Goal: Task Accomplishment & Management: Manage account settings

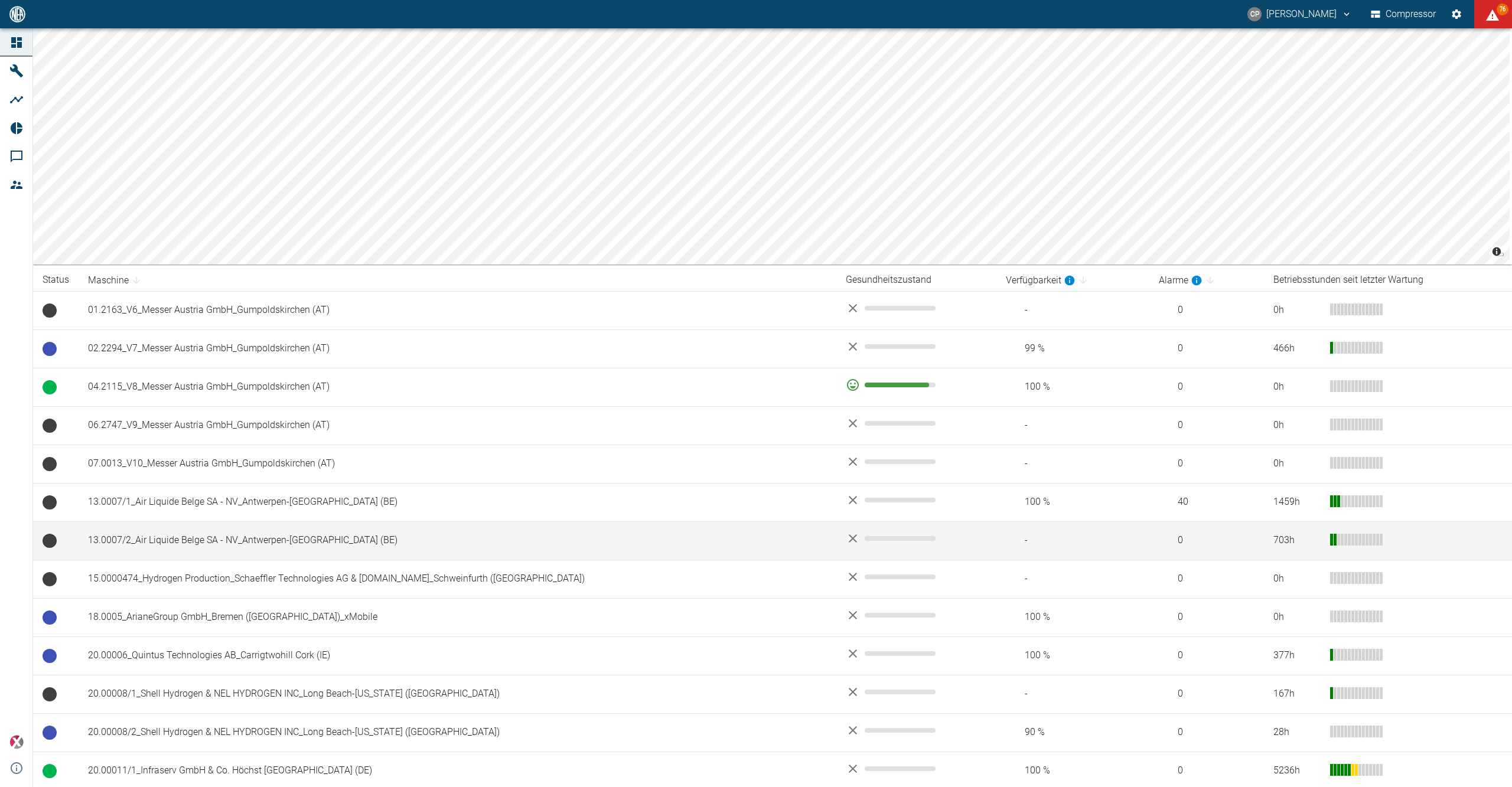
scroll to position [551, 0]
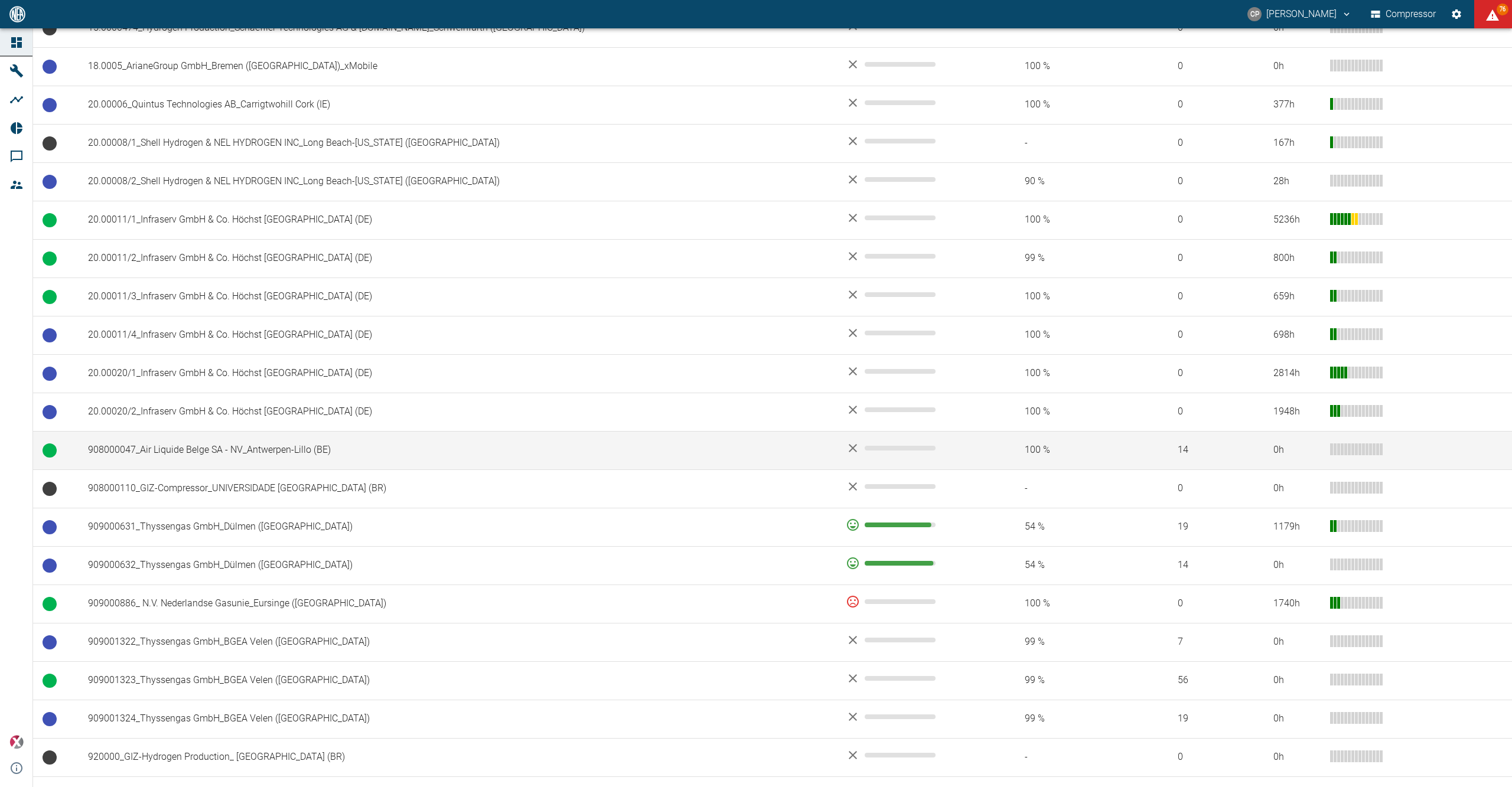
click at [298, 462] on td "908000047_Air Liquide Belge SA - NV_Antwerpen-Lillo (BE)" at bounding box center [457, 451] width 757 height 38
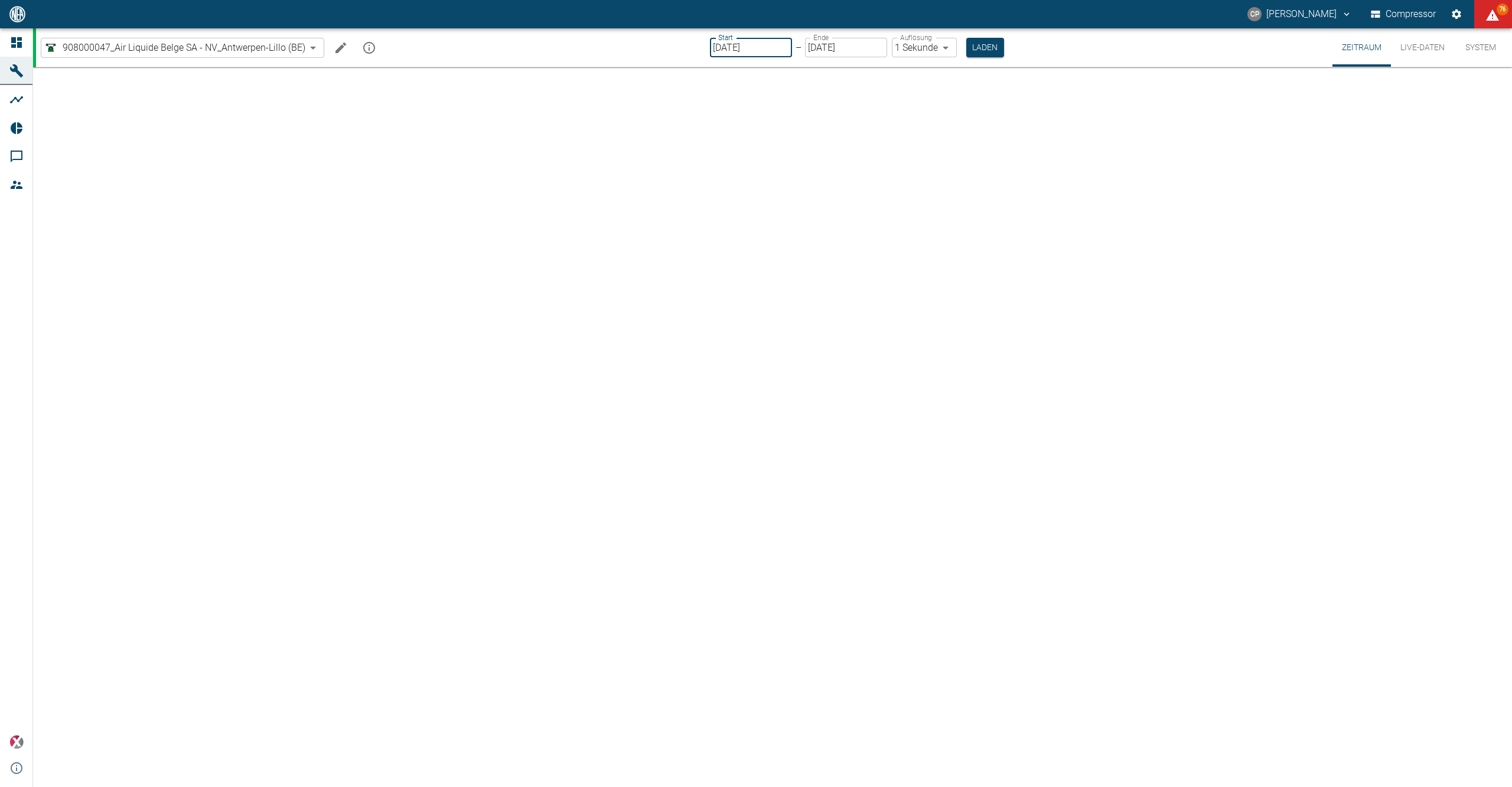
click at [742, 41] on input "[DATE]" at bounding box center [751, 48] width 82 height 20
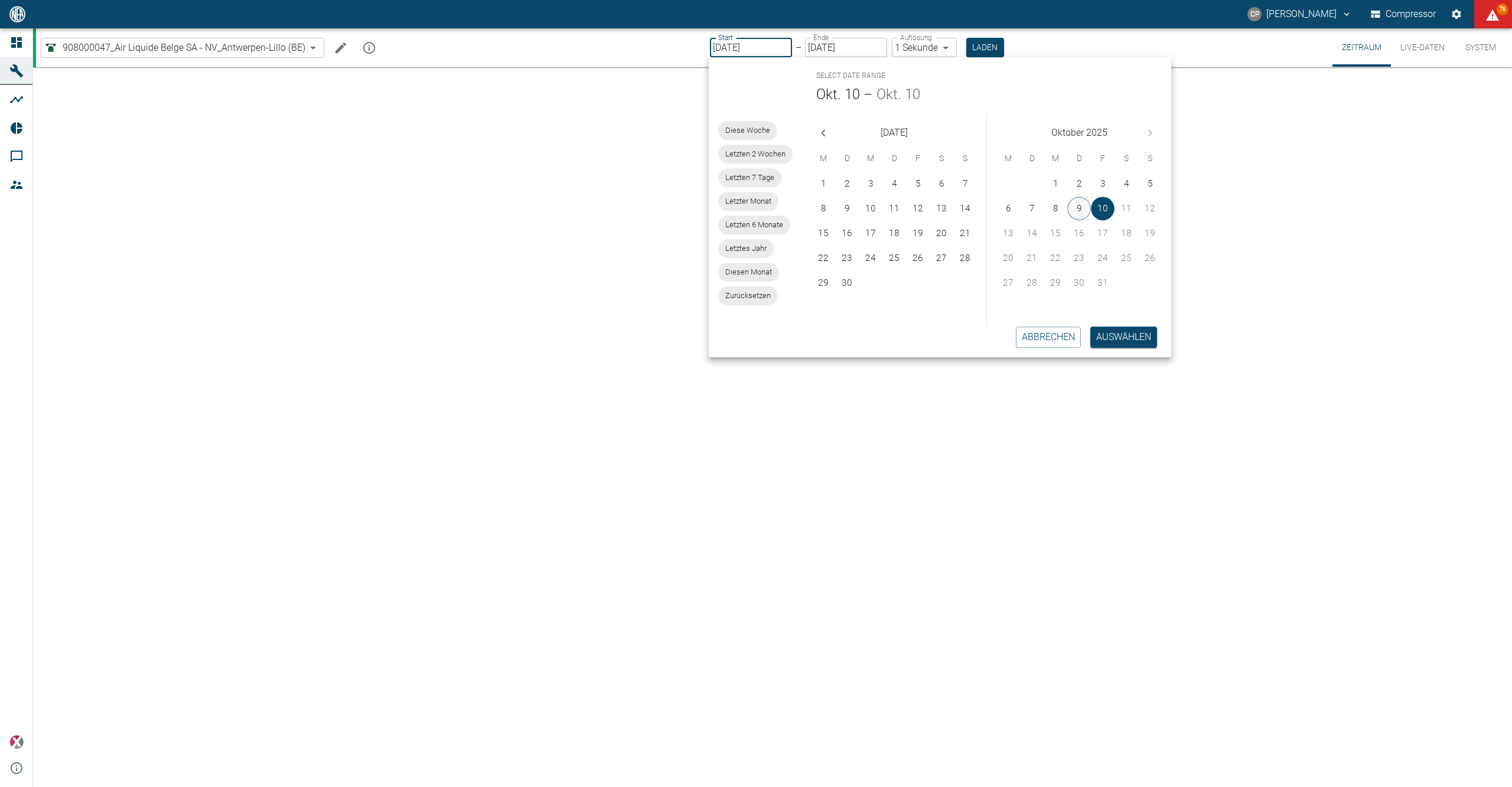
click at [1073, 204] on button "9" at bounding box center [1079, 208] width 24 height 24
type input "09.10.2025"
click at [927, 41] on label "Auflösung" at bounding box center [917, 37] width 32 height 10
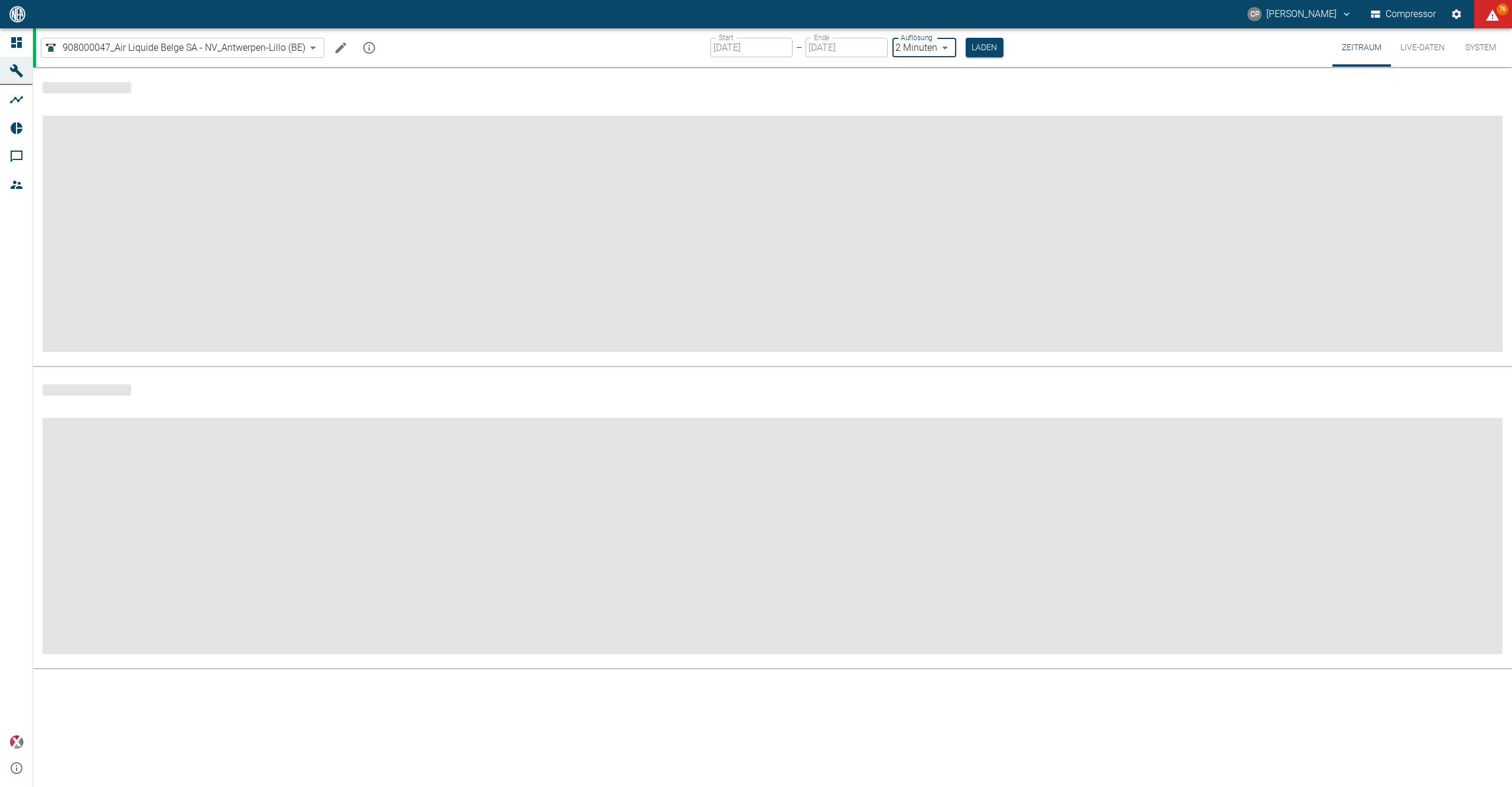
click at [938, 45] on body "CP Christoph Palm Compressor 76 Dashboard Maschinen Analysen Reports Kommentare…" at bounding box center [756, 394] width 1512 height 787
click at [939, 69] on li "1 Sekunde" at bounding box center [924, 72] width 67 height 21
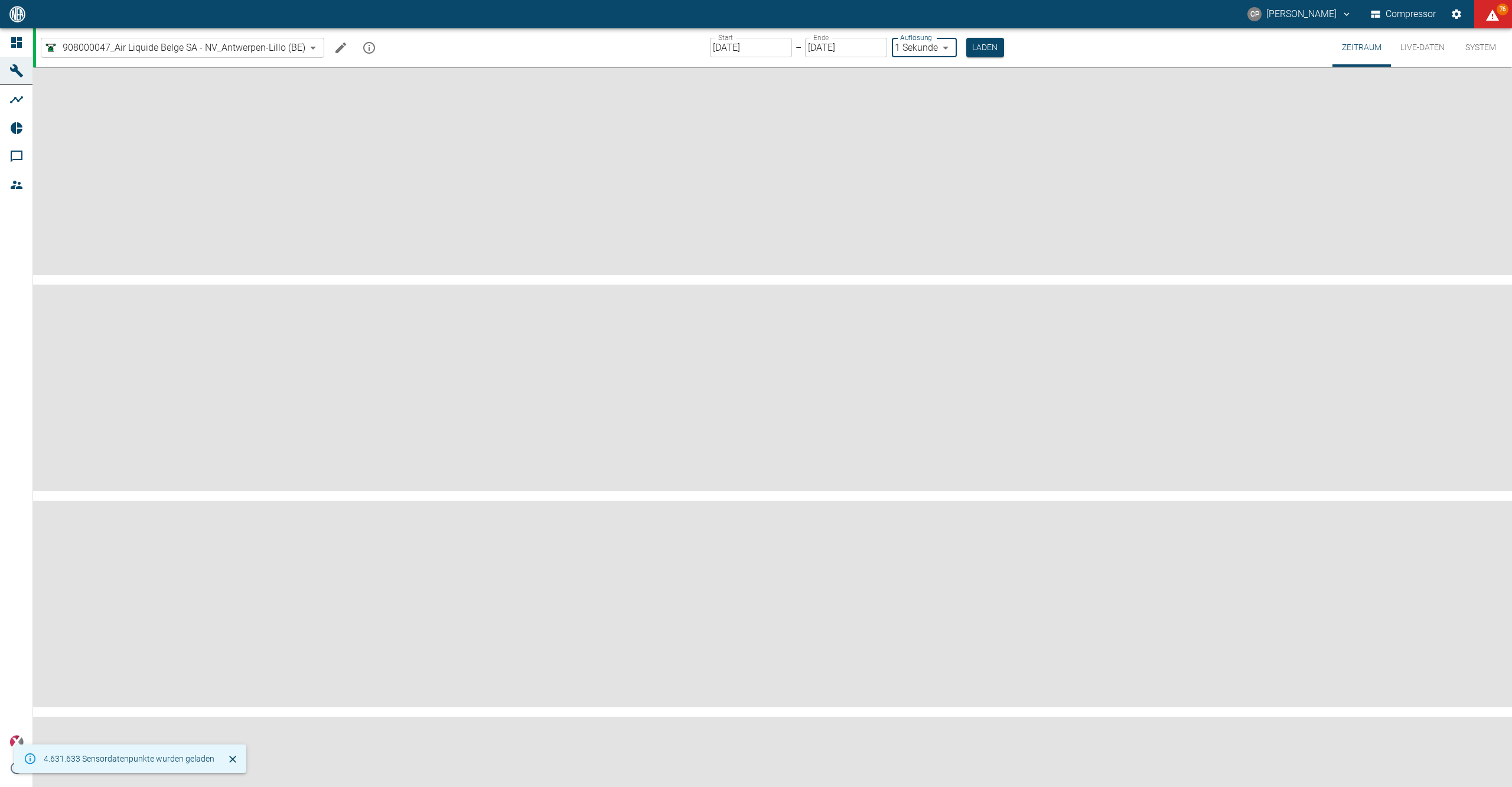
click at [972, 50] on div at bounding box center [756, 394] width 1512 height 787
type input "1sec"
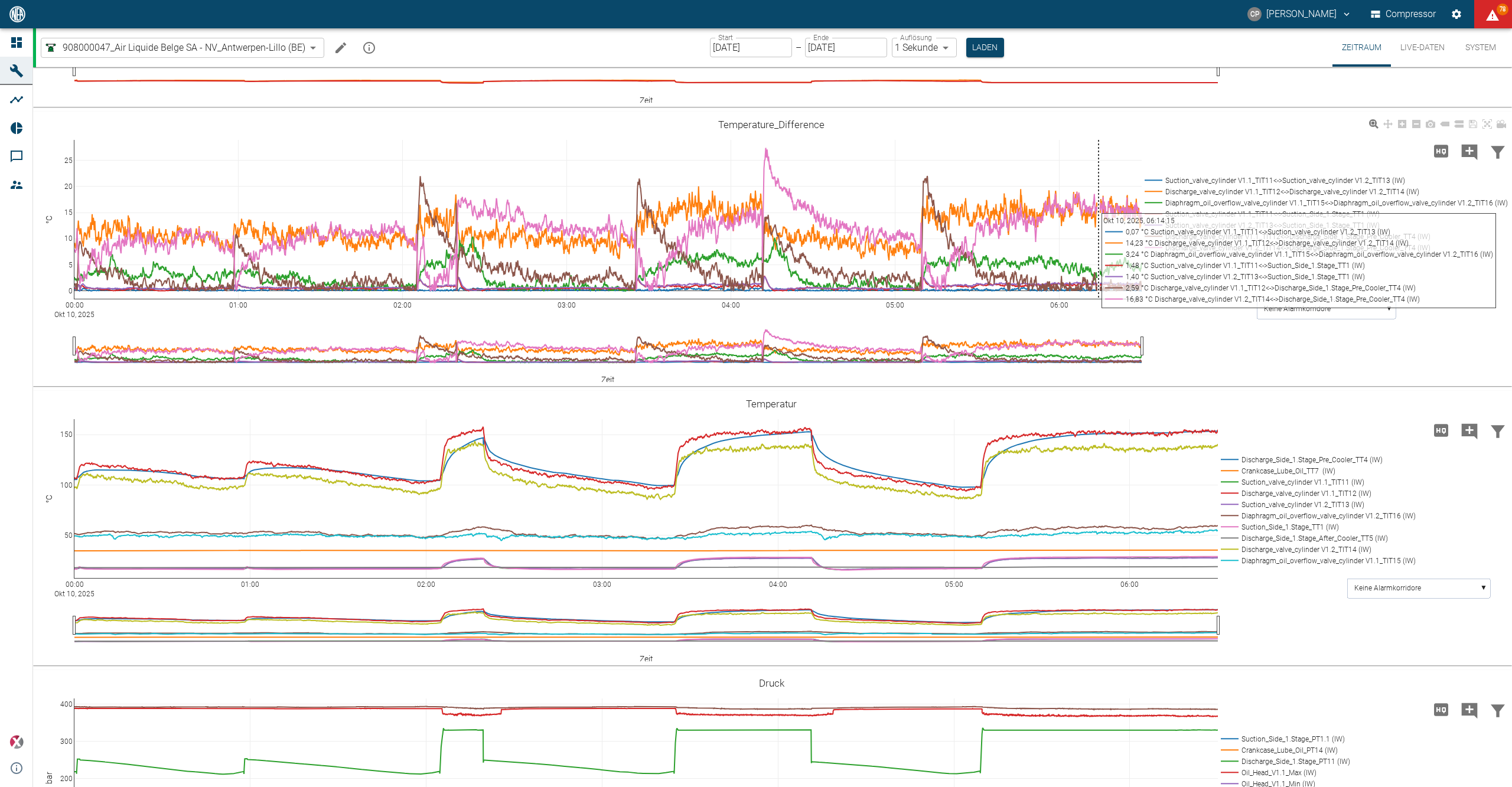
scroll to position [472, 0]
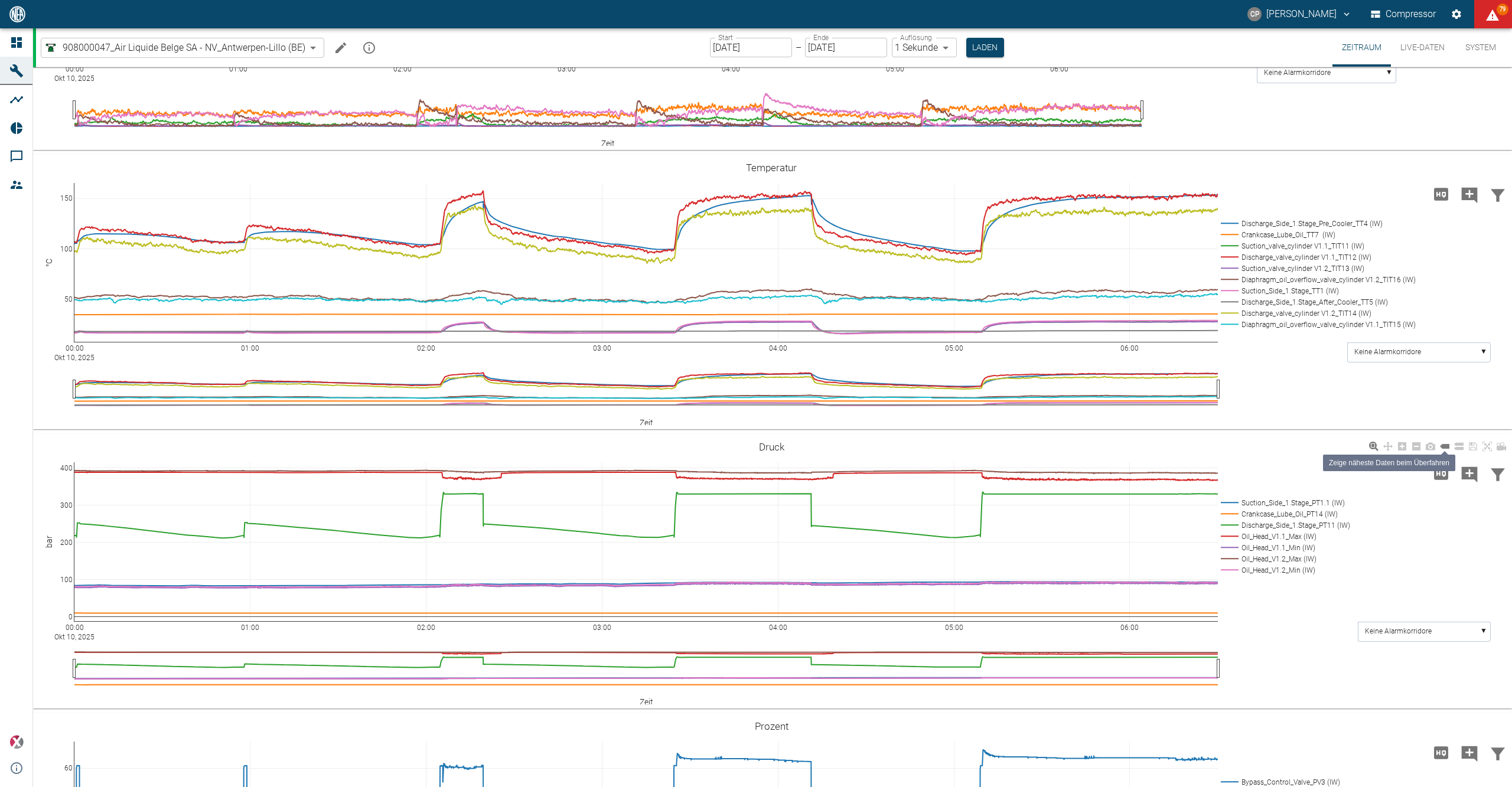
click at [1444, 449] on icon at bounding box center [1445, 446] width 10 height 5
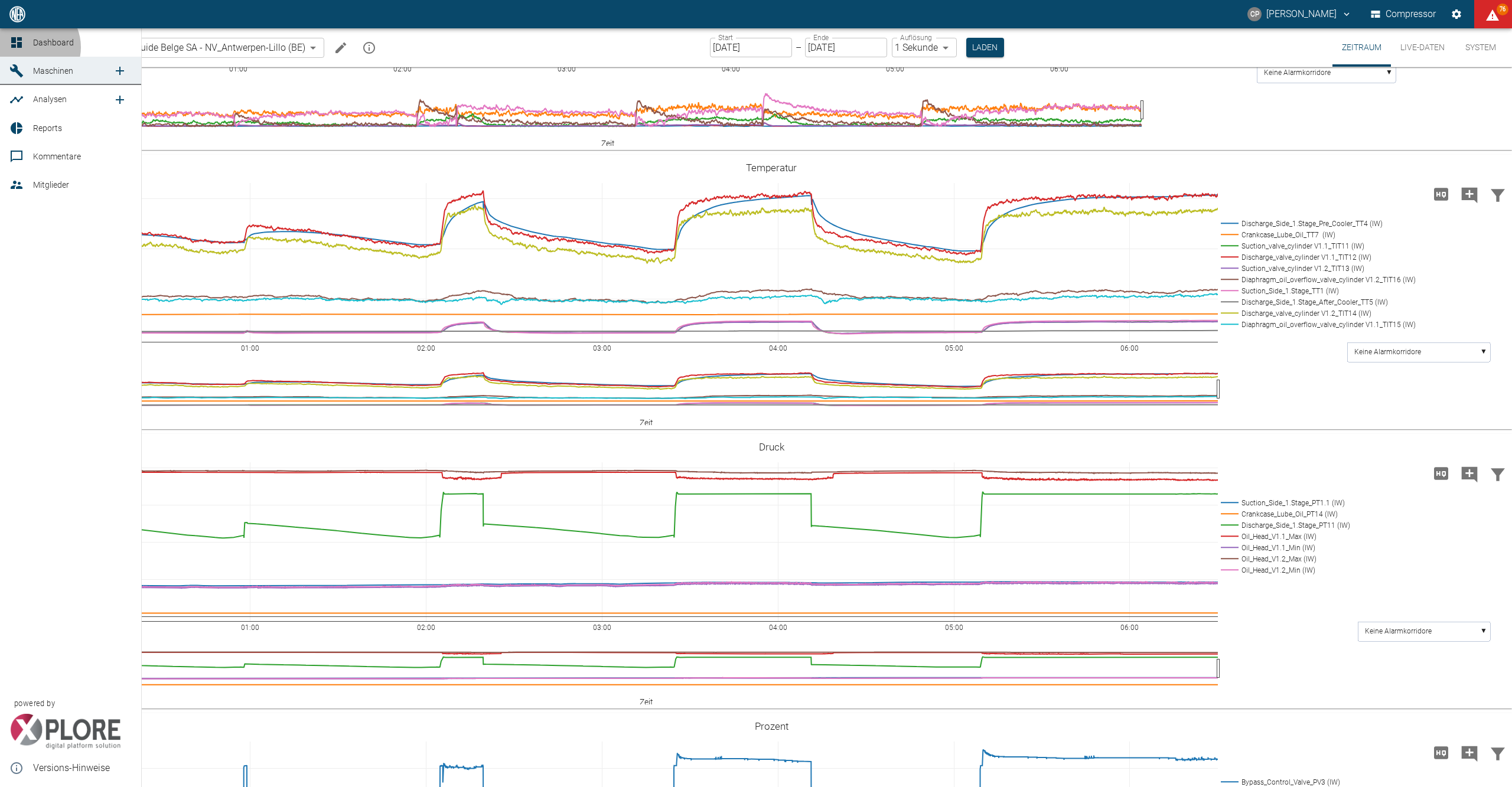
click at [29, 48] on link "Dashboard" at bounding box center [70, 43] width 142 height 29
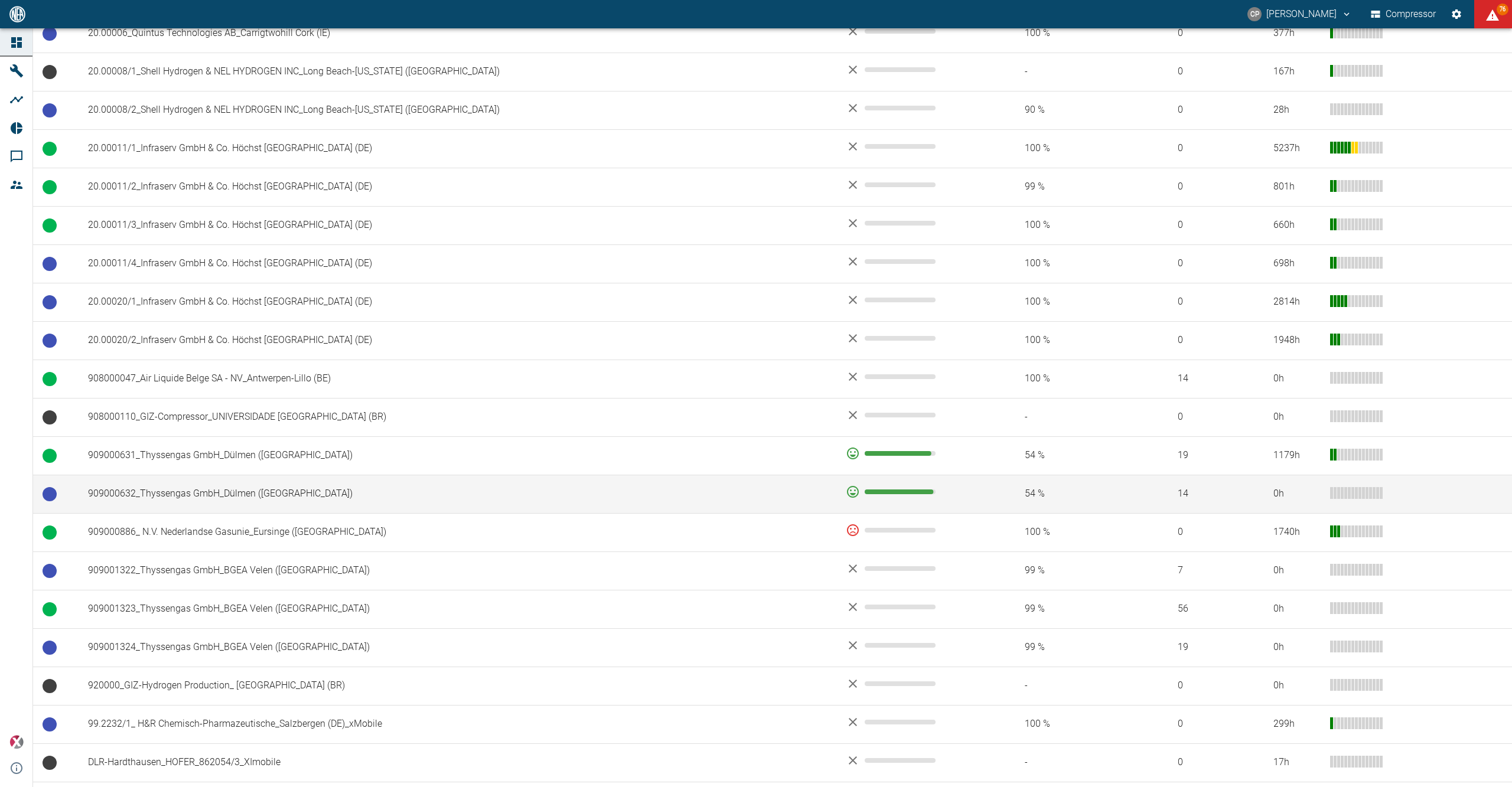
scroll to position [630, 0]
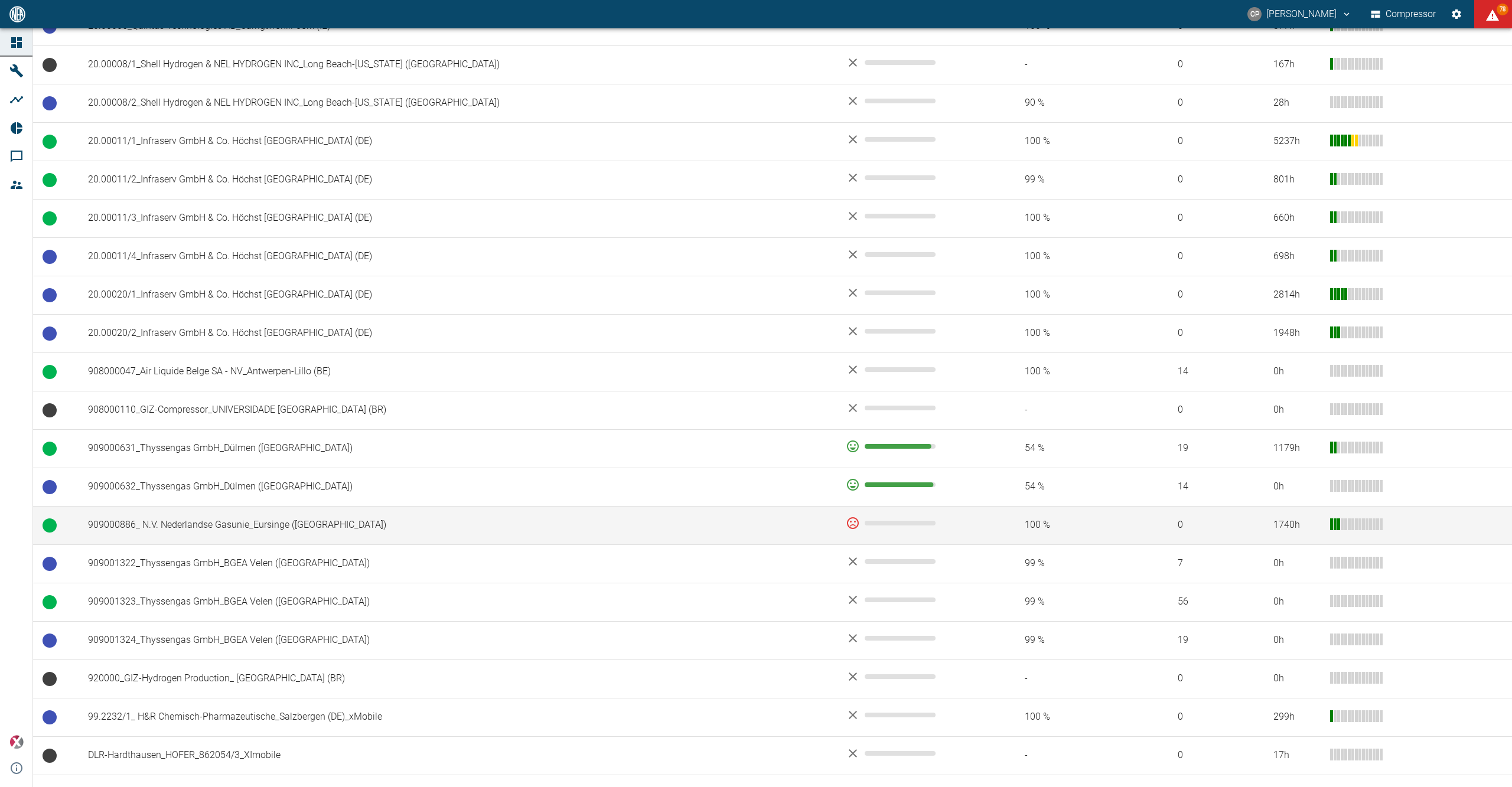
click at [301, 530] on td "909000886_ N.V. Nederlandse Gasunie_Eursinge ([GEOGRAPHIC_DATA])" at bounding box center [457, 526] width 757 height 38
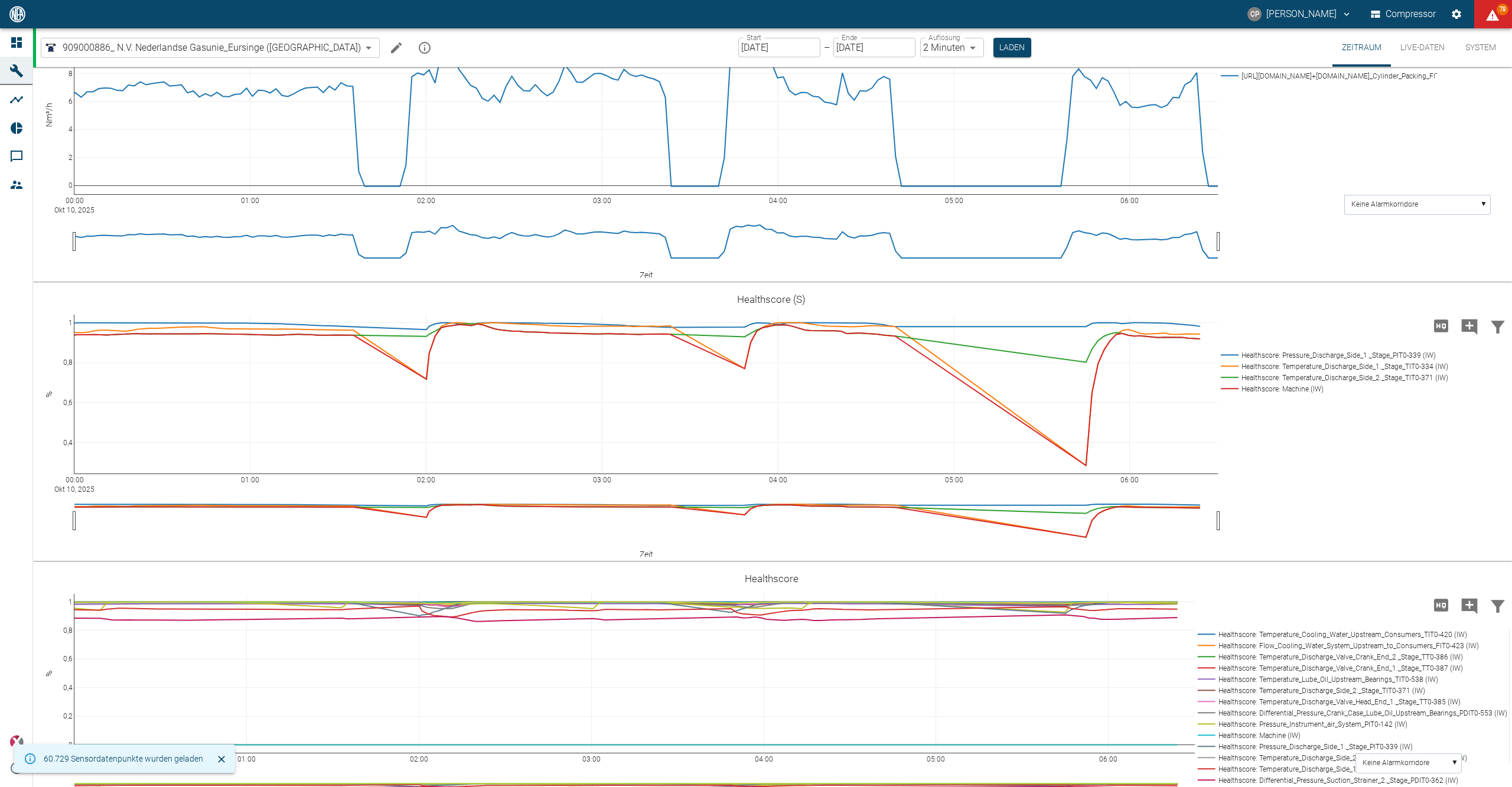
scroll to position [1891, 0]
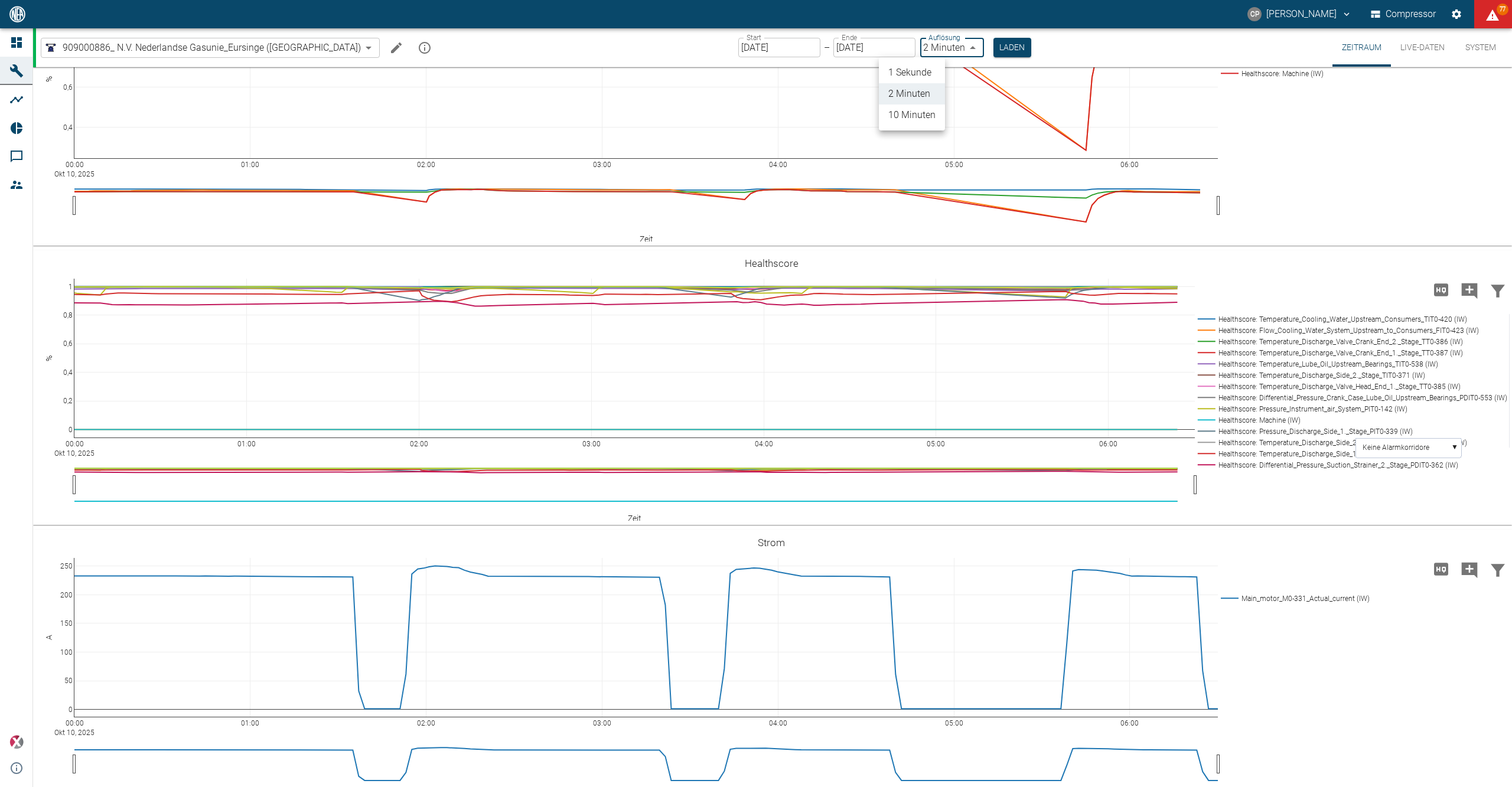
click at [936, 46] on body "CP Christoph Palm Compressor 77 Dashboard Maschinen Analysen Reports Kommentare…" at bounding box center [756, 394] width 1512 height 787
click at [912, 72] on li "1 Sekunde" at bounding box center [912, 72] width 67 height 21
type input "1sec"
click at [994, 42] on button "Laden" at bounding box center [1013, 48] width 38 height 20
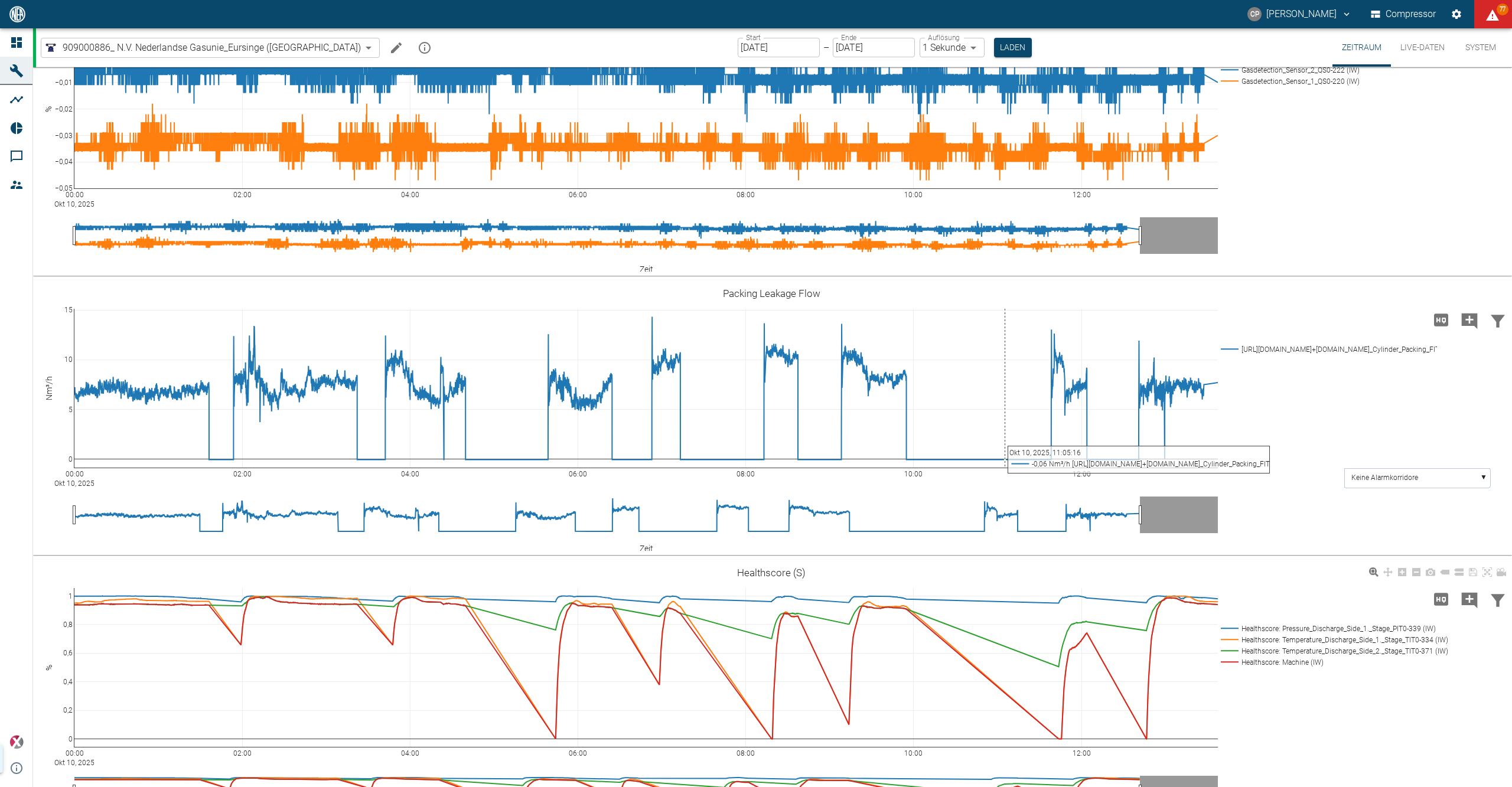
scroll to position [1891, 0]
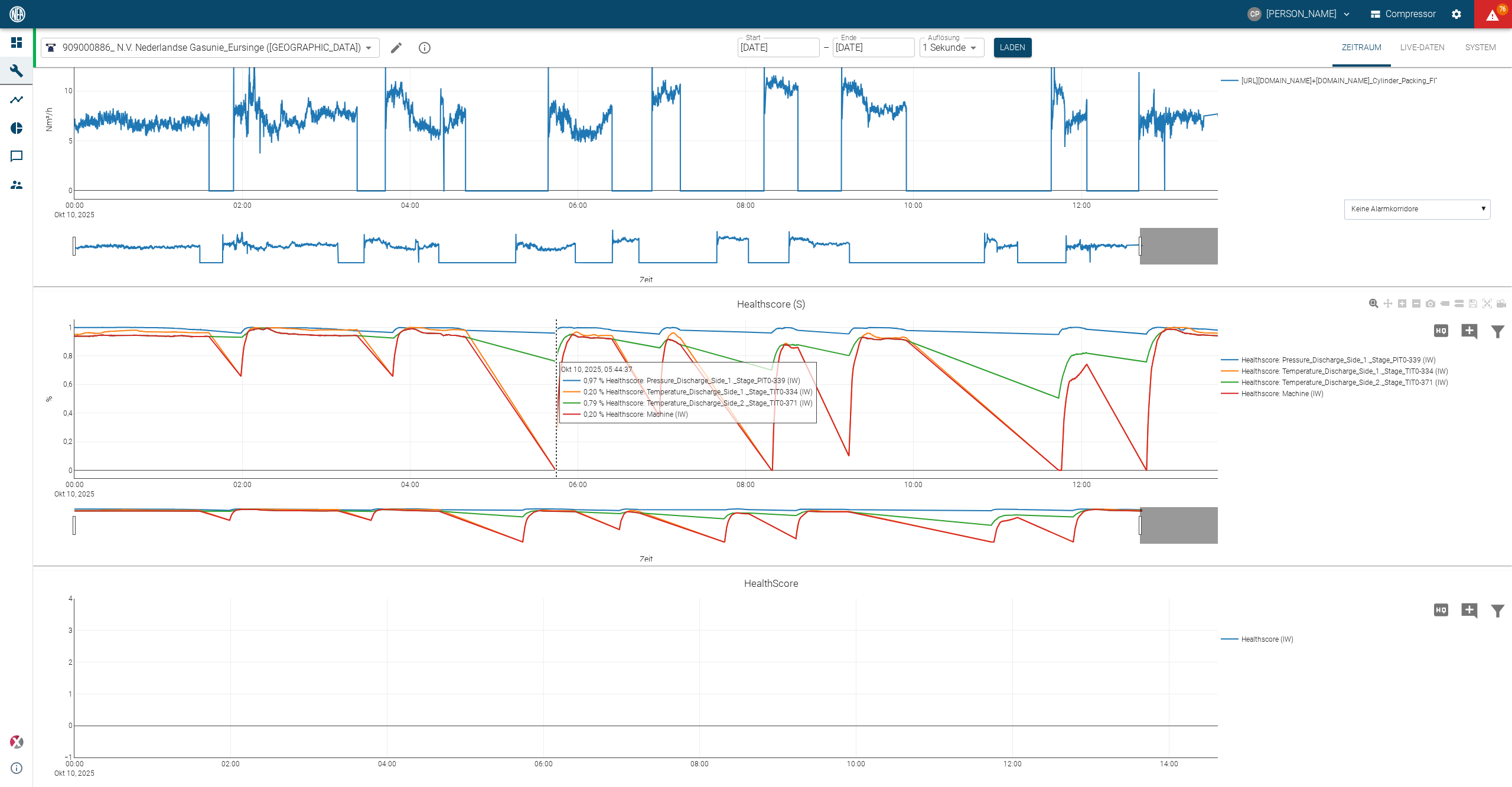
scroll to position [1891, 0]
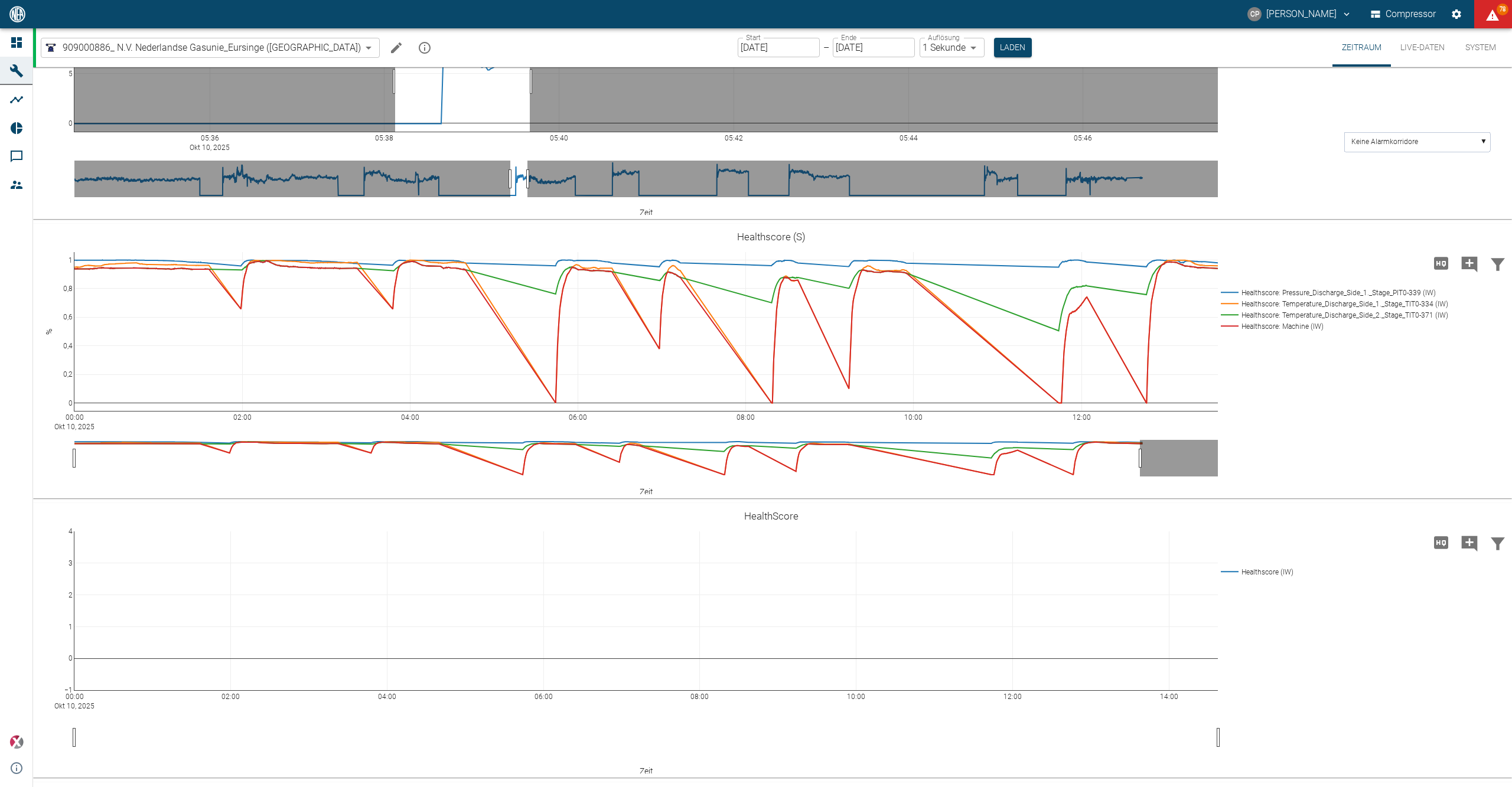
drag, startPoint x: 395, startPoint y: 270, endPoint x: 532, endPoint y: 277, distance: 137.2
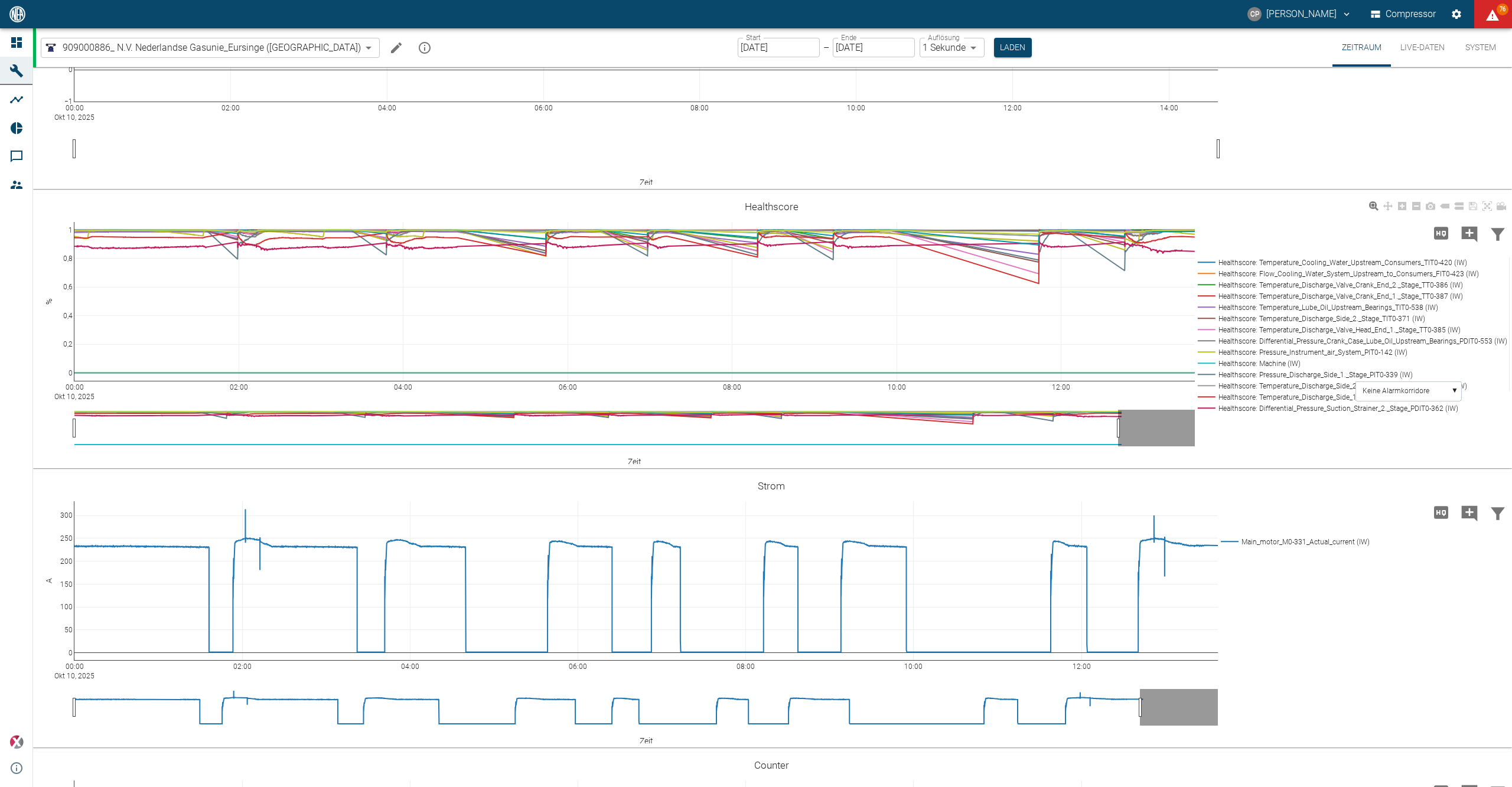
scroll to position [2520, 0]
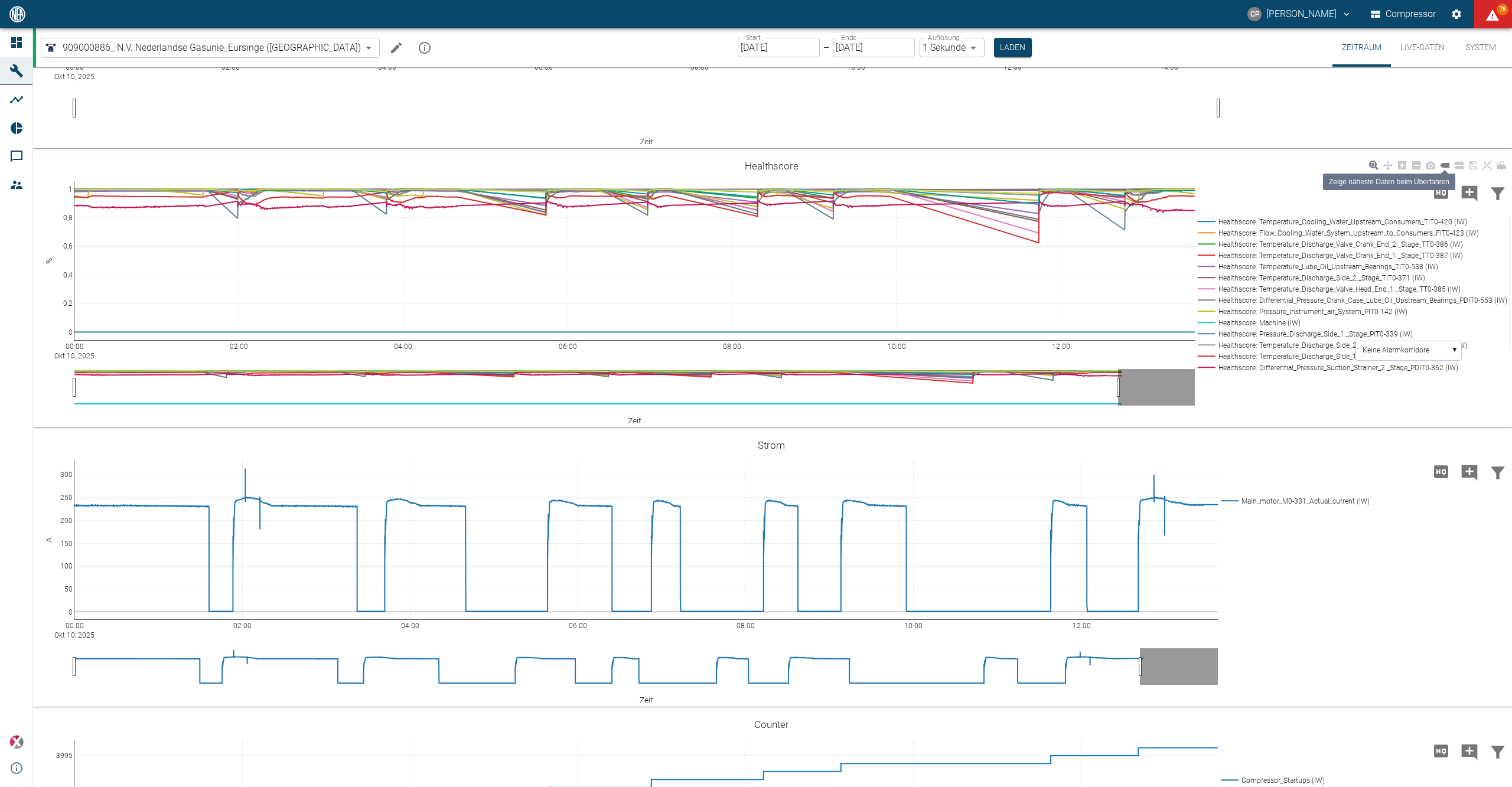
click at [1447, 170] on icon at bounding box center [1445, 165] width 10 height 10
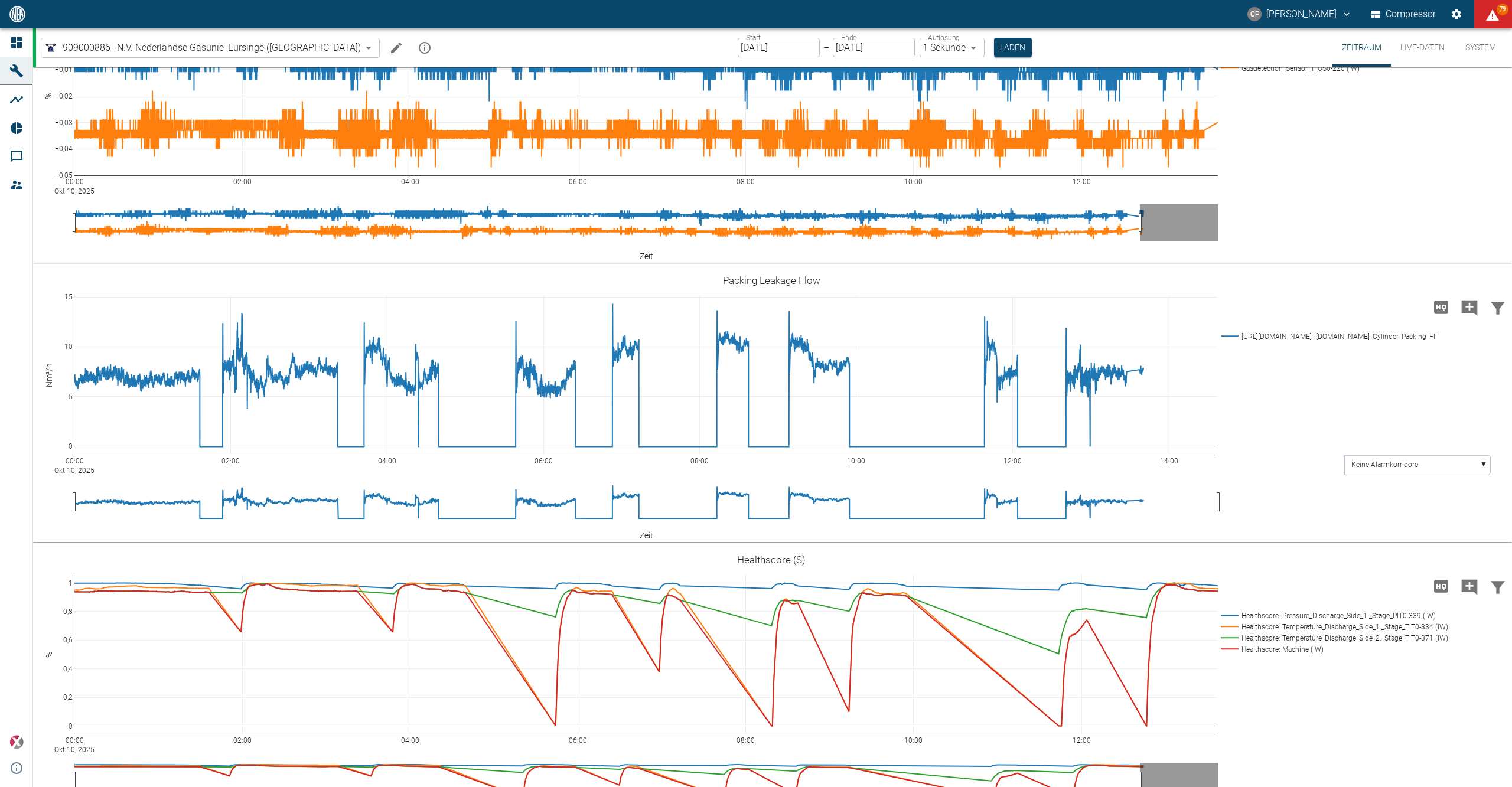
scroll to position [1181, 0]
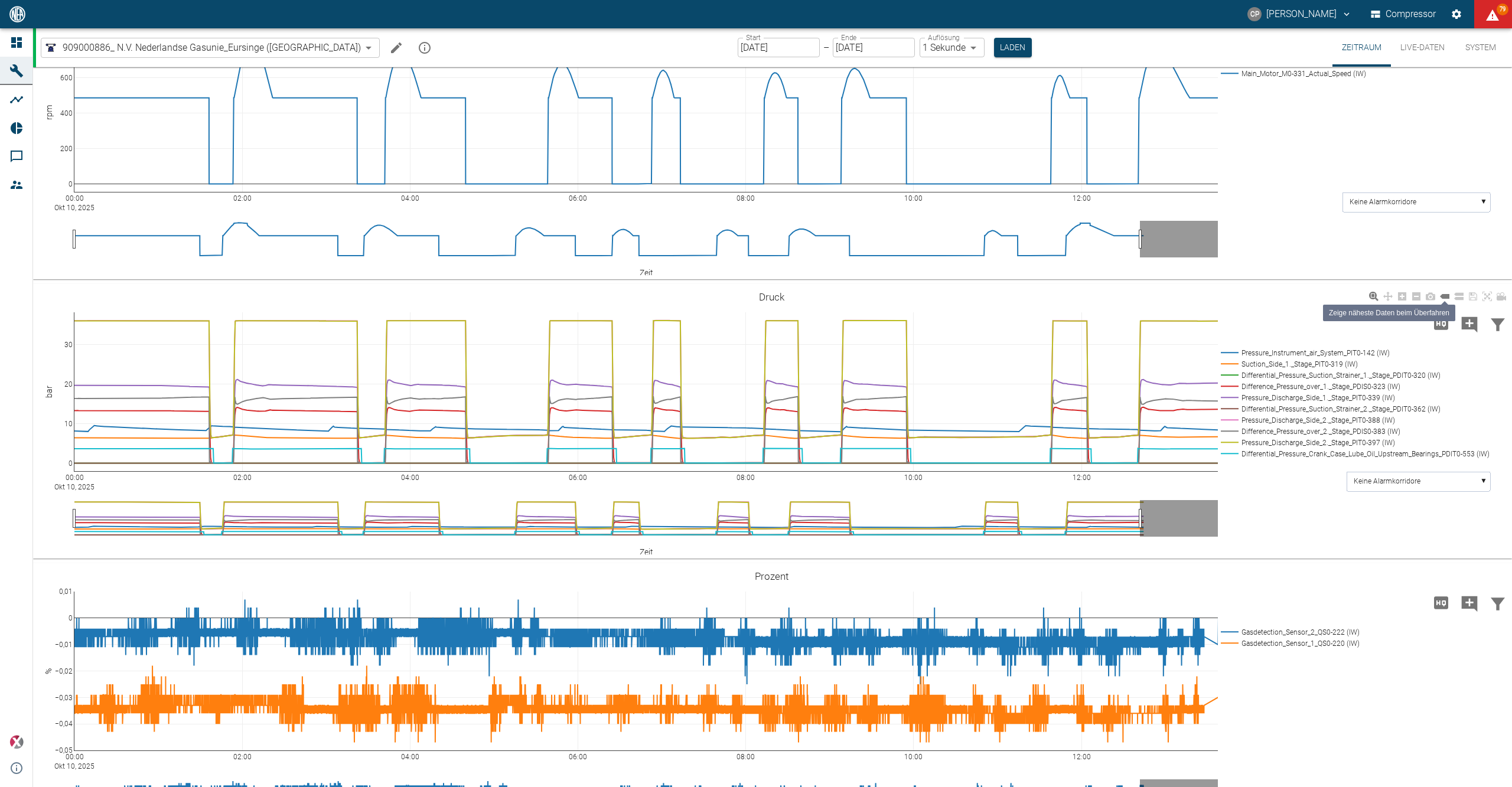
click at [1444, 297] on icon at bounding box center [1445, 297] width 10 height 5
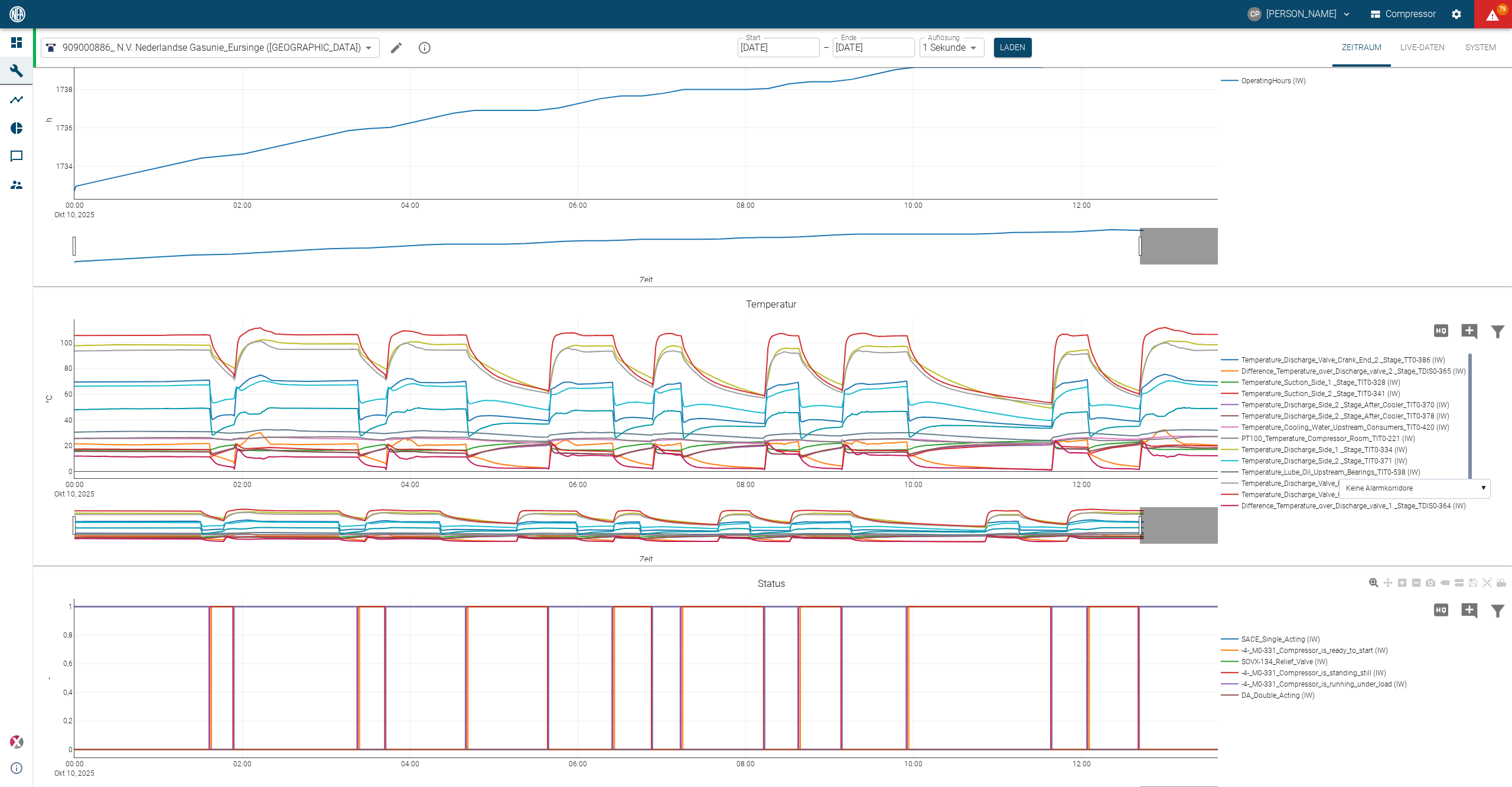
scroll to position [315, 0]
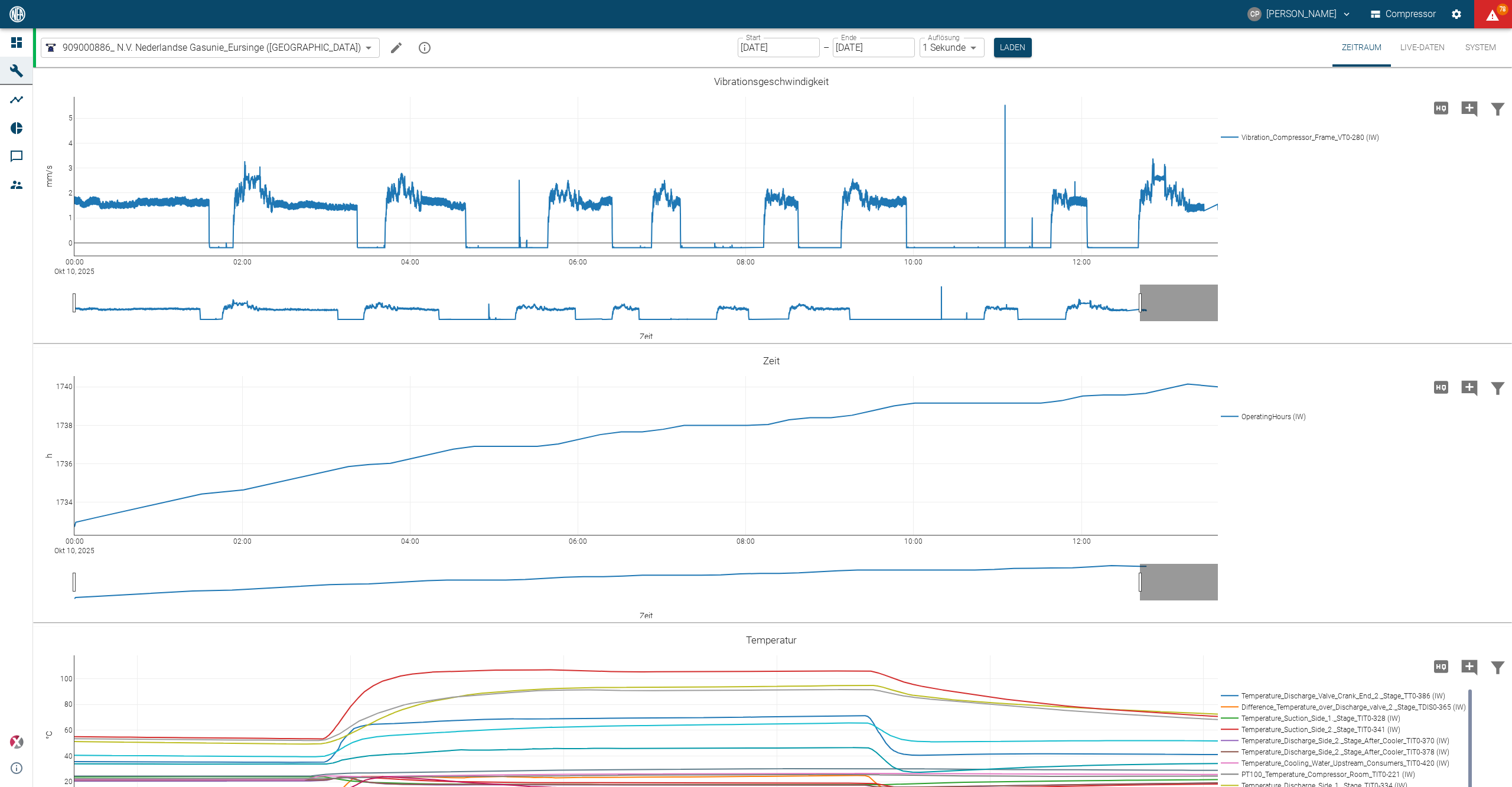
scroll to position [2600, 0]
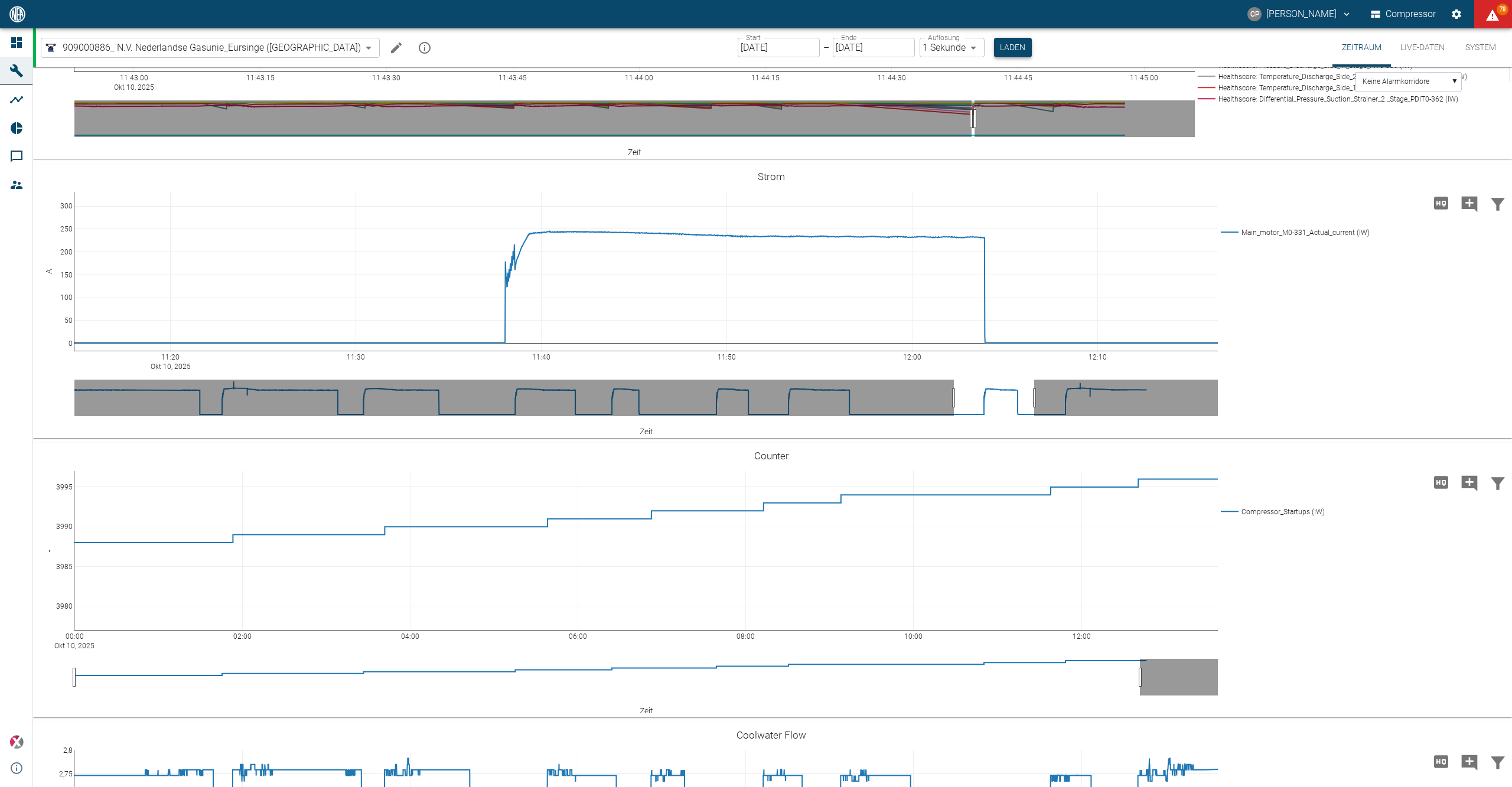
click at [994, 50] on button "Laden" at bounding box center [1013, 48] width 38 height 20
drag, startPoint x: 470, startPoint y: 375, endPoint x: 692, endPoint y: 384, distance: 222.2
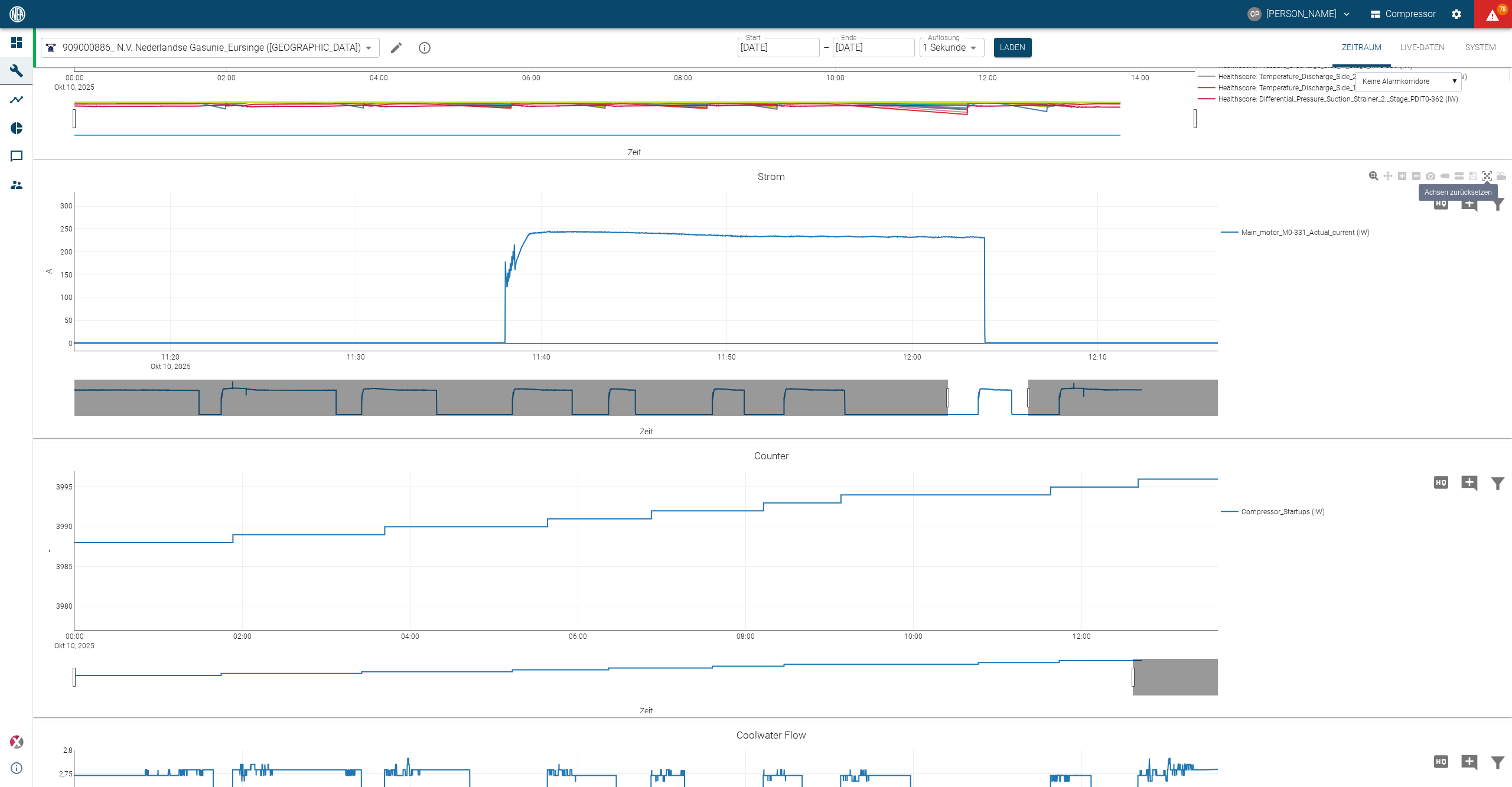
click at [1486, 181] on icon at bounding box center [1487, 176] width 10 height 10
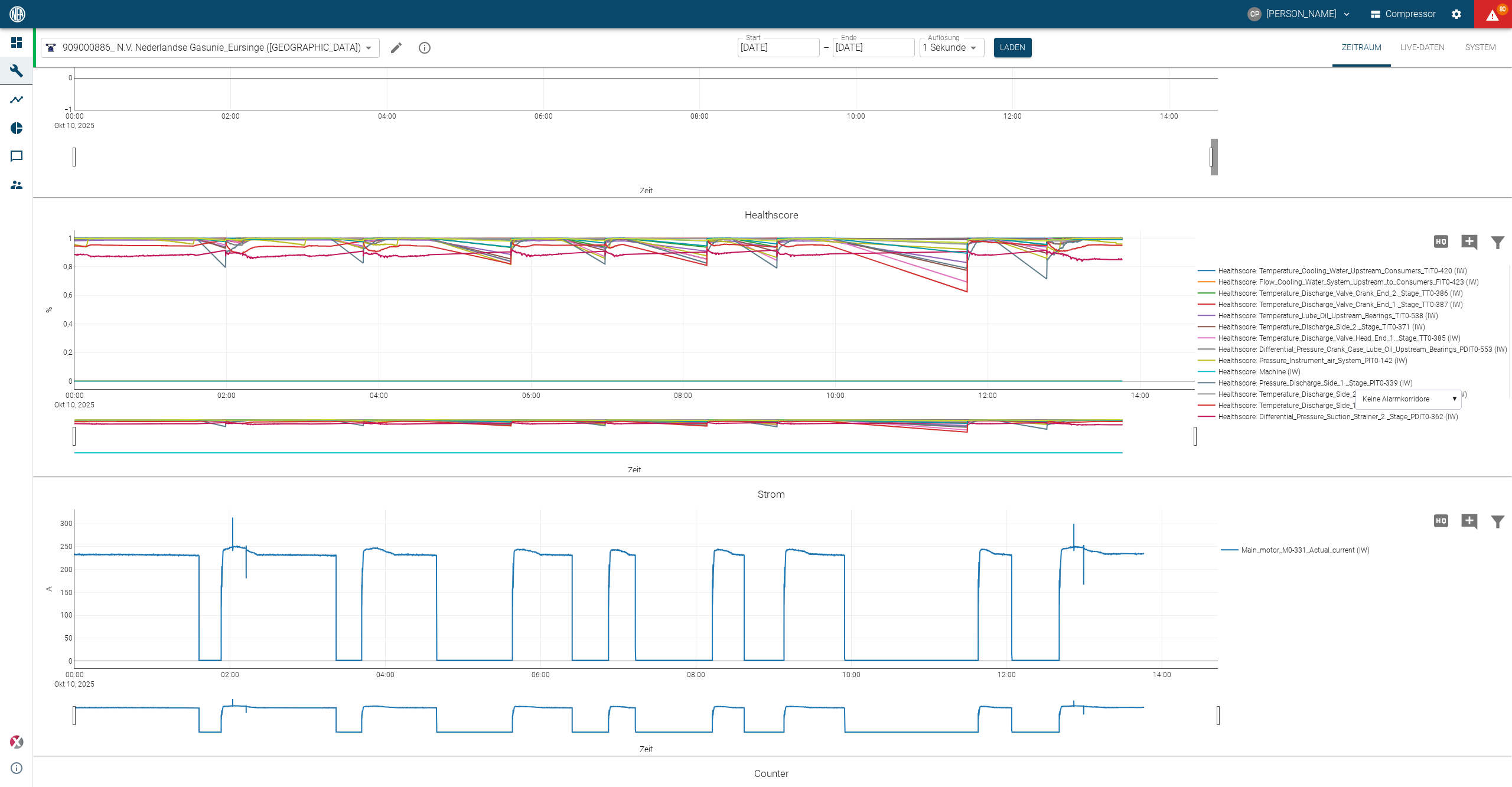
scroll to position [2210, 0]
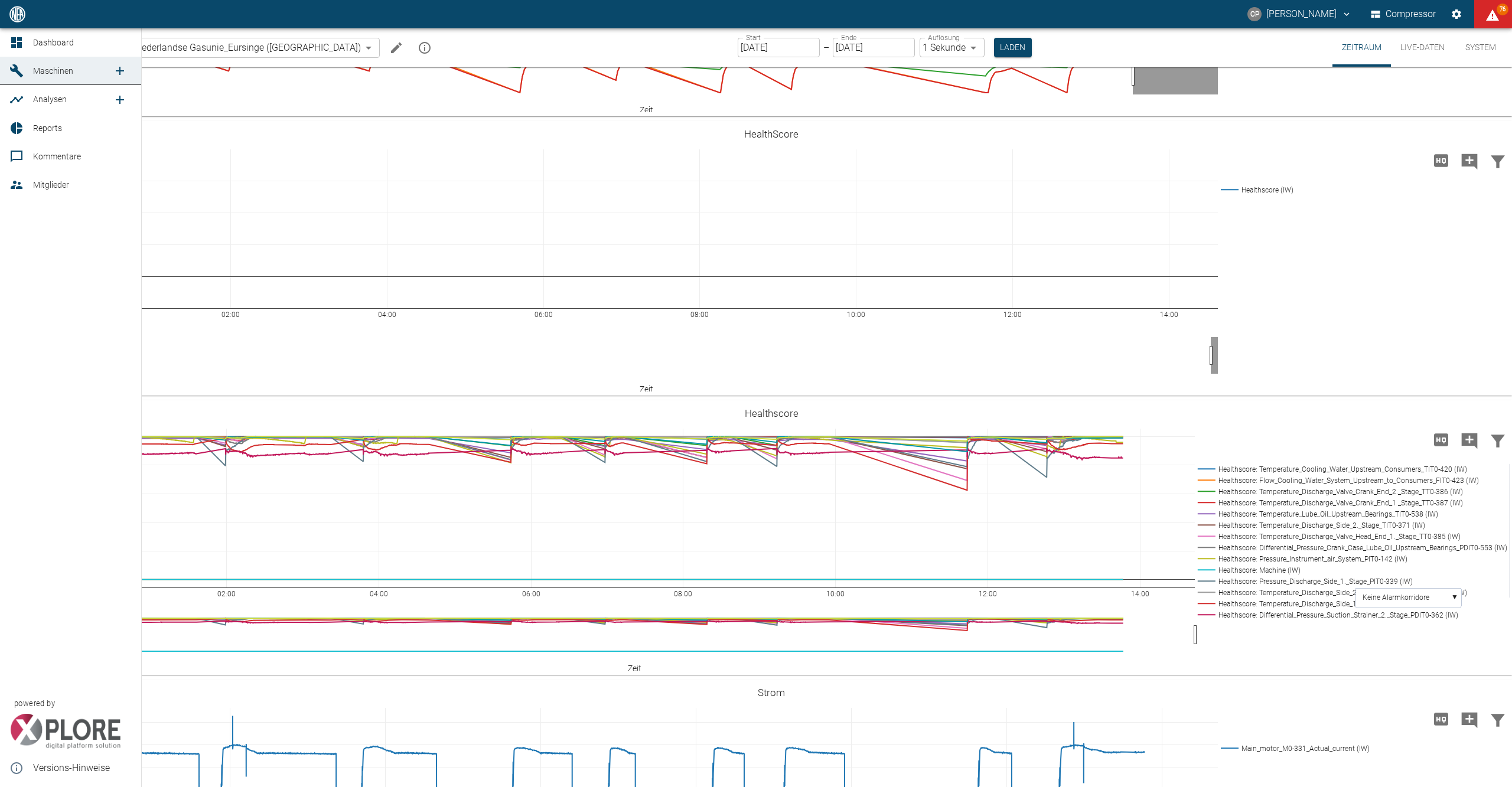
click at [20, 59] on link "Maschinen" at bounding box center [70, 71] width 142 height 29
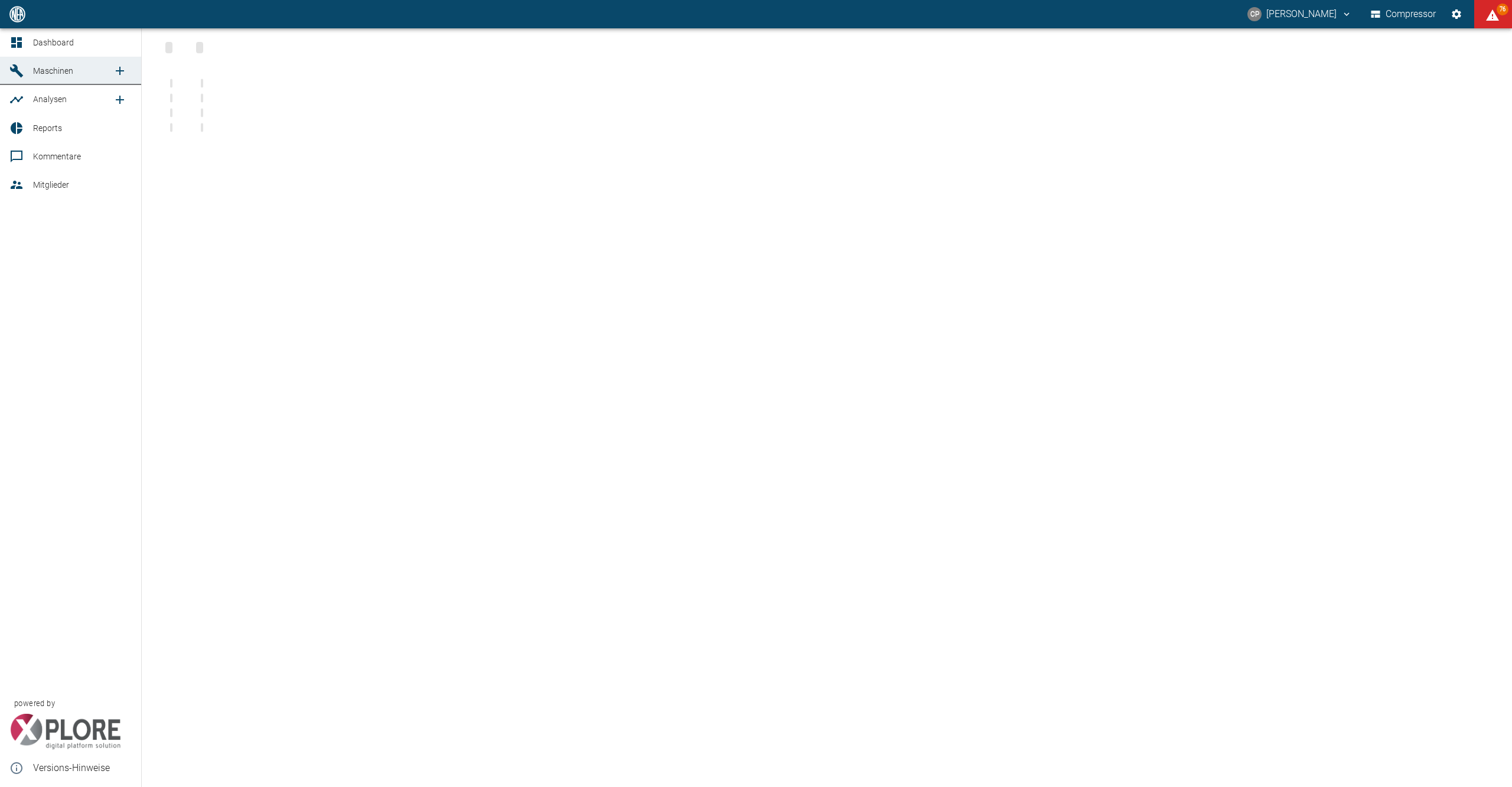
click at [25, 46] on div at bounding box center [18, 42] width 18 height 14
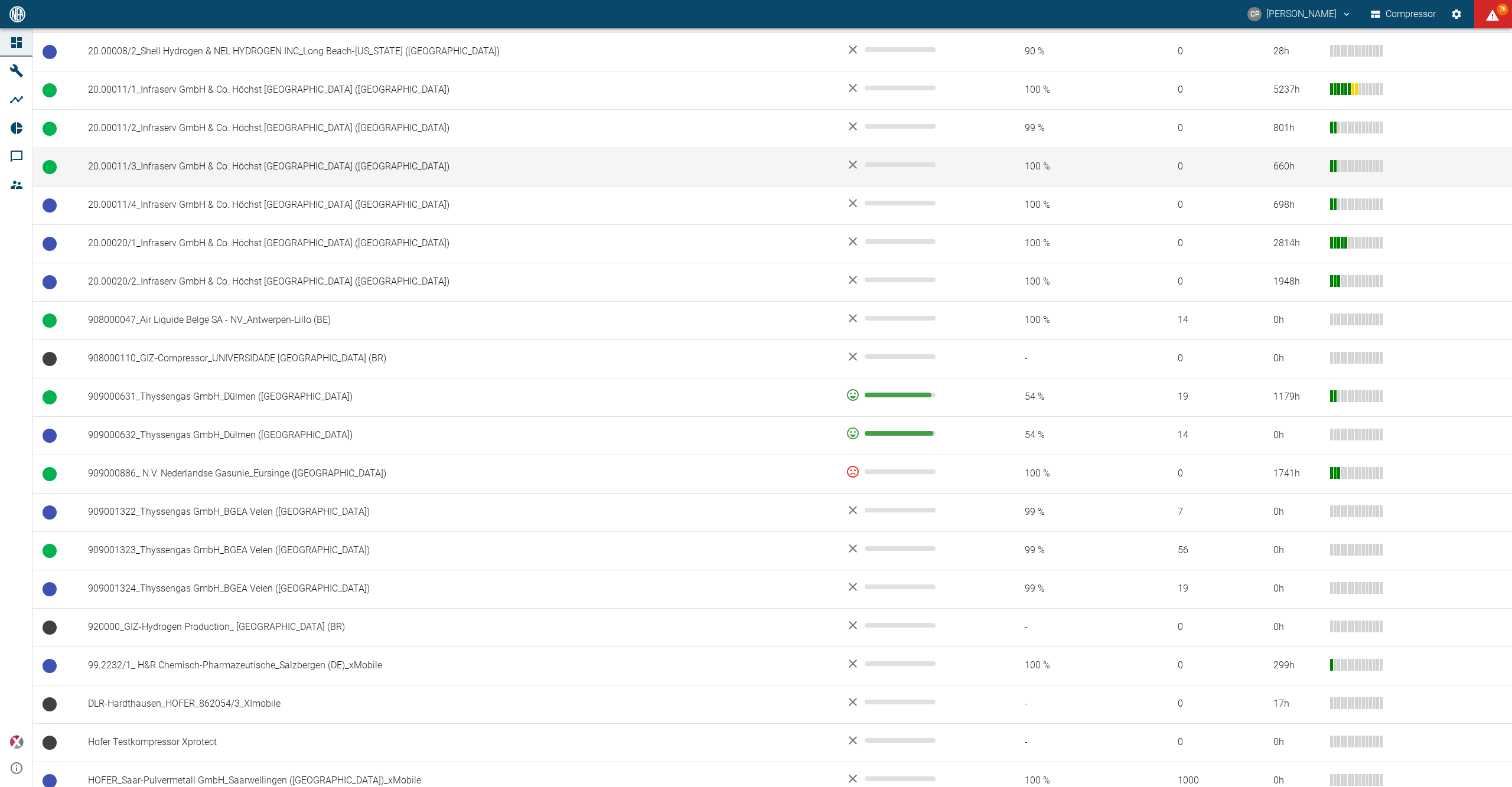
scroll to position [709, 0]
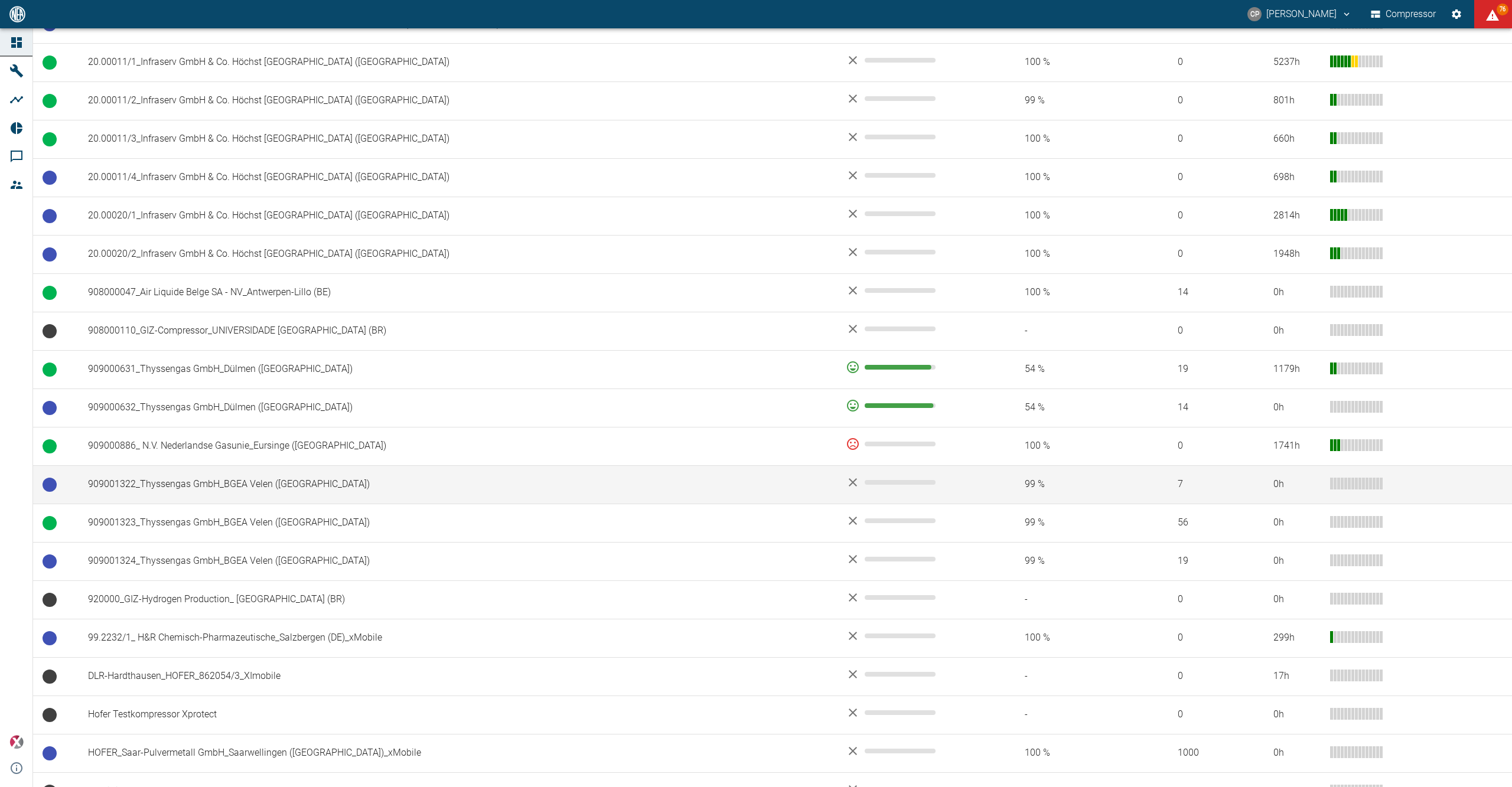
click at [251, 496] on td "909001322_Thyssengas GmbH_BGEA Velen (DE)" at bounding box center [457, 485] width 757 height 38
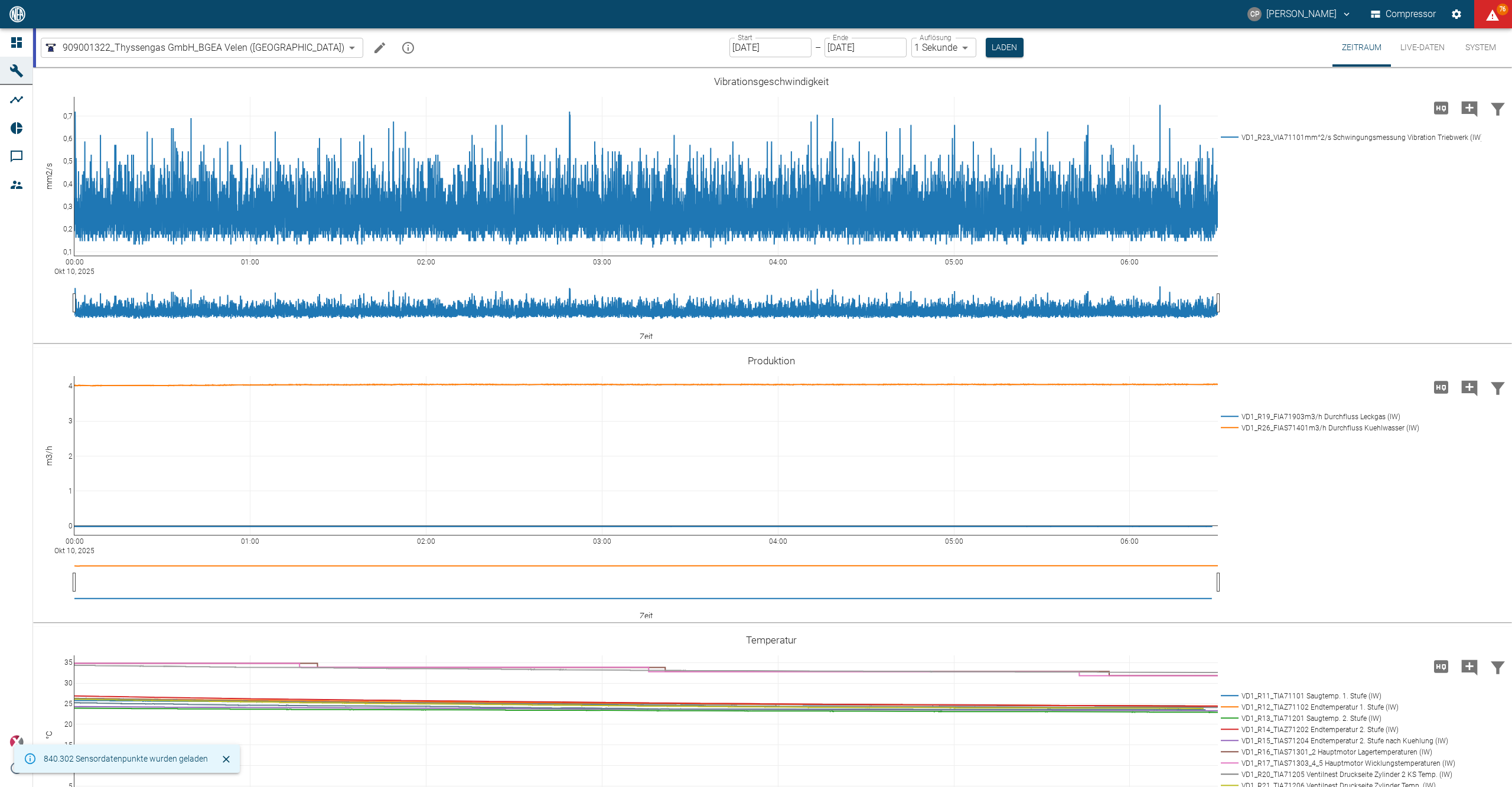
click at [24, 38] on div at bounding box center [18, 42] width 18 height 14
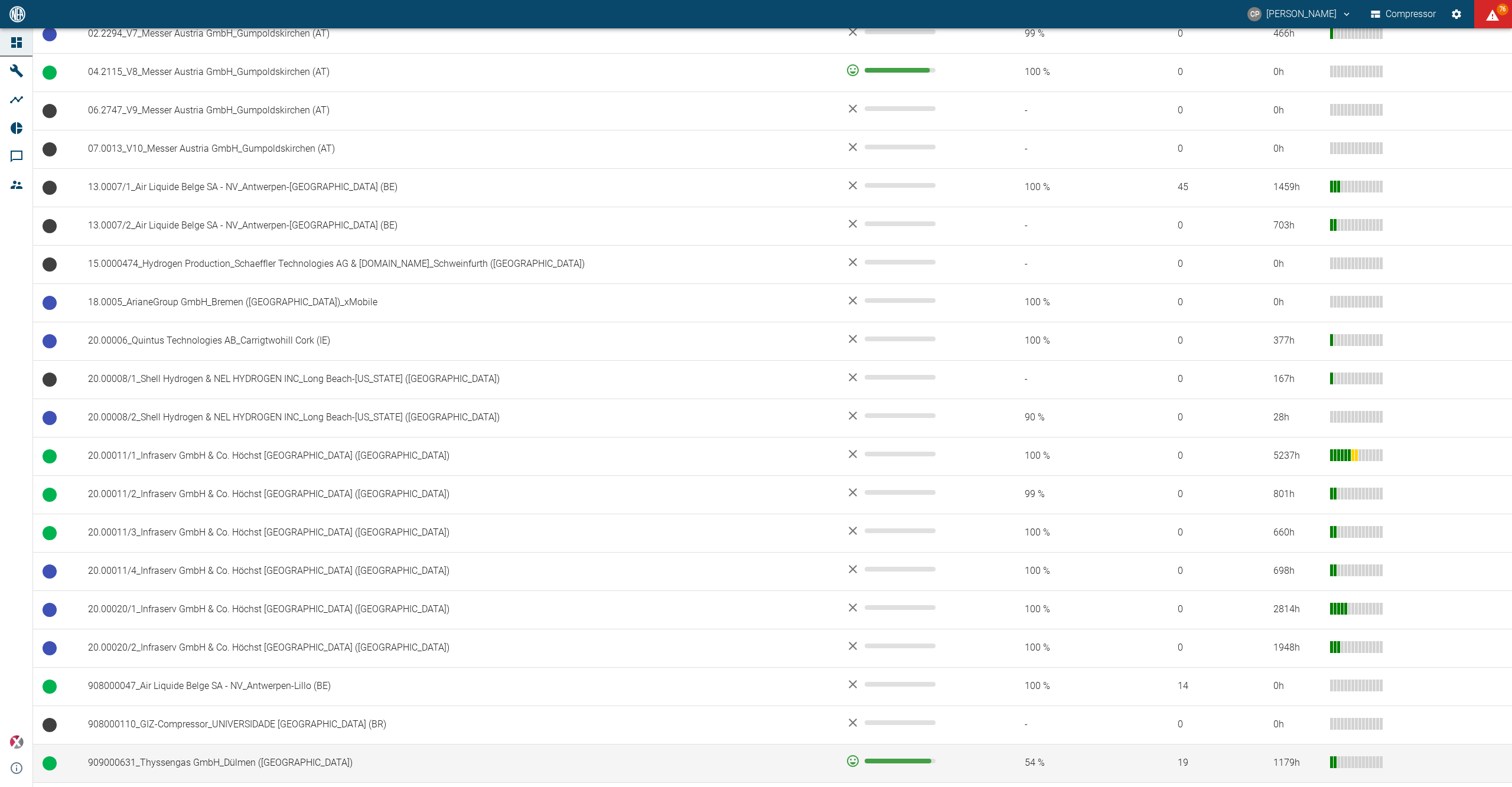
scroll to position [630, 0]
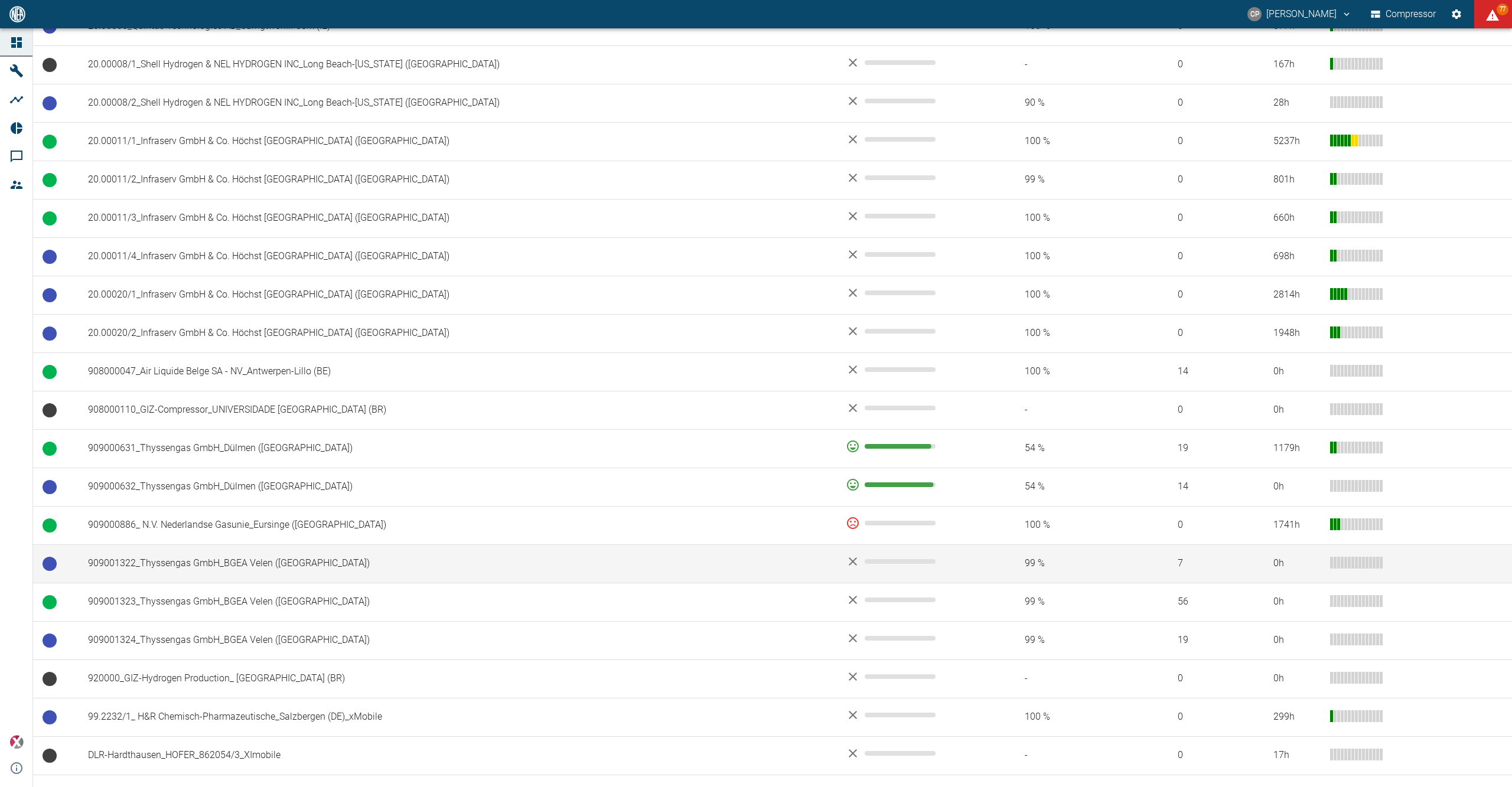
click at [193, 569] on td "909001322_Thyssengas GmbH_BGEA Velen (DE)" at bounding box center [457, 564] width 757 height 38
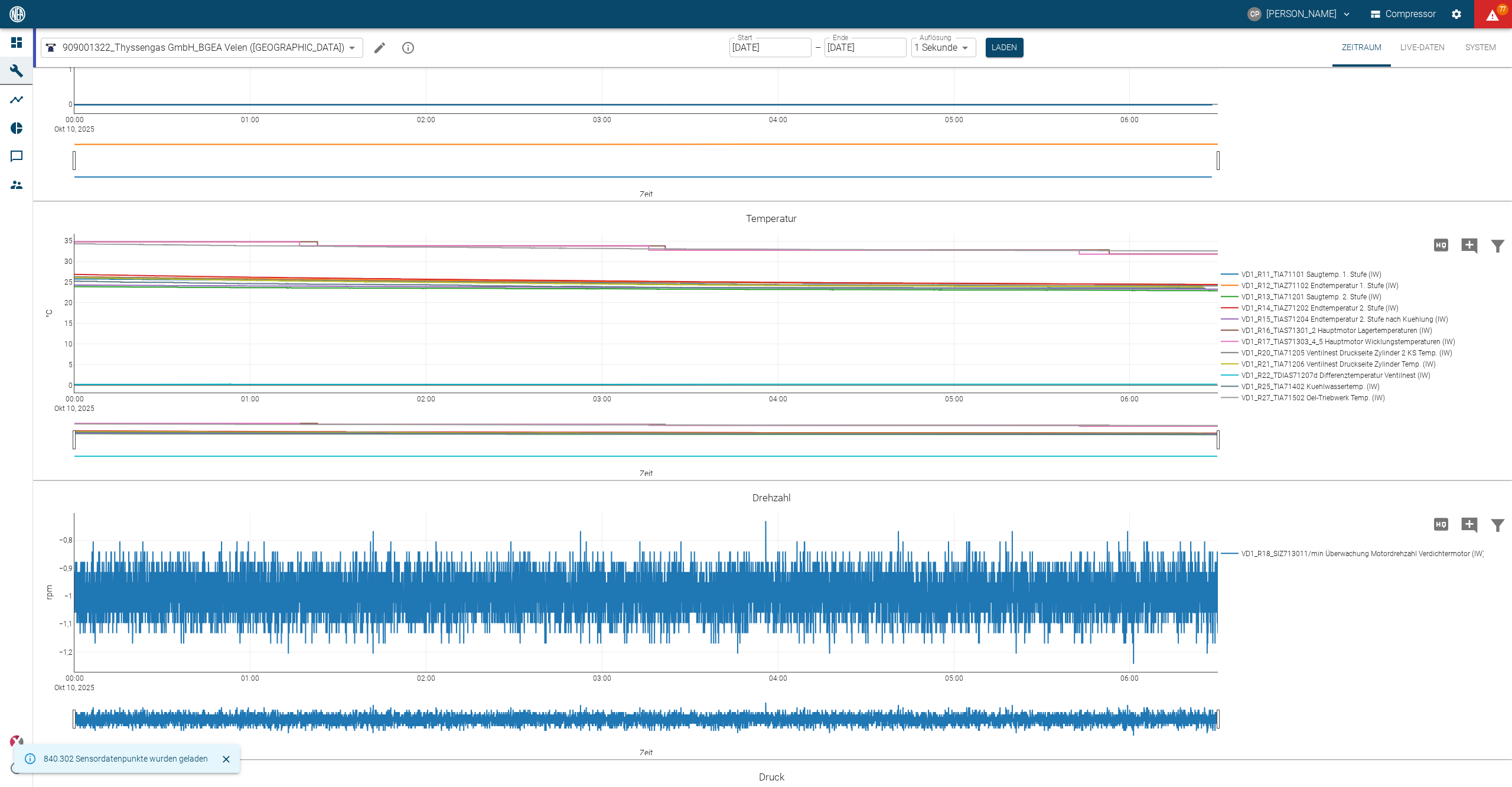
scroll to position [472, 0]
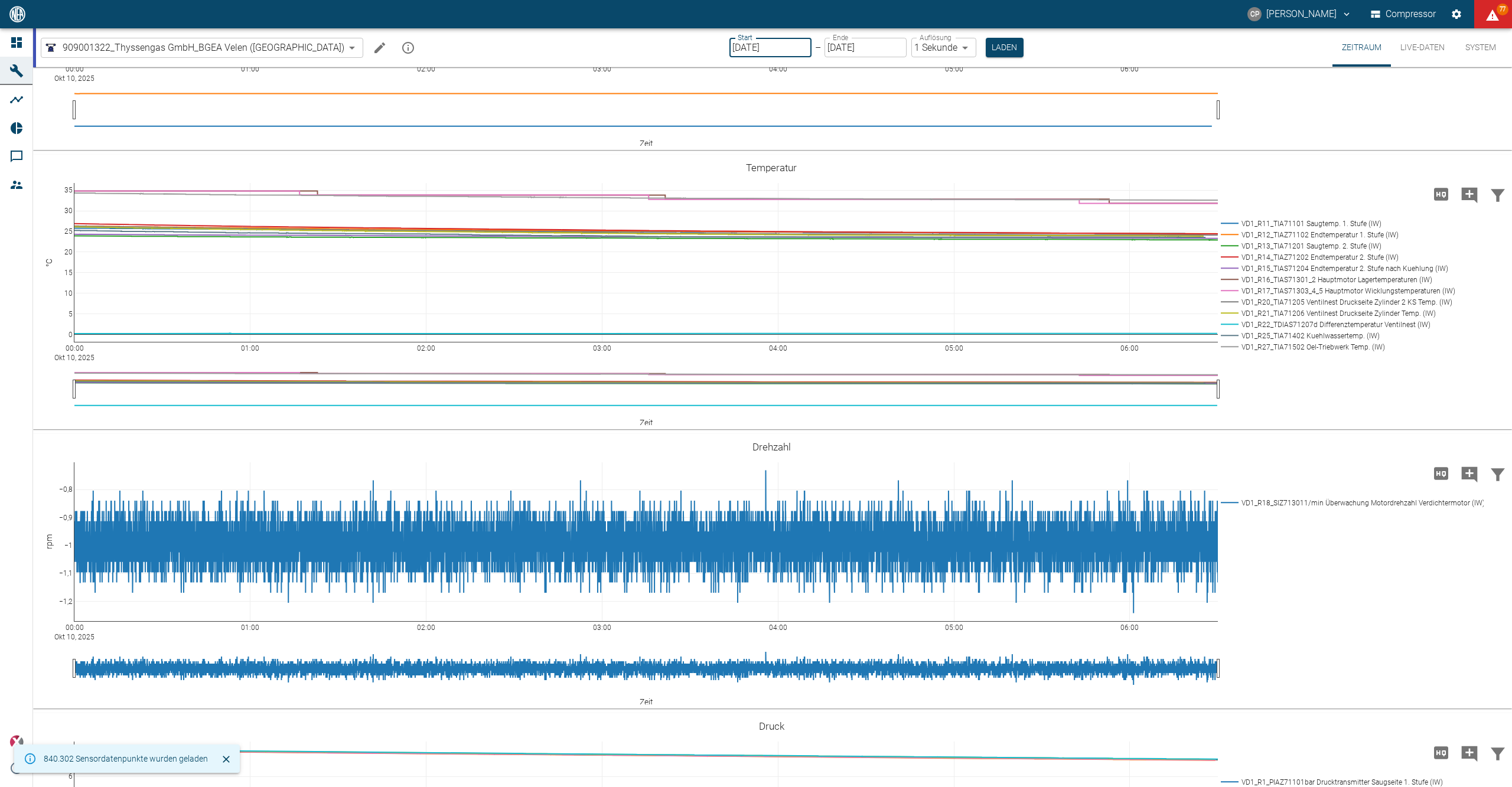
click at [731, 50] on input "[DATE]" at bounding box center [771, 48] width 82 height 20
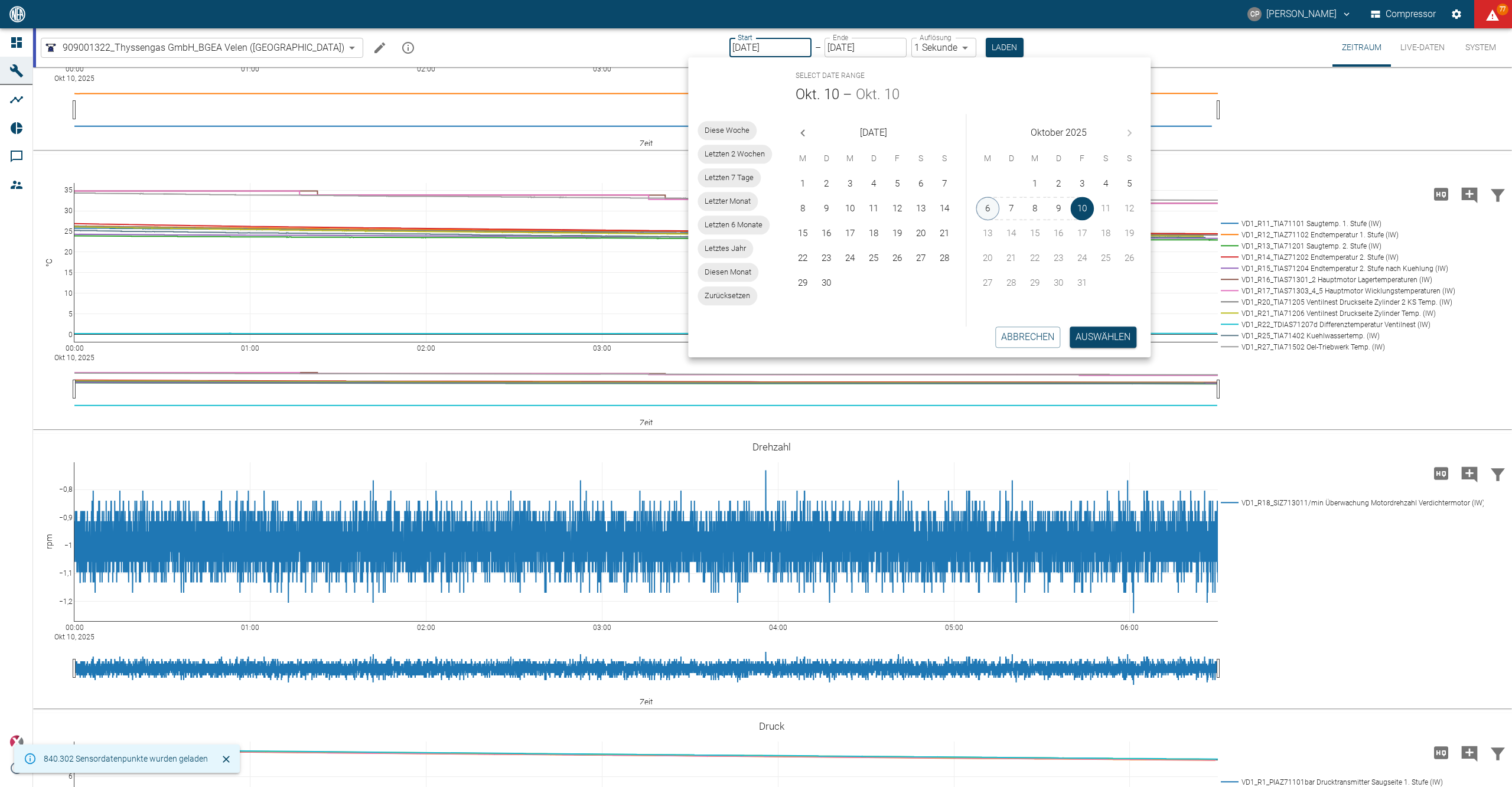
click at [979, 208] on button "6" at bounding box center [987, 208] width 24 height 24
type input "06.10.2025"
click at [927, 44] on body "CP Christoph Palm Compressor 77 Dashboard Maschinen Analysen Reports Kommentare…" at bounding box center [756, 394] width 1512 height 787
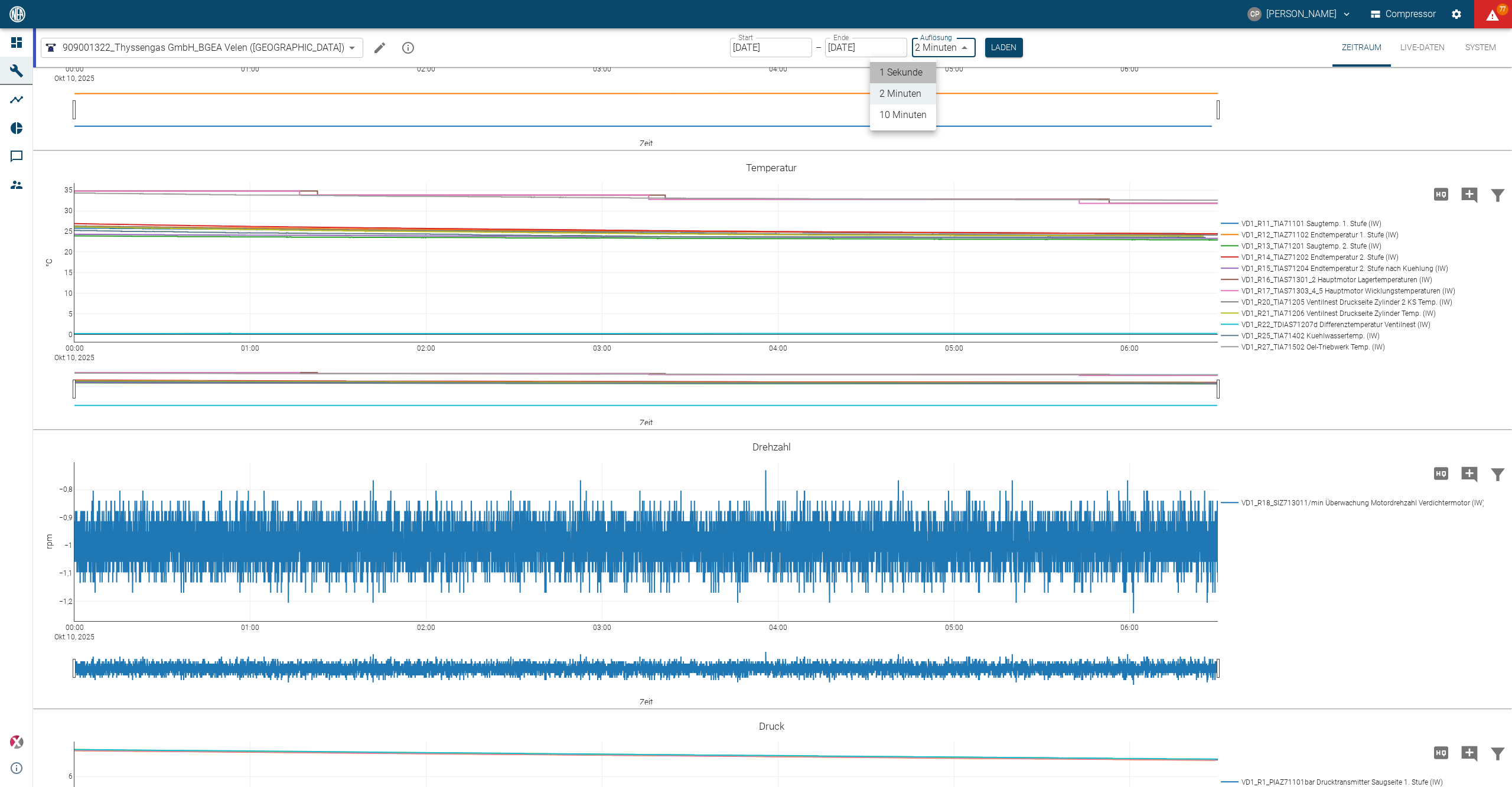
click at [919, 69] on li "1 Sekunde" at bounding box center [904, 72] width 67 height 21
type input "1sec"
click at [986, 48] on button "Laden" at bounding box center [1005, 48] width 38 height 20
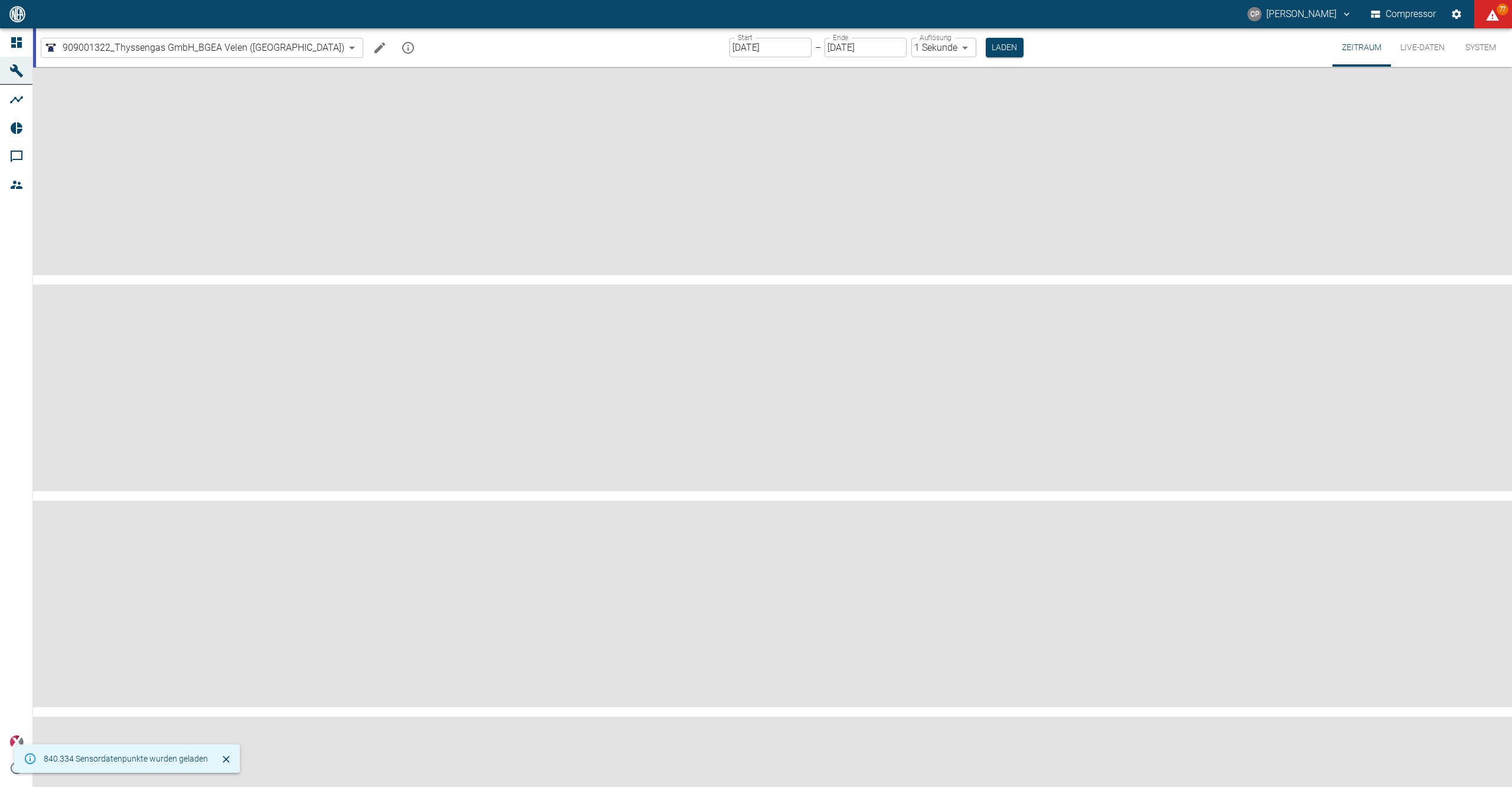
click at [15, 34] on link "Dashboard" at bounding box center [16, 43] width 32 height 29
click at [21, 46] on icon at bounding box center [16, 42] width 10 height 10
click at [21, 40] on icon at bounding box center [16, 42] width 10 height 10
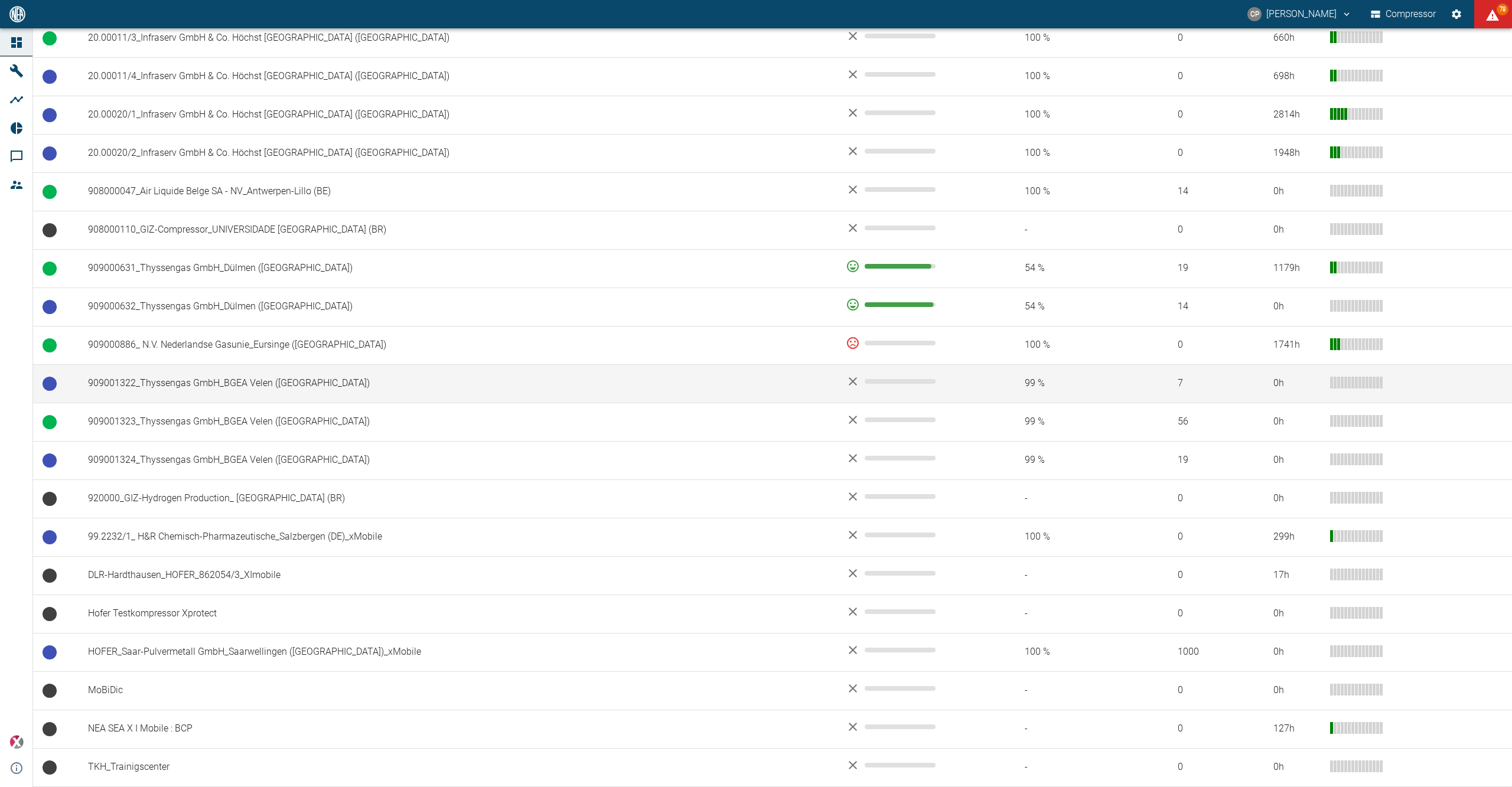
scroll to position [816, 0]
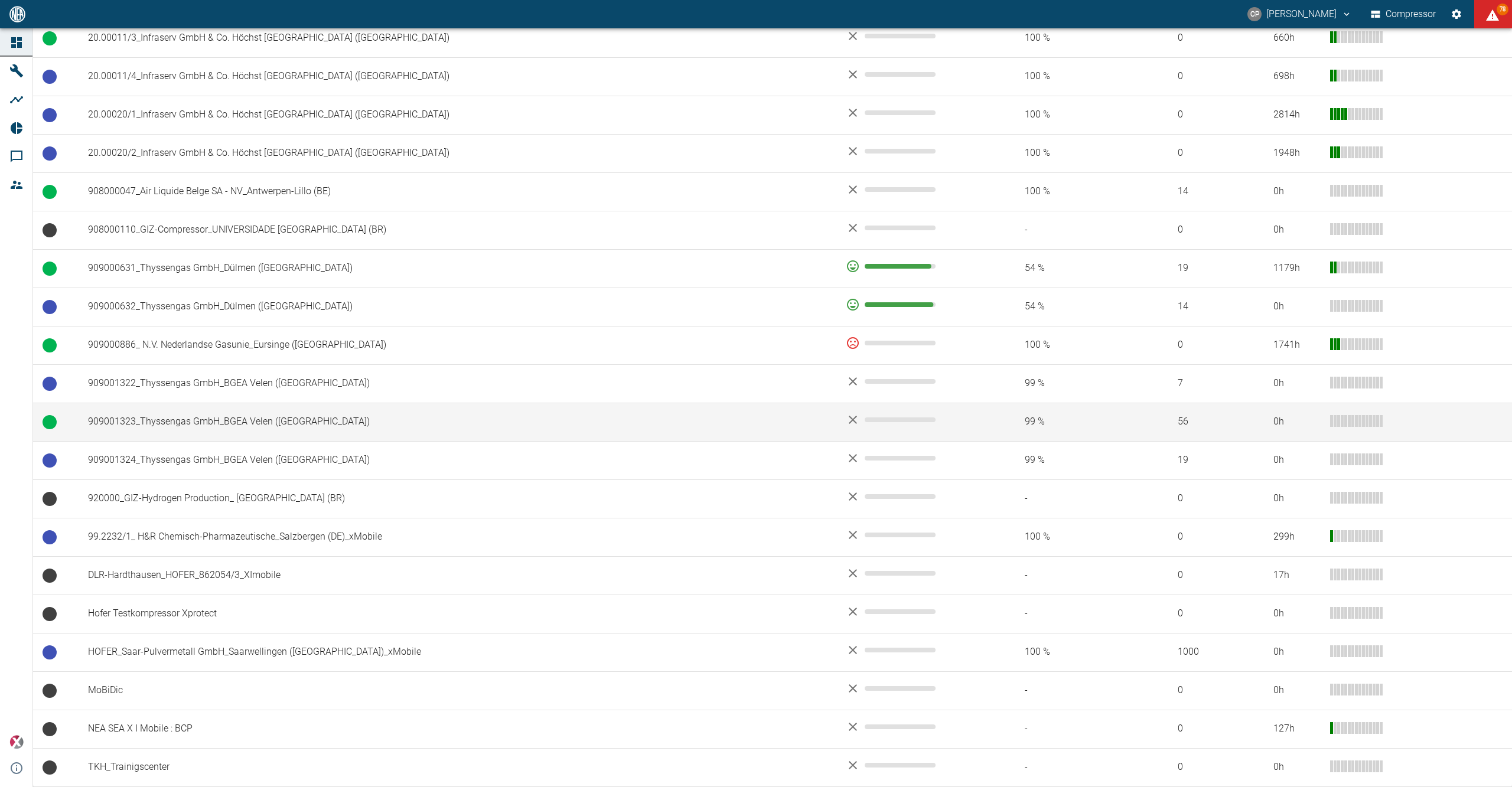
click at [194, 424] on td "909001323_Thyssengas GmbH_BGEA Velen ([GEOGRAPHIC_DATA])" at bounding box center [457, 422] width 757 height 38
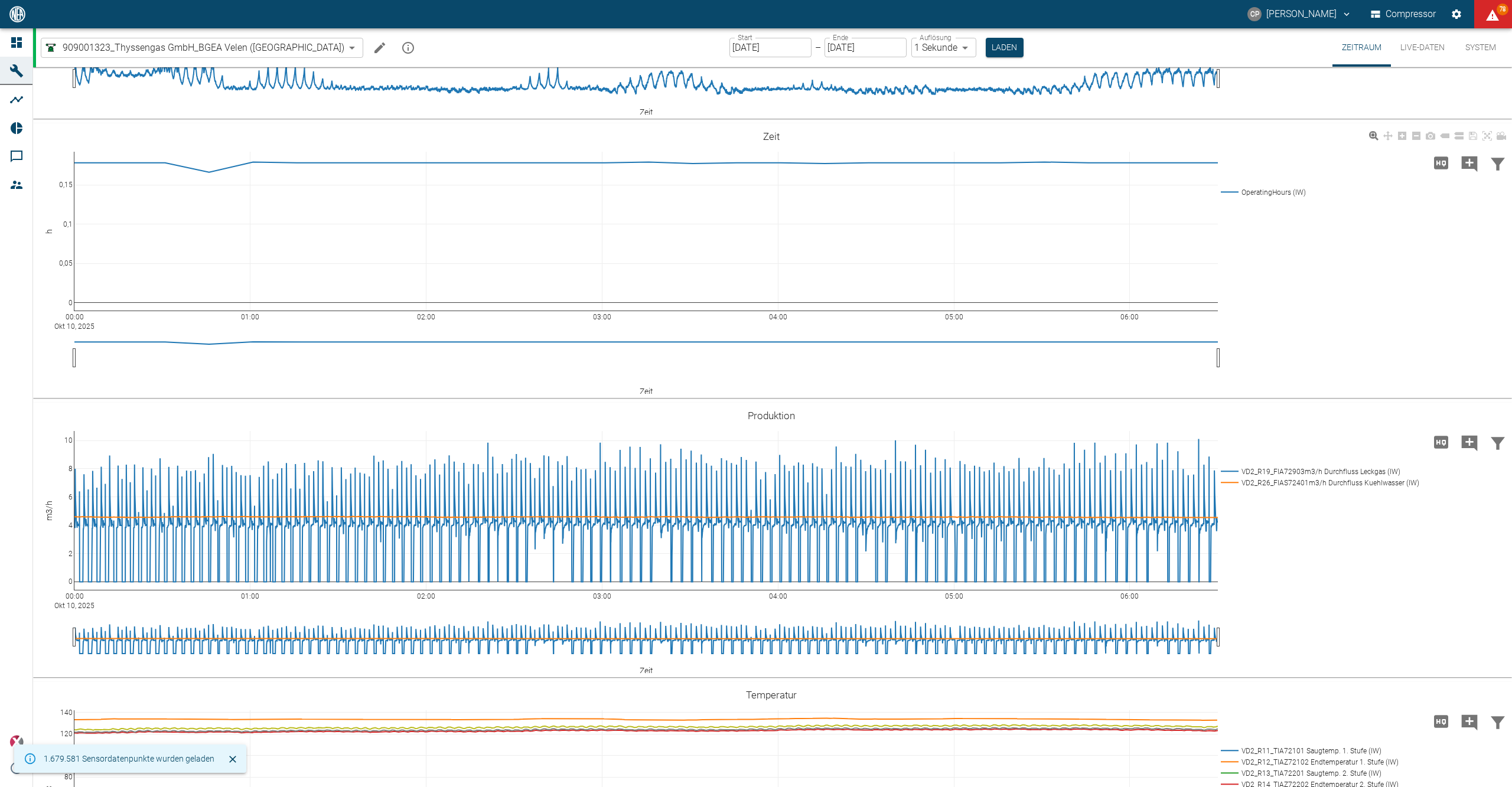
scroll to position [315, 0]
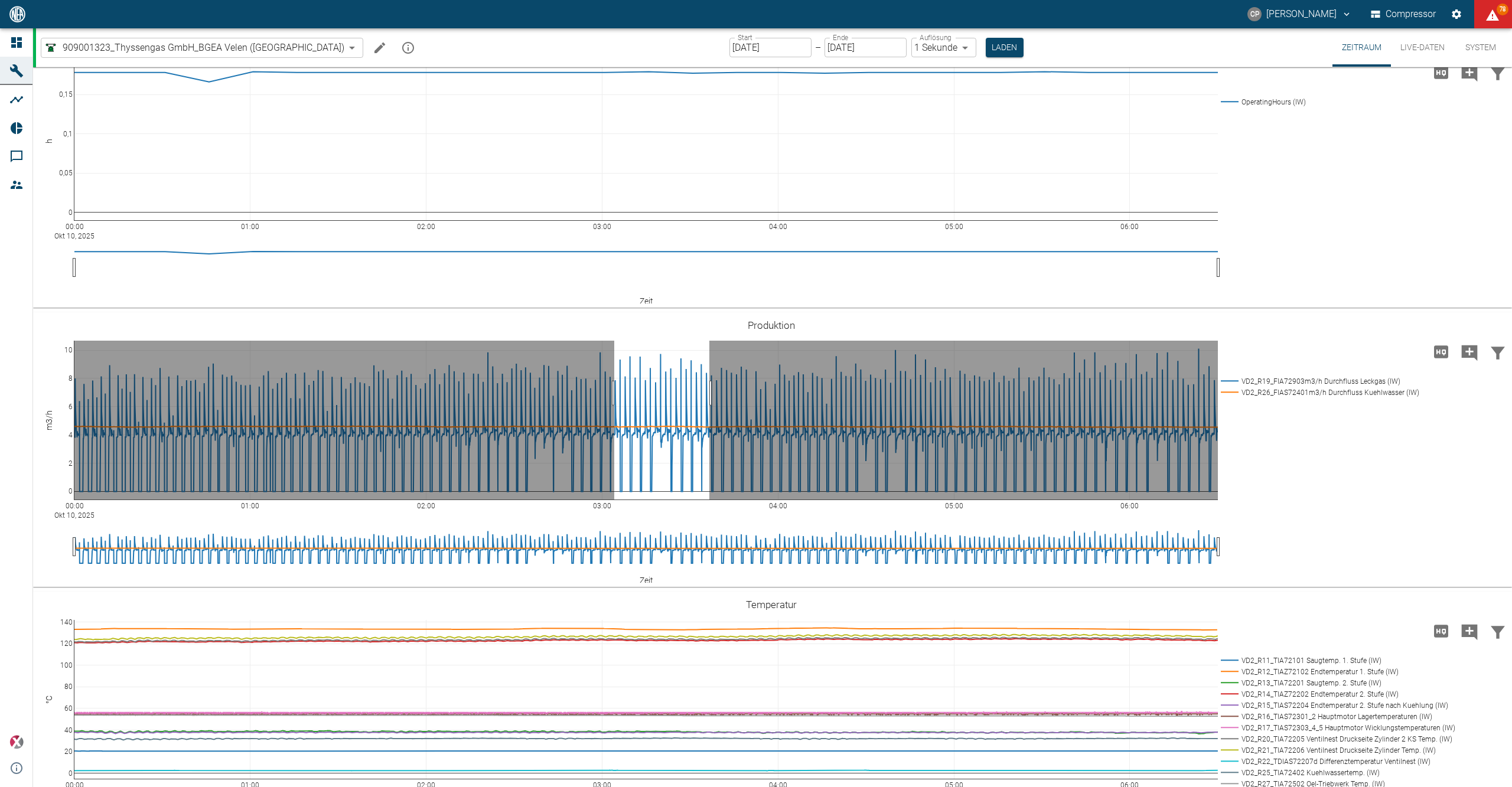
drag, startPoint x: 614, startPoint y: 393, endPoint x: 722, endPoint y: 393, distance: 108.0
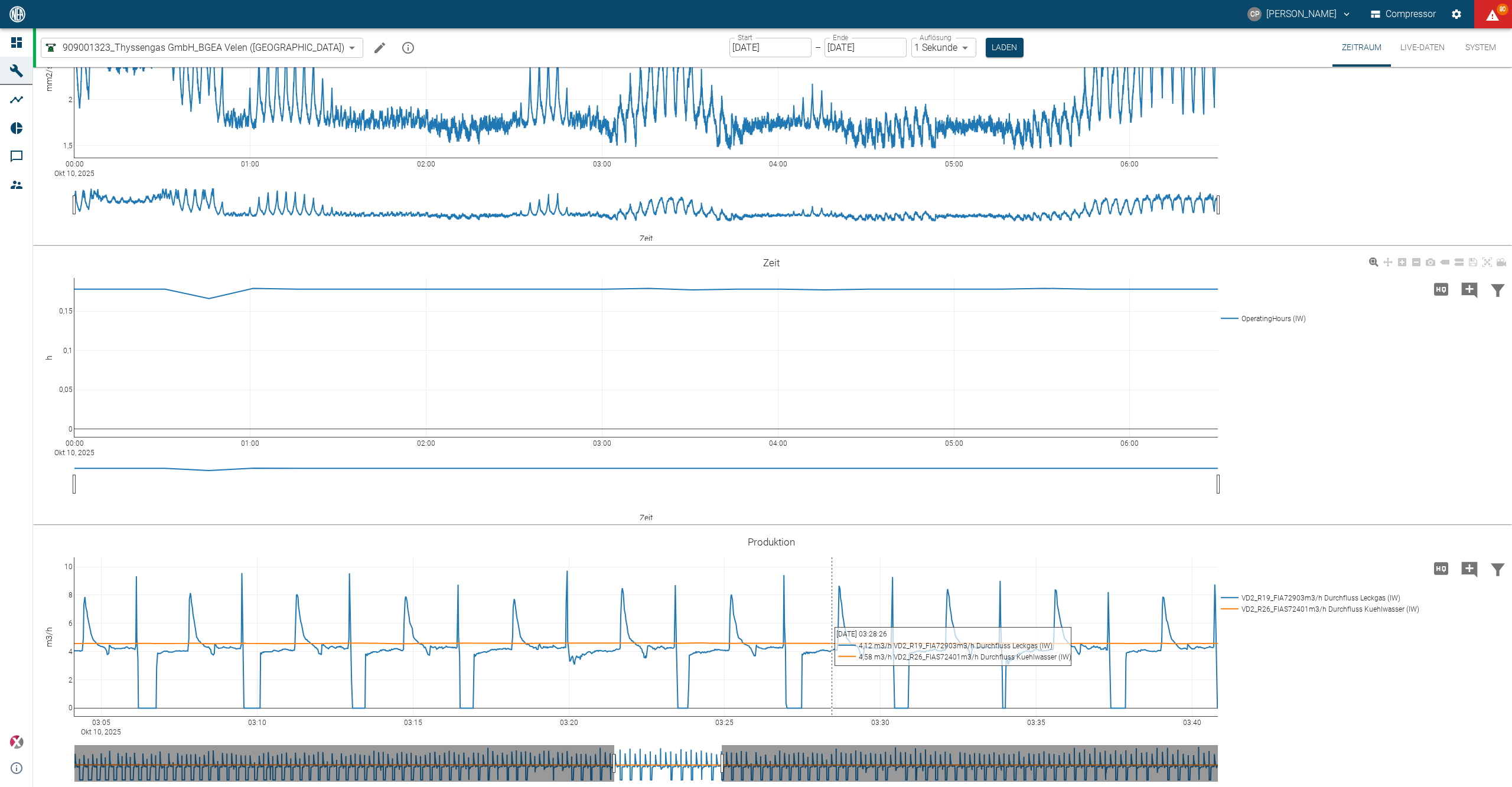
scroll to position [0, 0]
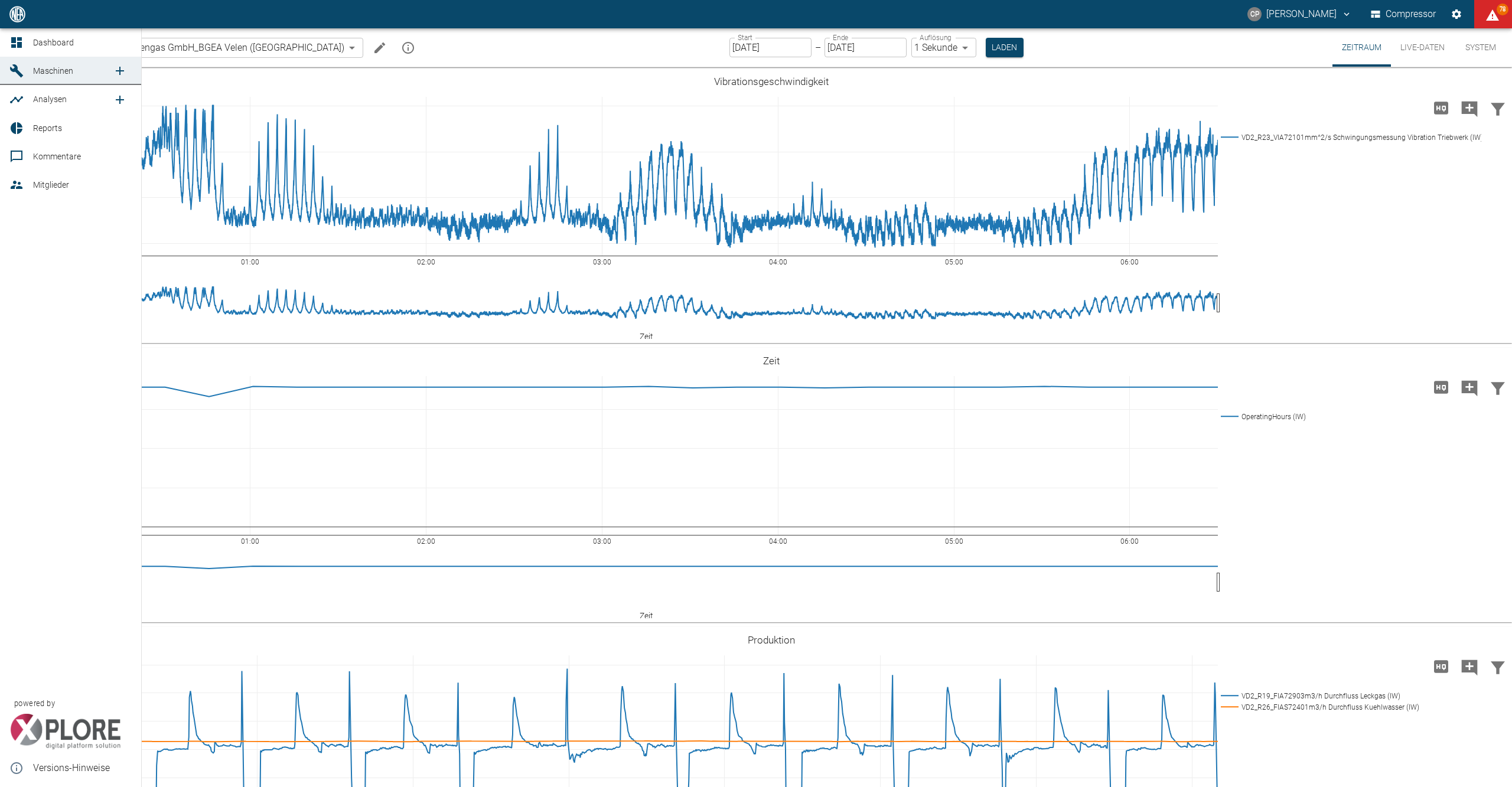
click at [29, 46] on link "Dashboard" at bounding box center [70, 43] width 142 height 29
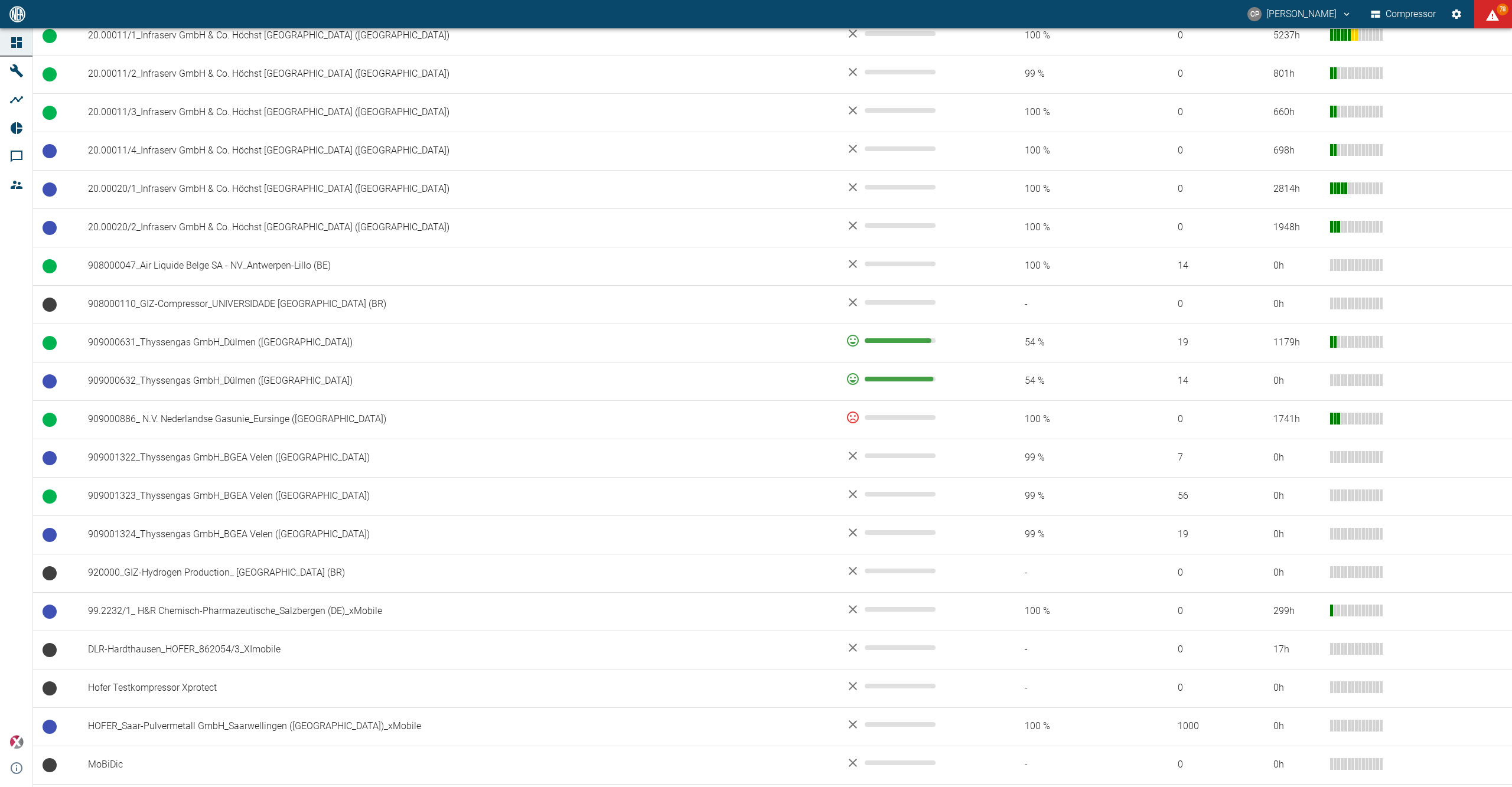
scroll to position [816, 0]
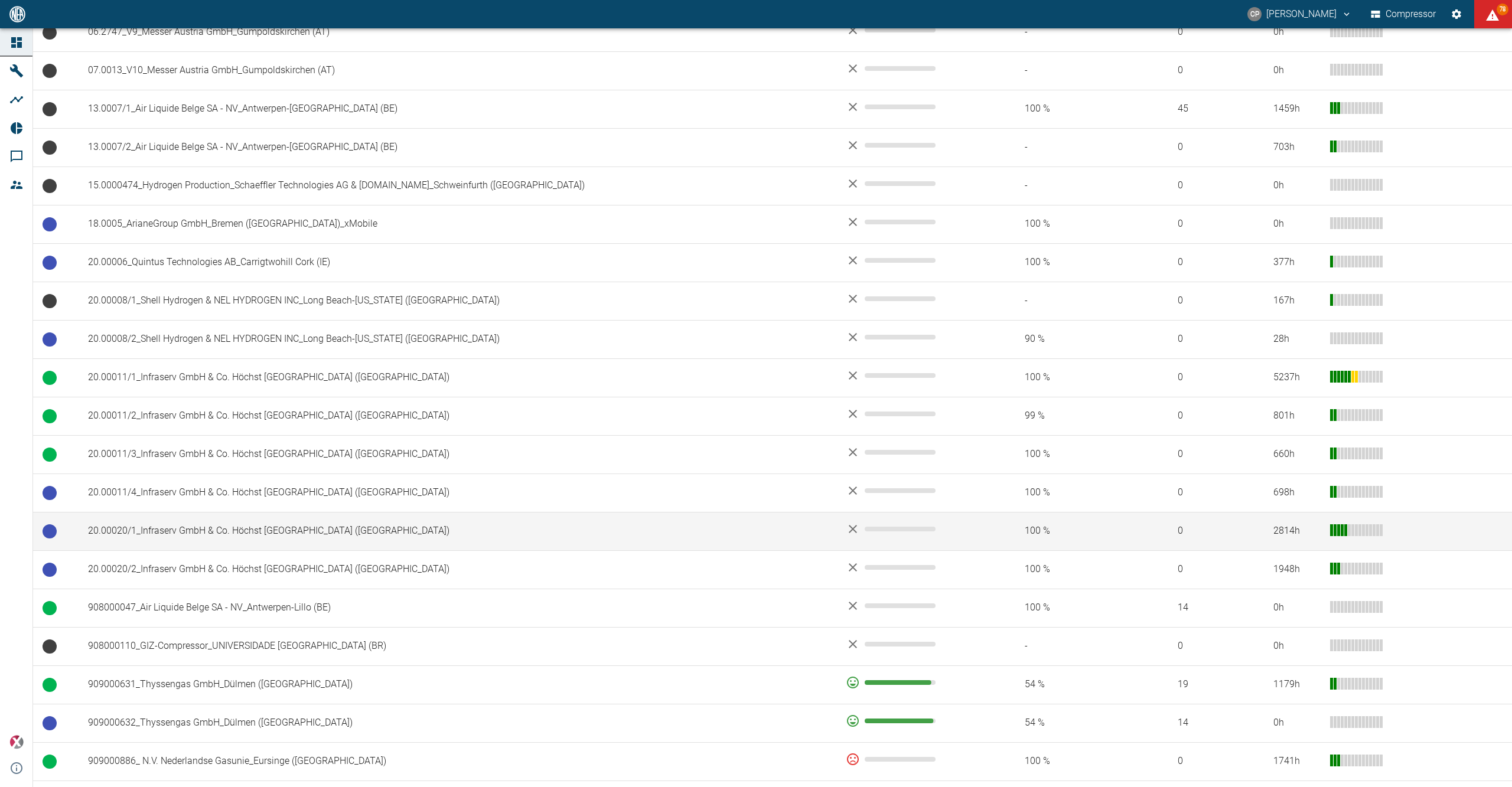
scroll to position [816, 0]
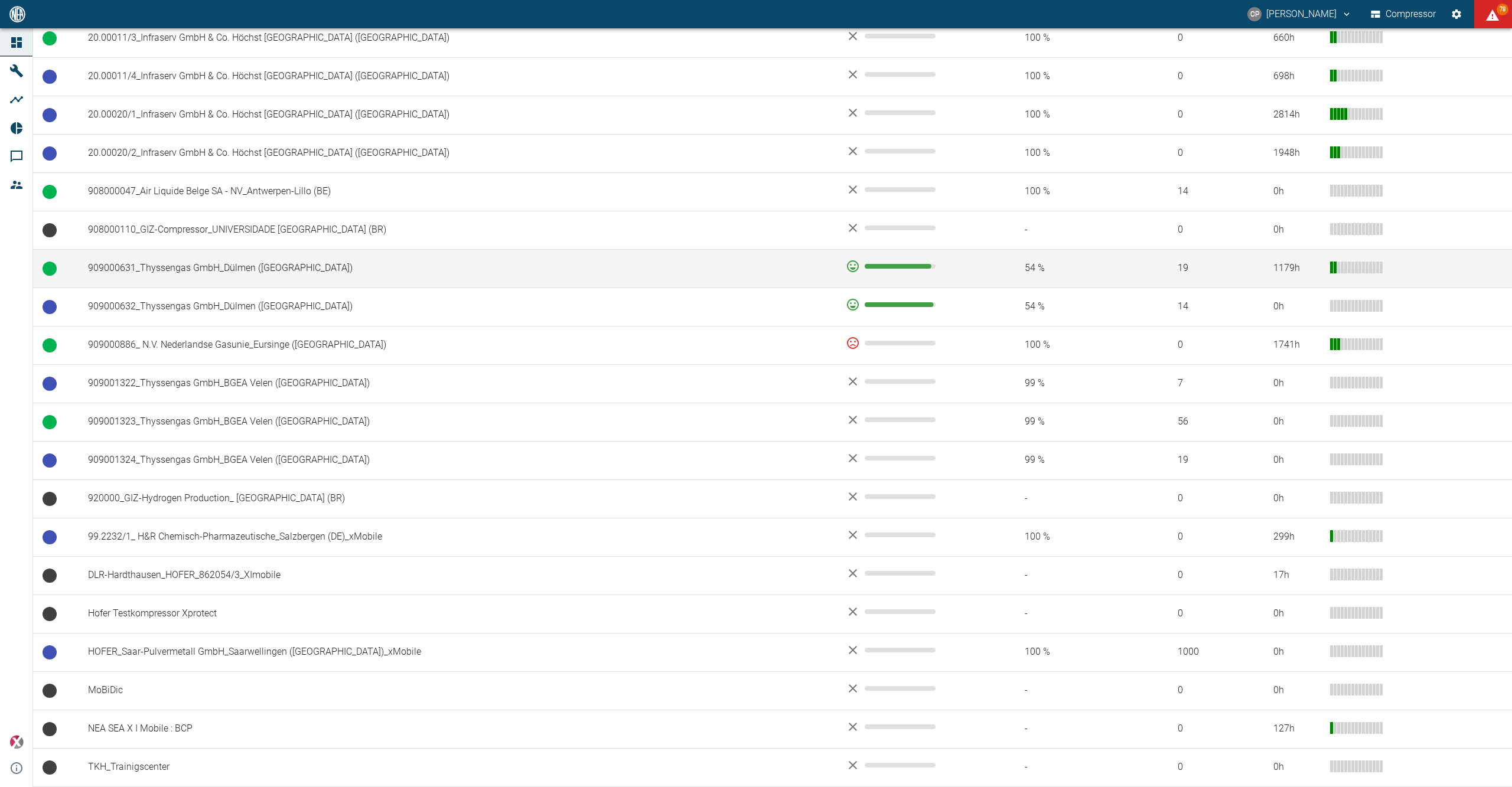
click at [179, 276] on td "909000631_Thyssengas GmbH_Dülmen ([GEOGRAPHIC_DATA])" at bounding box center [457, 268] width 757 height 38
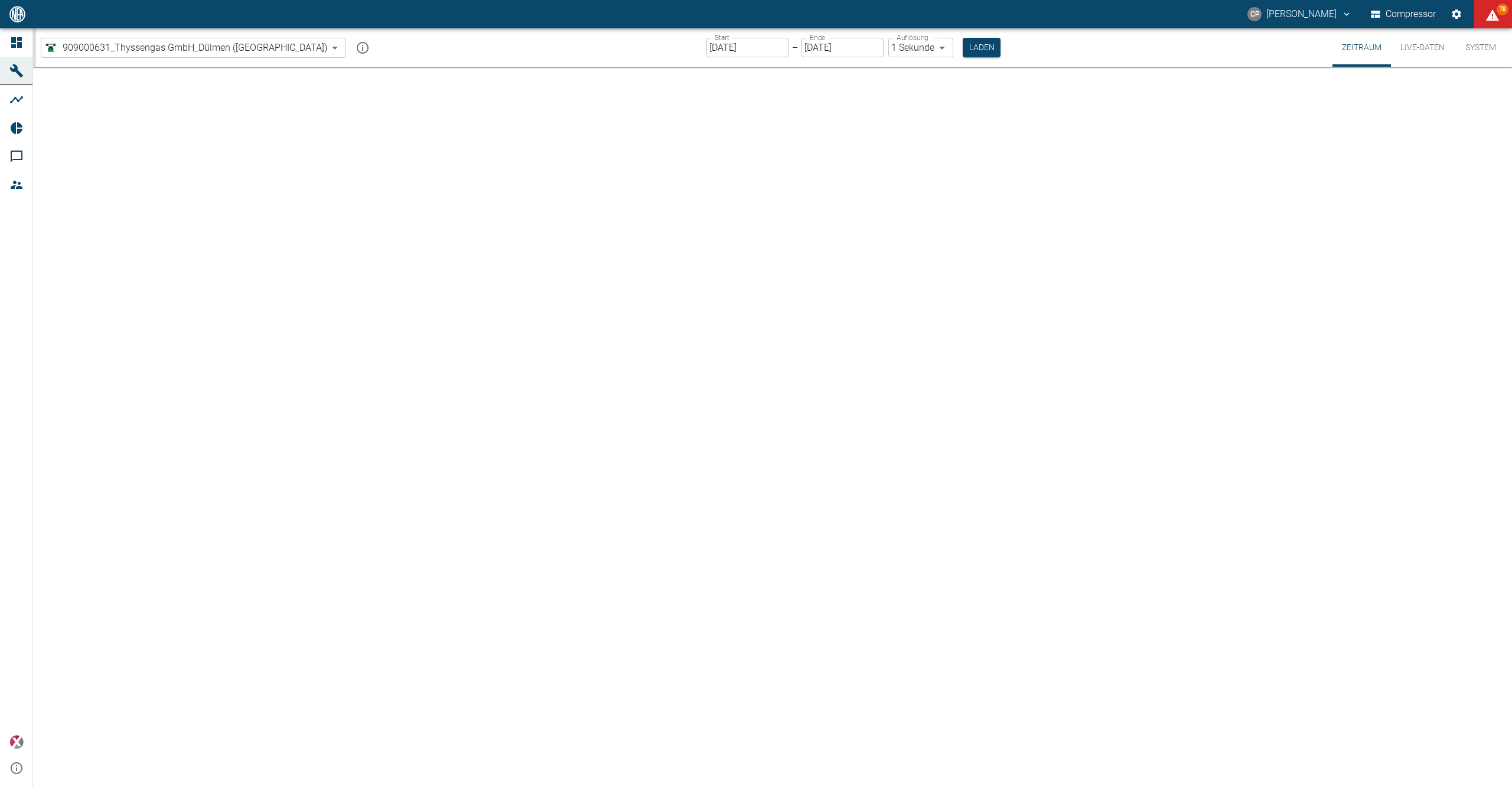
type input "2min"
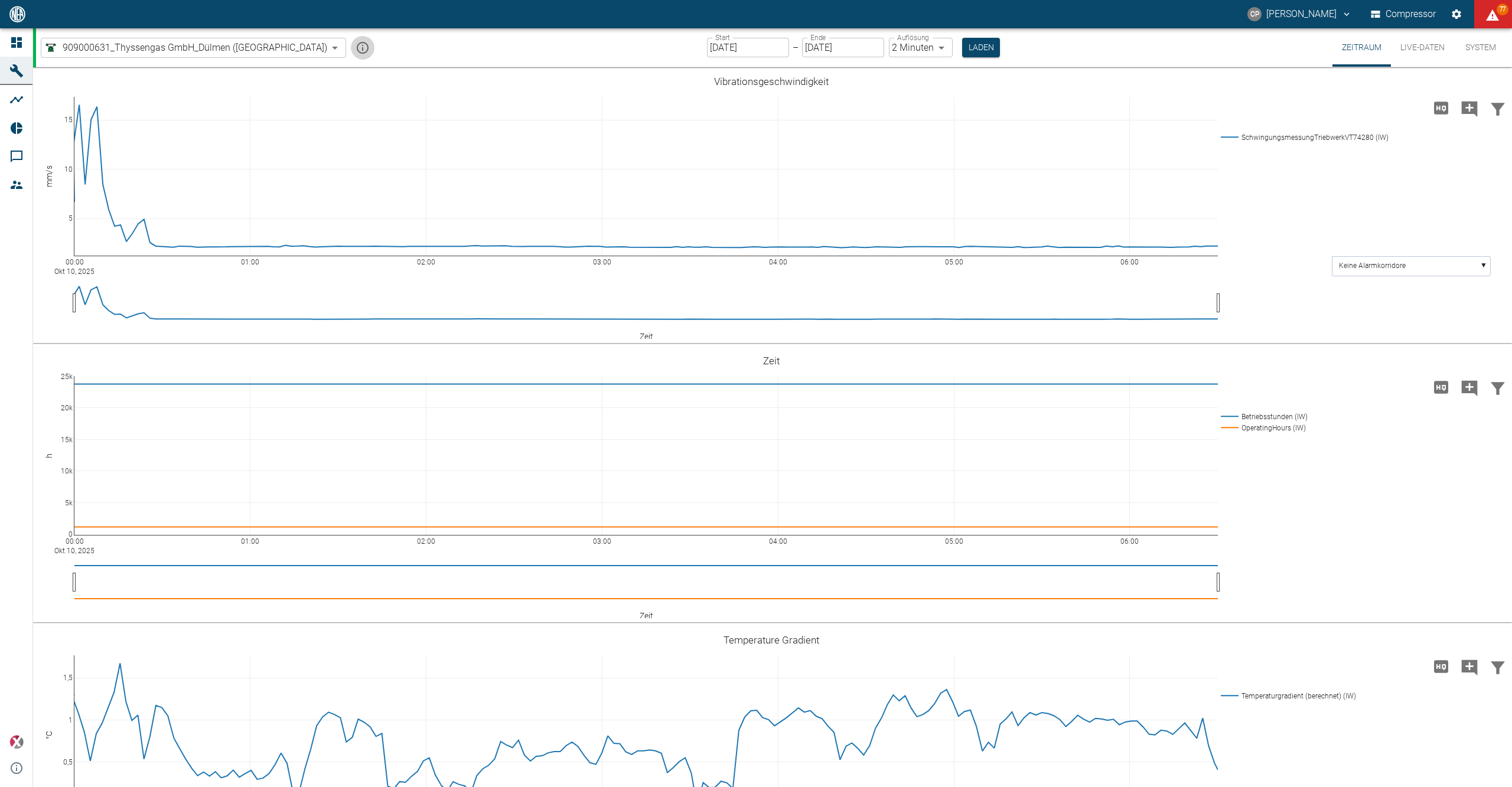
click at [356, 44] on icon "mission info" at bounding box center [362, 48] width 11 height 11
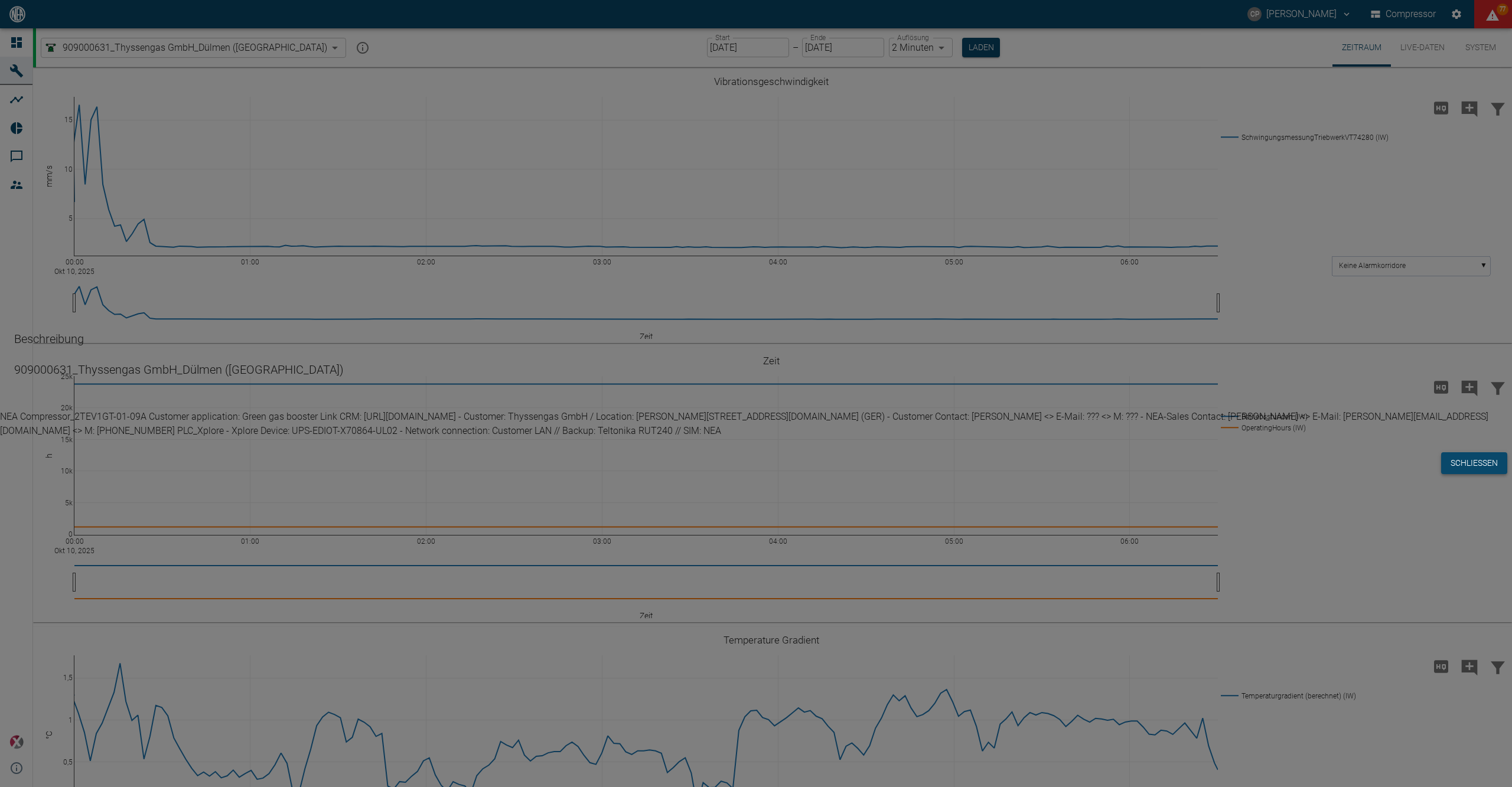
click at [1442, 474] on button "Schließen" at bounding box center [1475, 463] width 67 height 22
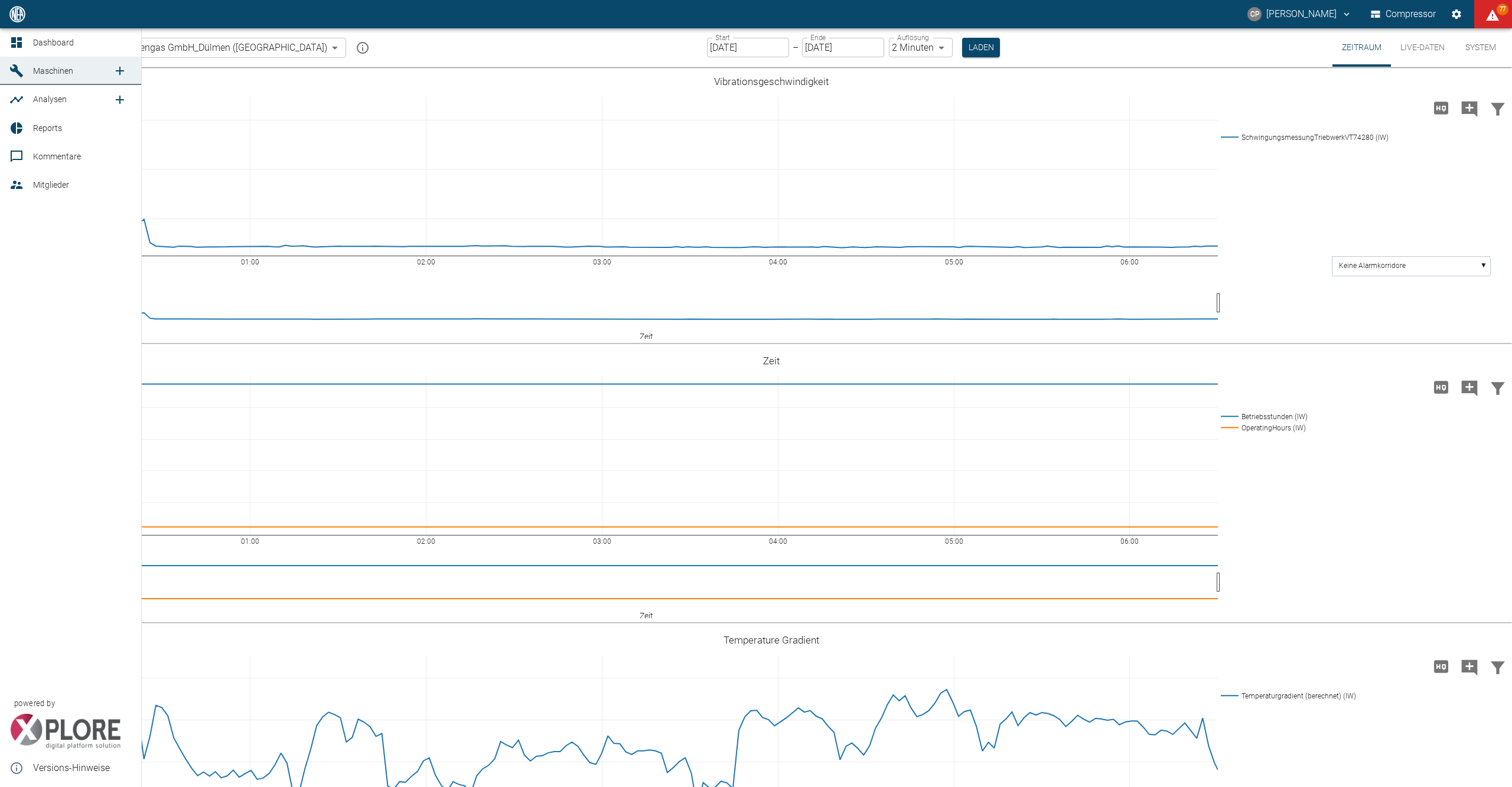
click at [13, 33] on link "Dashboard" at bounding box center [70, 43] width 142 height 29
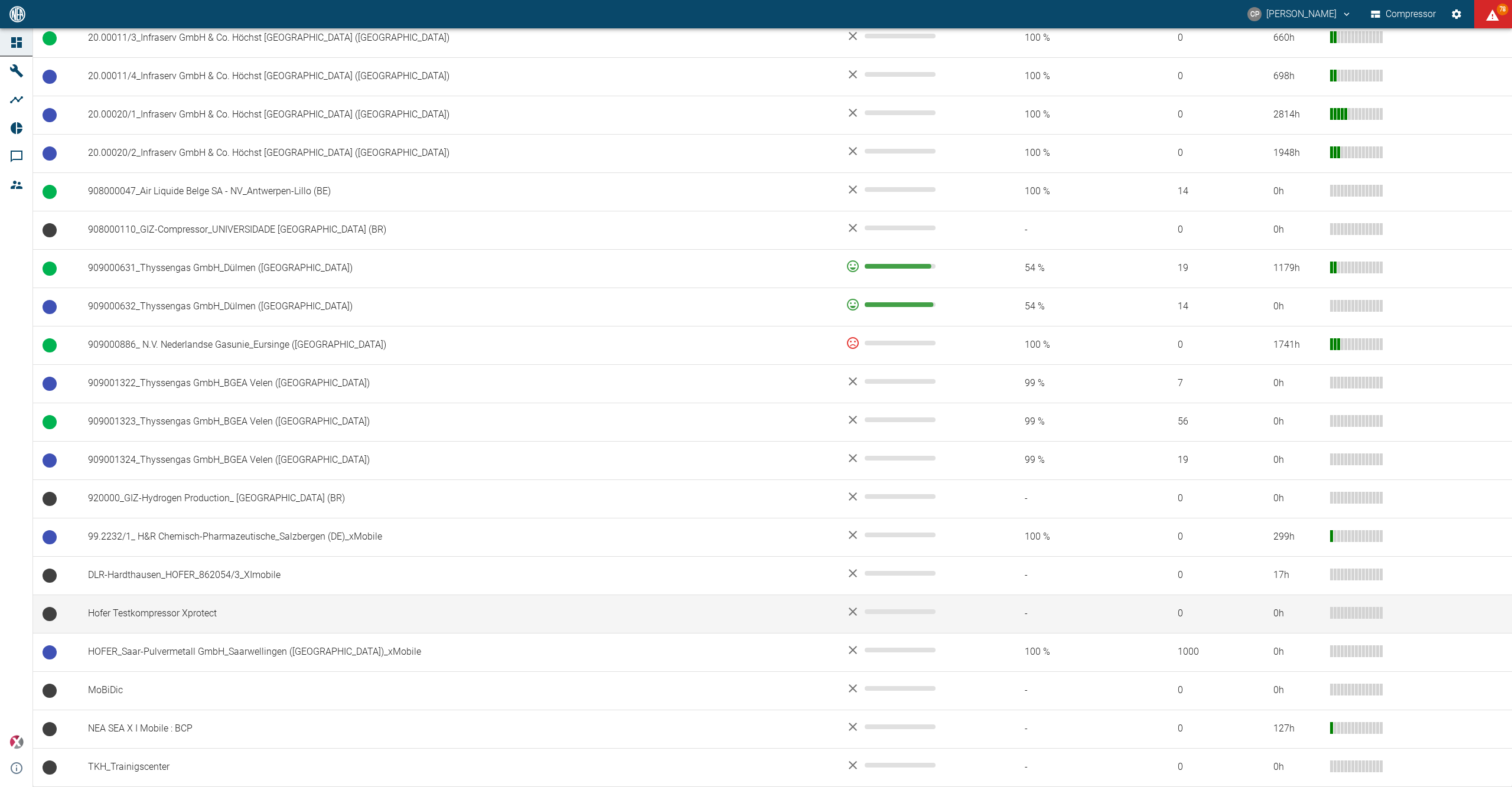
scroll to position [816, 0]
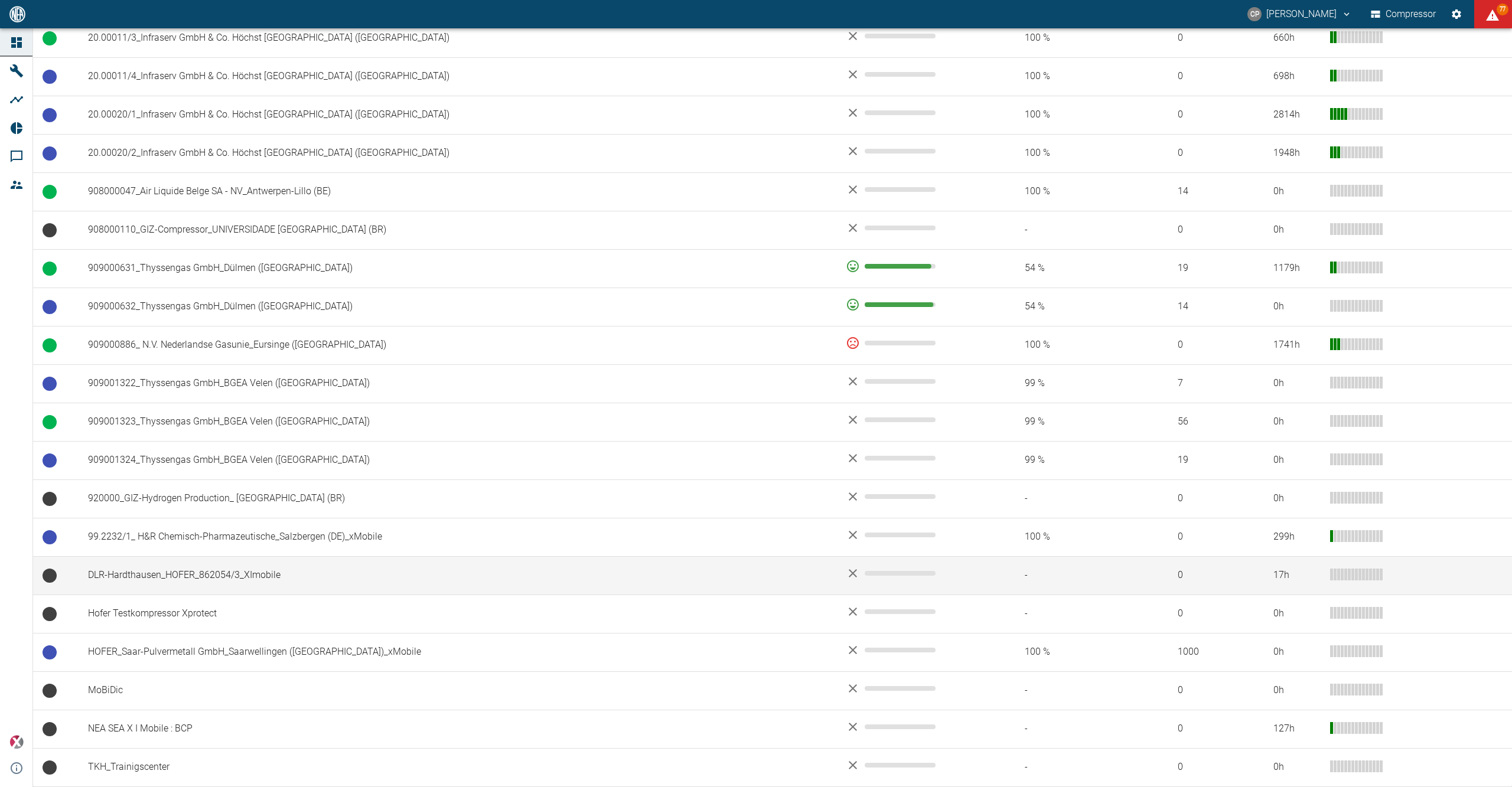
click at [272, 580] on td "DLR-Hardthausen_HOFER_862054/3_XImobile" at bounding box center [457, 575] width 757 height 38
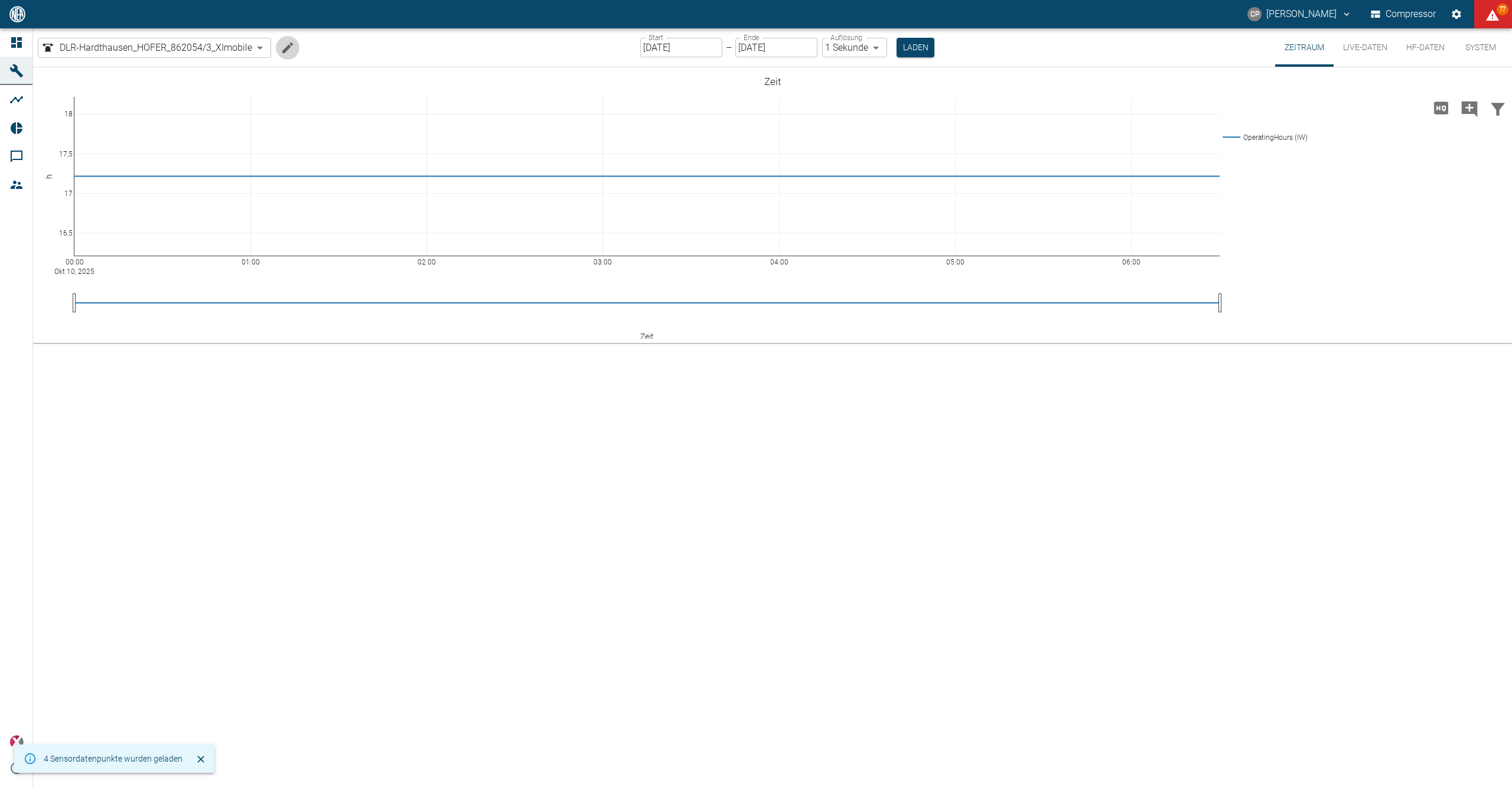
click at [283, 48] on icon "Machine bearbeiten" at bounding box center [287, 48] width 14 height 14
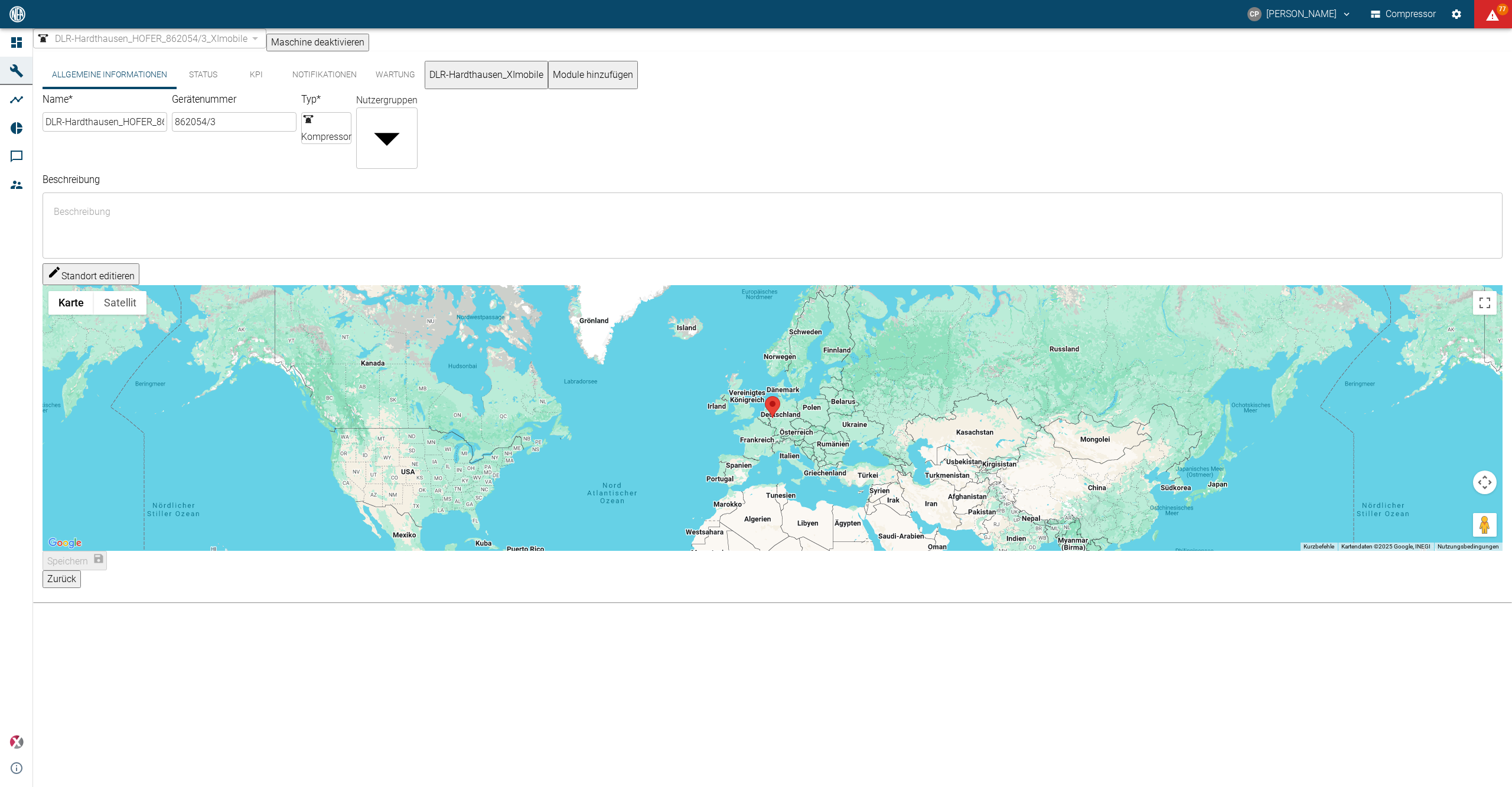
drag, startPoint x: 750, startPoint y: 447, endPoint x: 800, endPoint y: 317, distance: 139.3
click at [800, 317] on div "Standort editieren ← Nach links → Nach rechts ↑ Nach oben ↓ Nach unten + Heranz…" at bounding box center [773, 407] width 1460 height 288
click at [104, 263] on button "Standort editieren" at bounding box center [91, 274] width 97 height 22
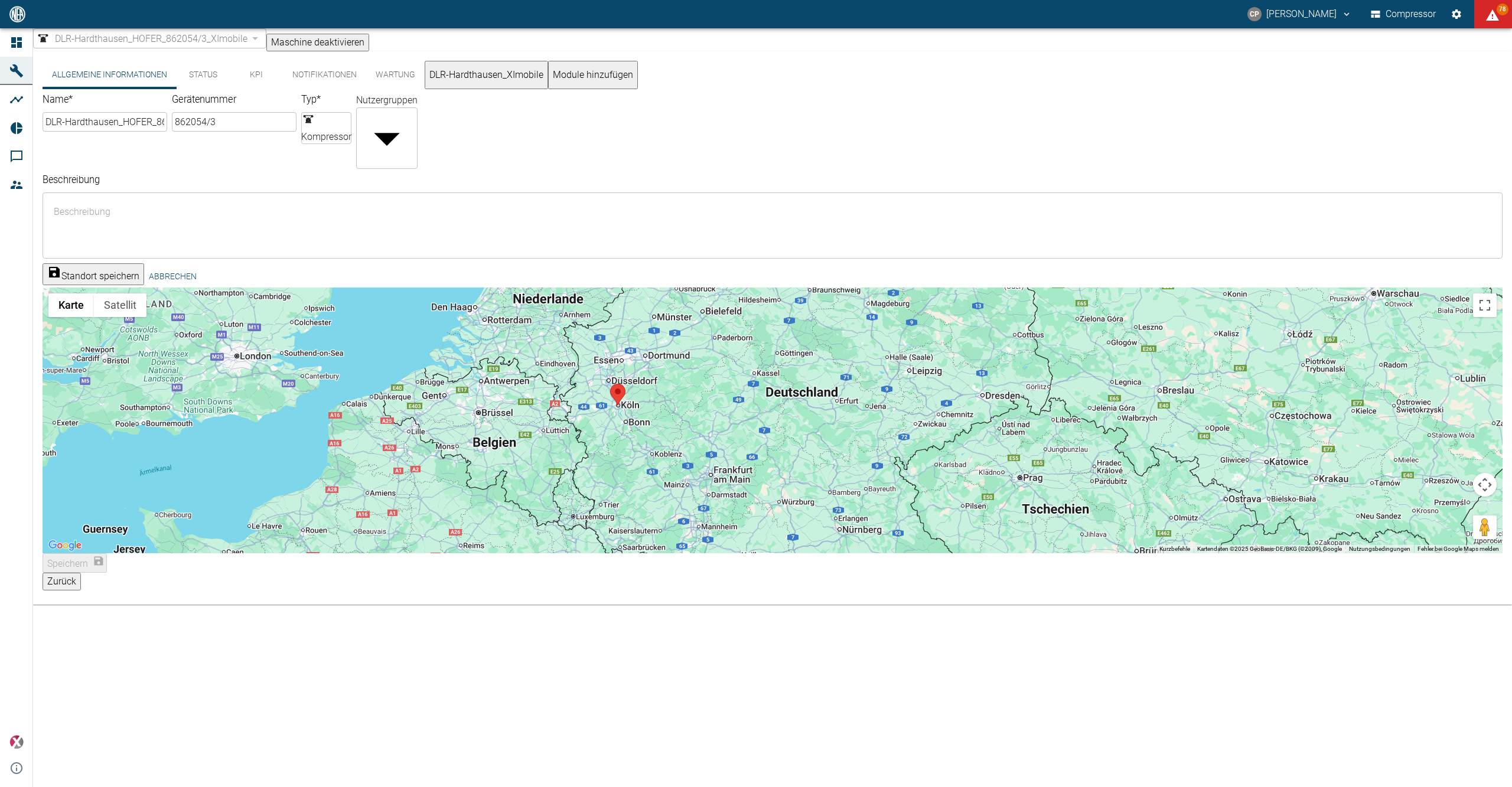
drag, startPoint x: 625, startPoint y: 448, endPoint x: 618, endPoint y: 412, distance: 36.7
click at [618, 412] on div at bounding box center [773, 421] width 1460 height 266
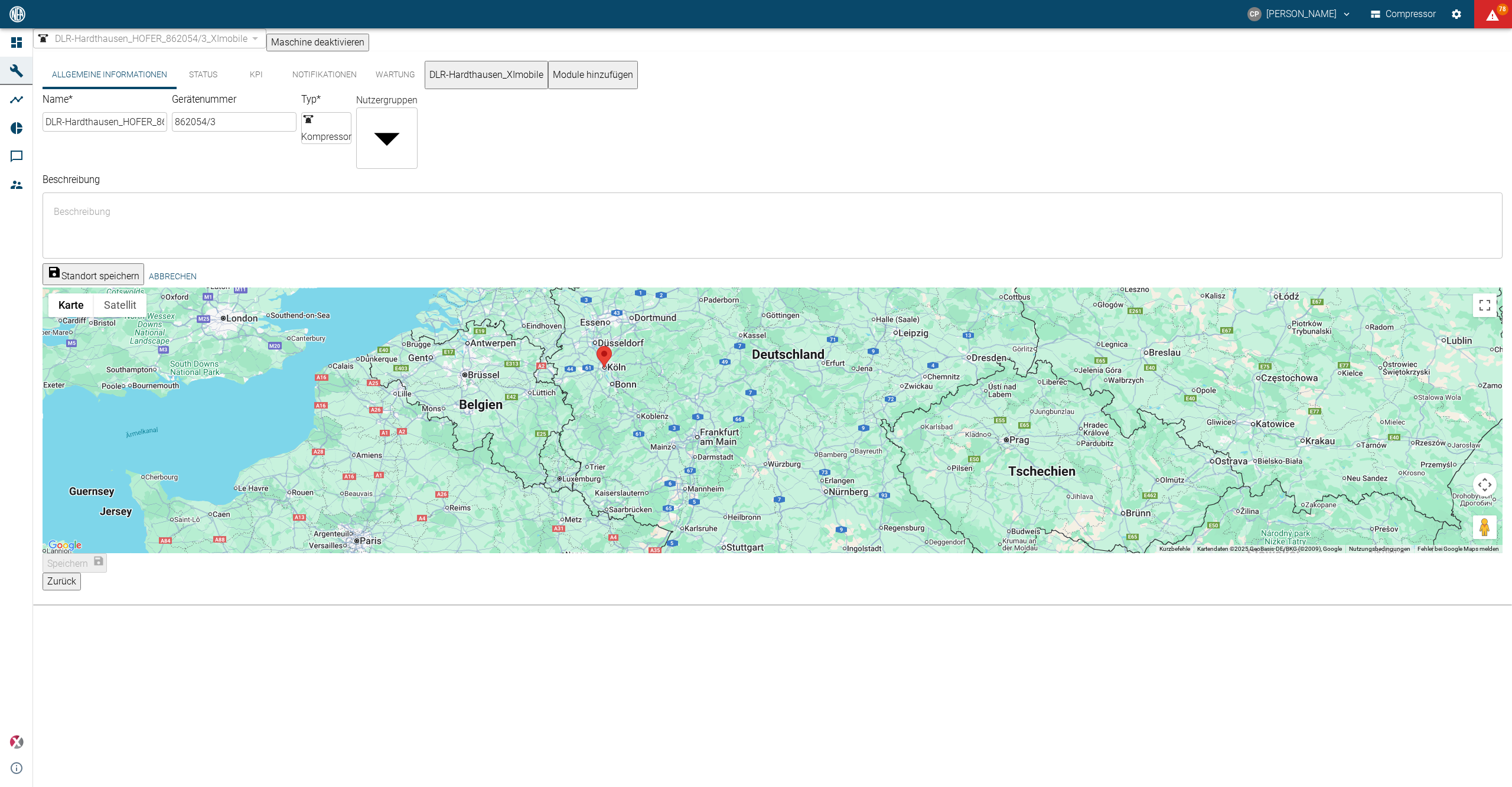
drag, startPoint x: 672, startPoint y: 453, endPoint x: 658, endPoint y: 414, distance: 41.4
click at [658, 414] on div at bounding box center [773, 421] width 1460 height 266
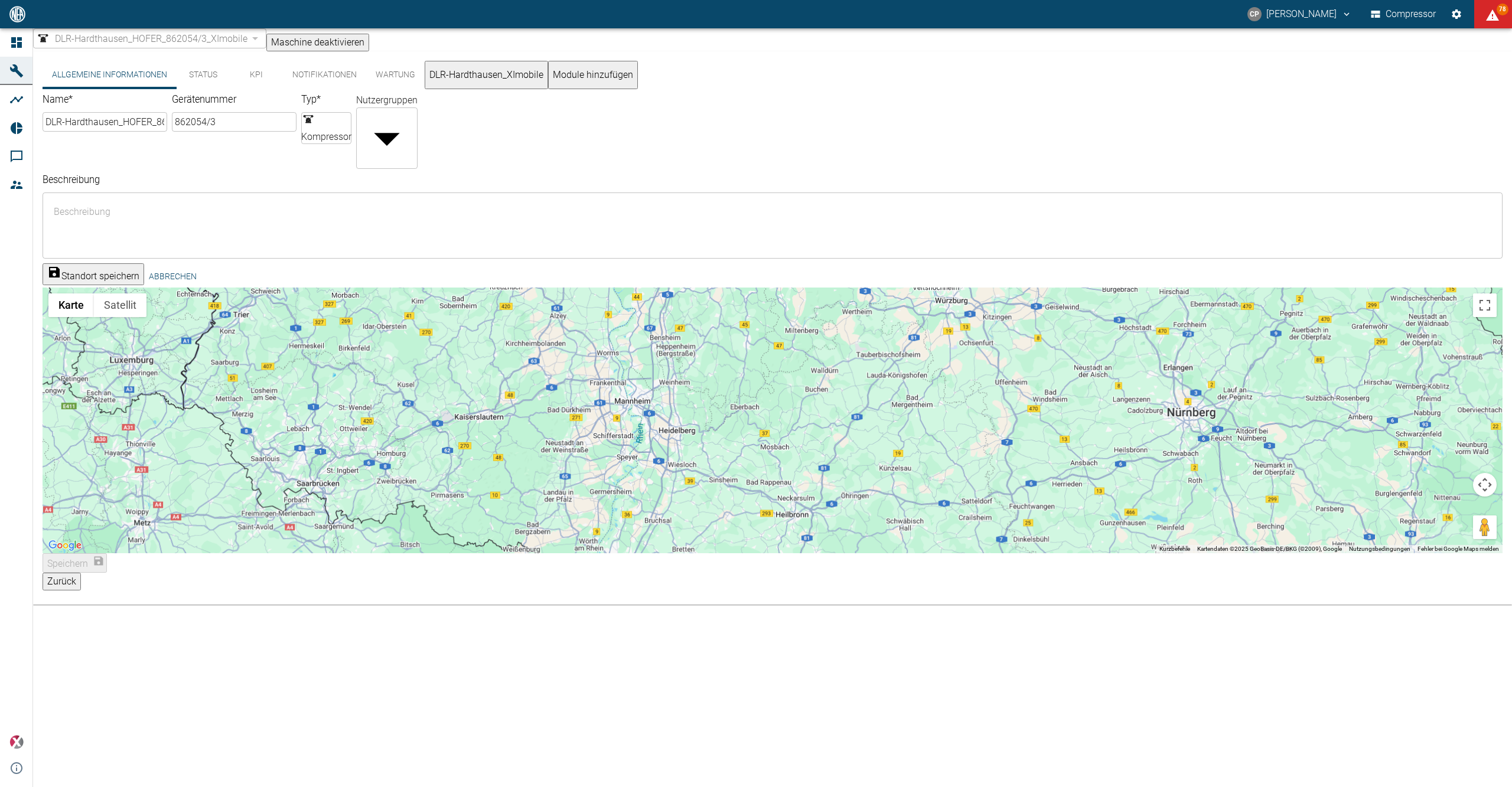
drag, startPoint x: 710, startPoint y: 476, endPoint x: 671, endPoint y: 355, distance: 127.1
click at [671, 355] on div at bounding box center [773, 421] width 1460 height 266
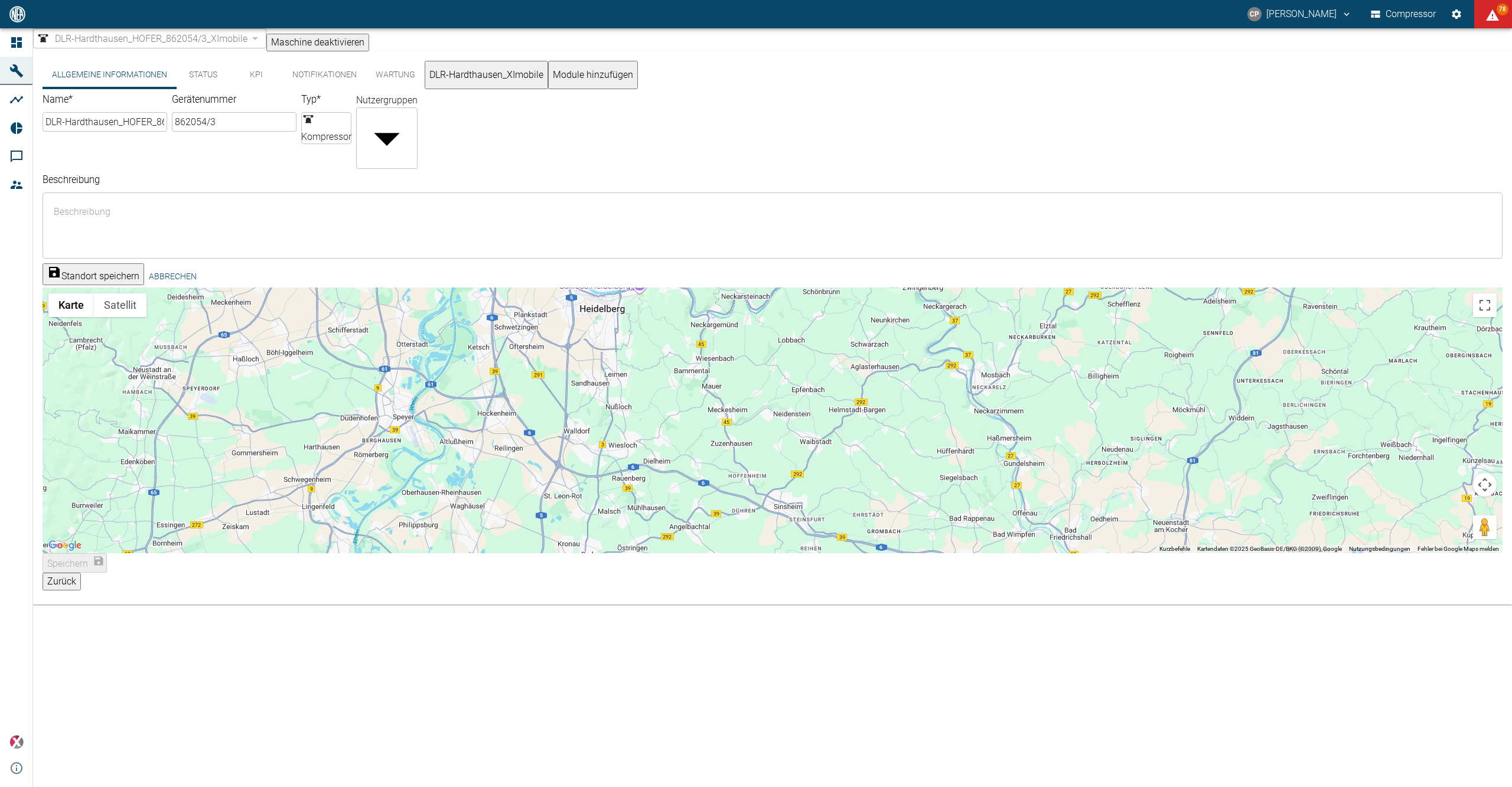
drag, startPoint x: 695, startPoint y: 428, endPoint x: 669, endPoint y: 407, distance: 33.4
click at [669, 408] on div at bounding box center [773, 421] width 1460 height 266
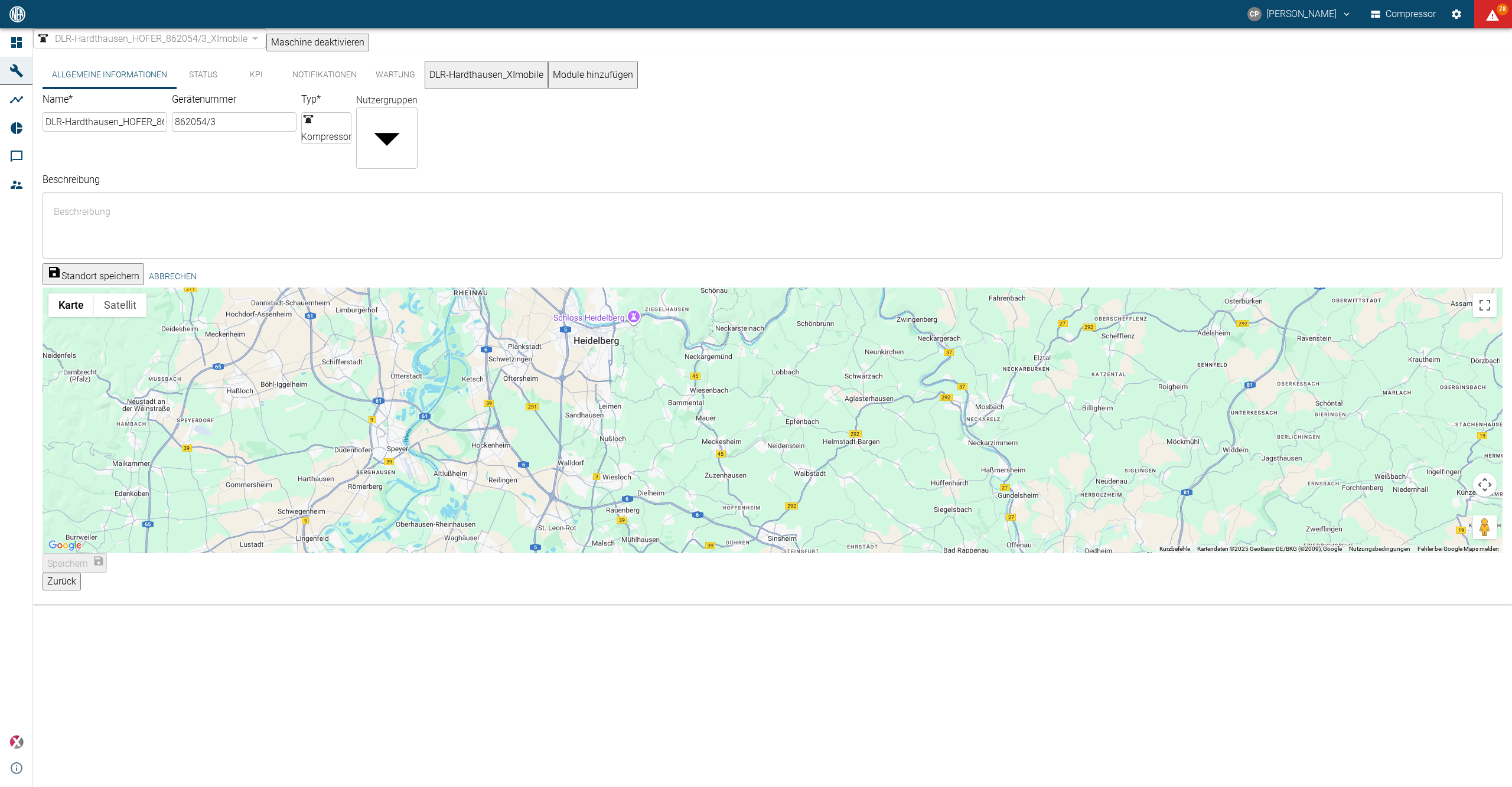
drag, startPoint x: 655, startPoint y: 408, endPoint x: 754, endPoint y: 478, distance: 121.2
click at [754, 478] on div at bounding box center [773, 421] width 1460 height 266
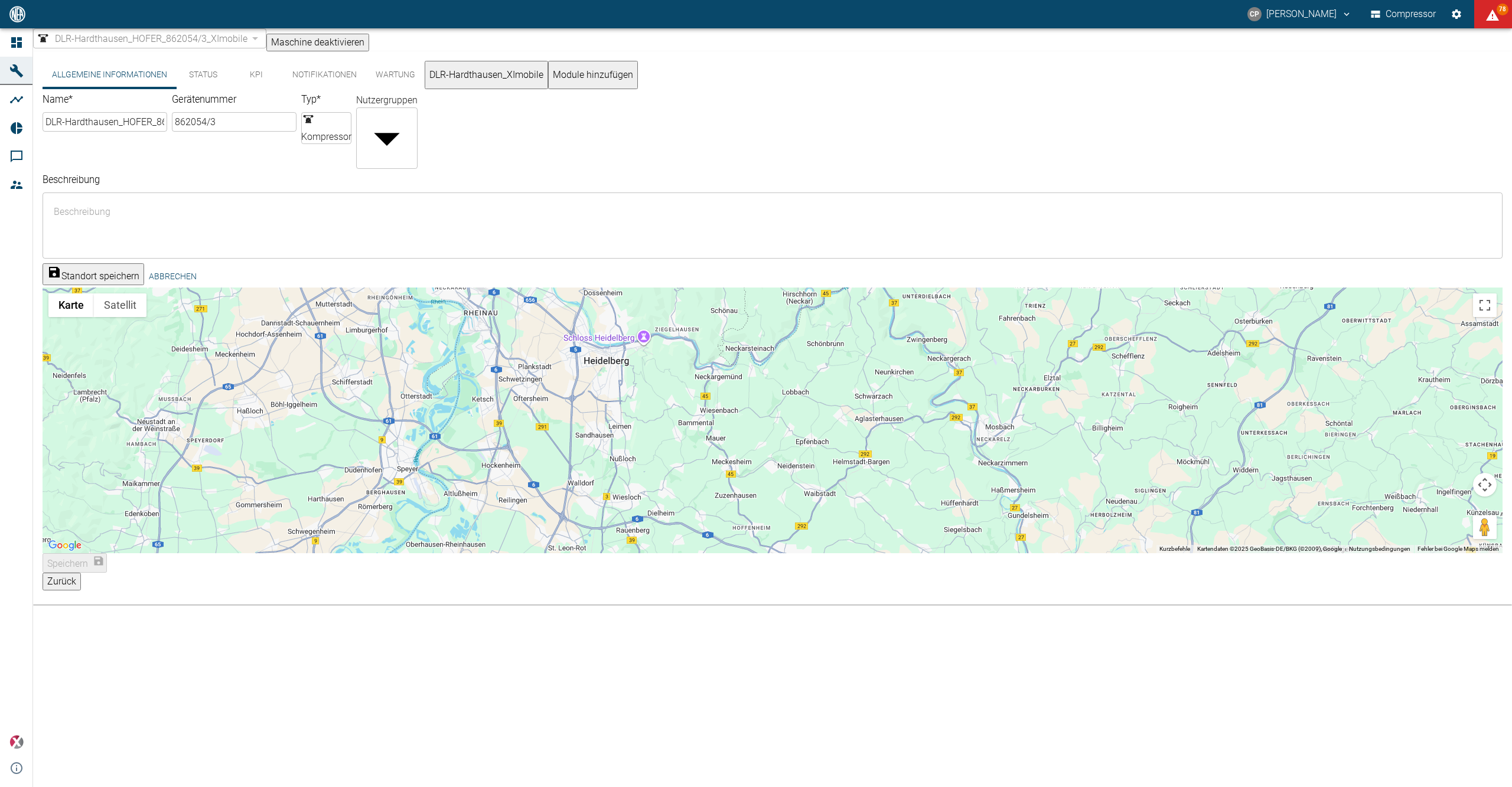
drag, startPoint x: 681, startPoint y: 419, endPoint x: 712, endPoint y: 475, distance: 64.0
click at [712, 475] on div at bounding box center [773, 421] width 1460 height 266
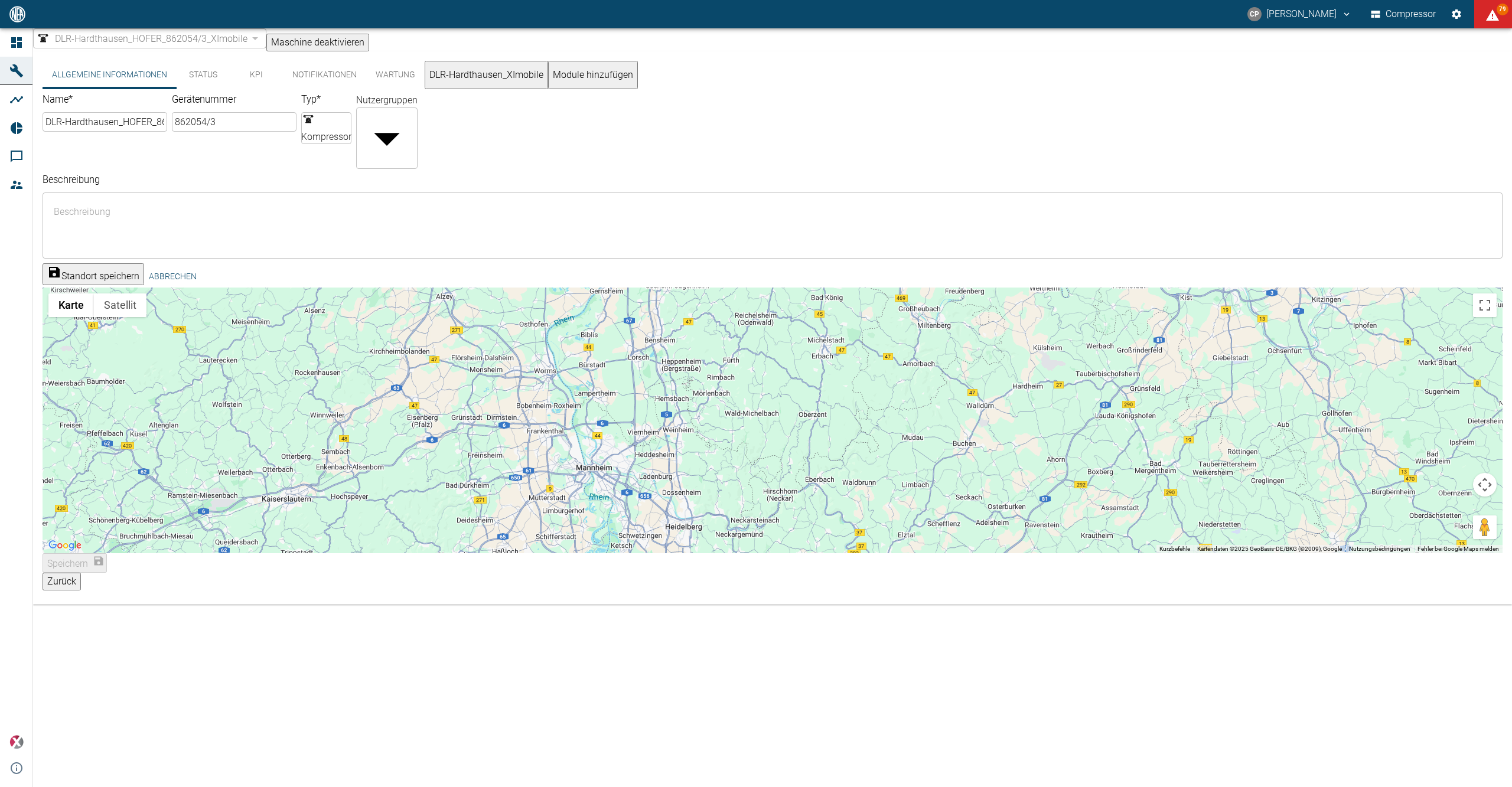
drag, startPoint x: 561, startPoint y: 395, endPoint x: 567, endPoint y: 467, distance: 72.2
click at [575, 485] on div at bounding box center [773, 421] width 1460 height 266
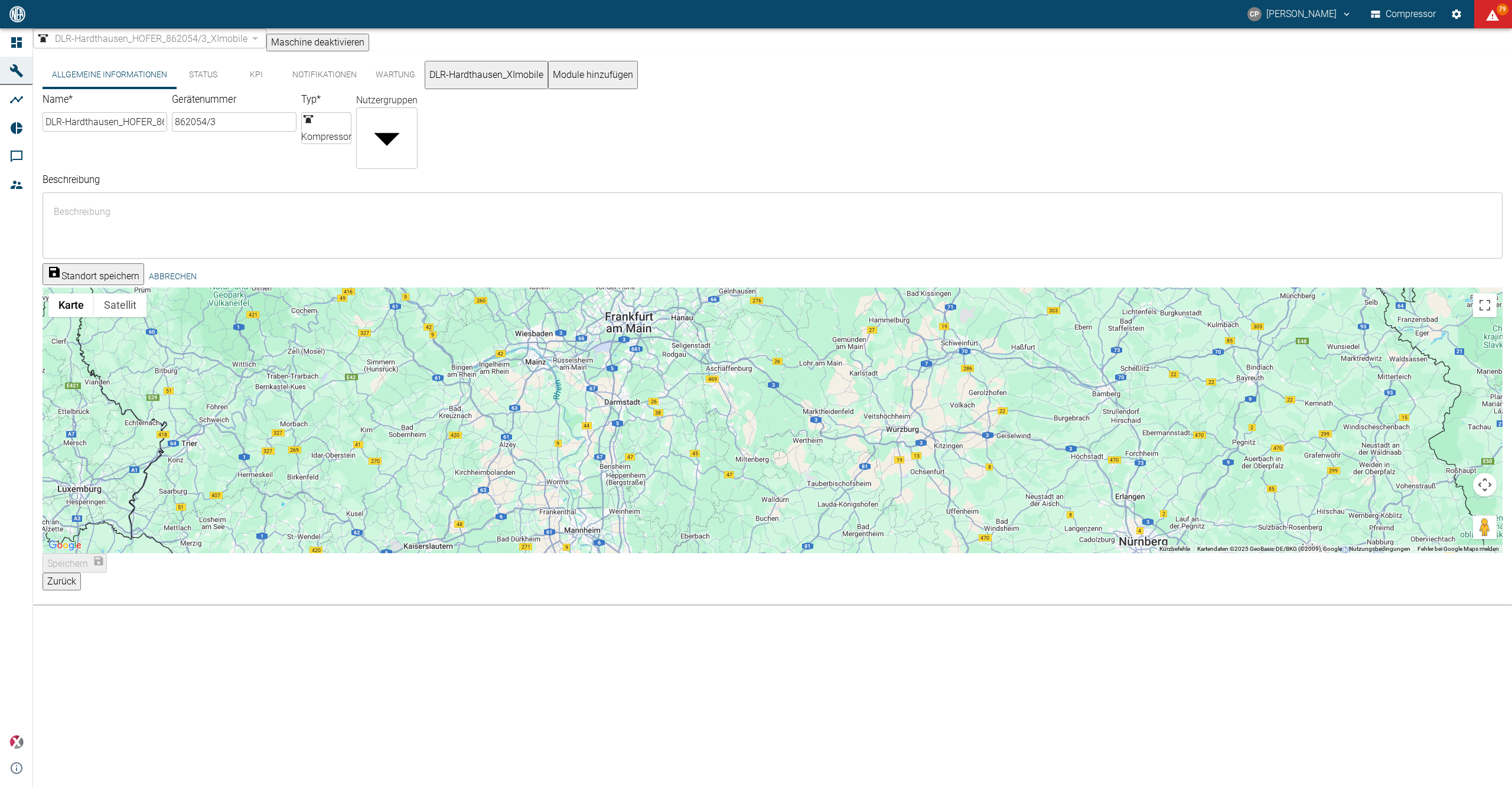
drag, startPoint x: 575, startPoint y: 400, endPoint x: 582, endPoint y: 463, distance: 63.4
click at [582, 463] on div at bounding box center [773, 421] width 1460 height 266
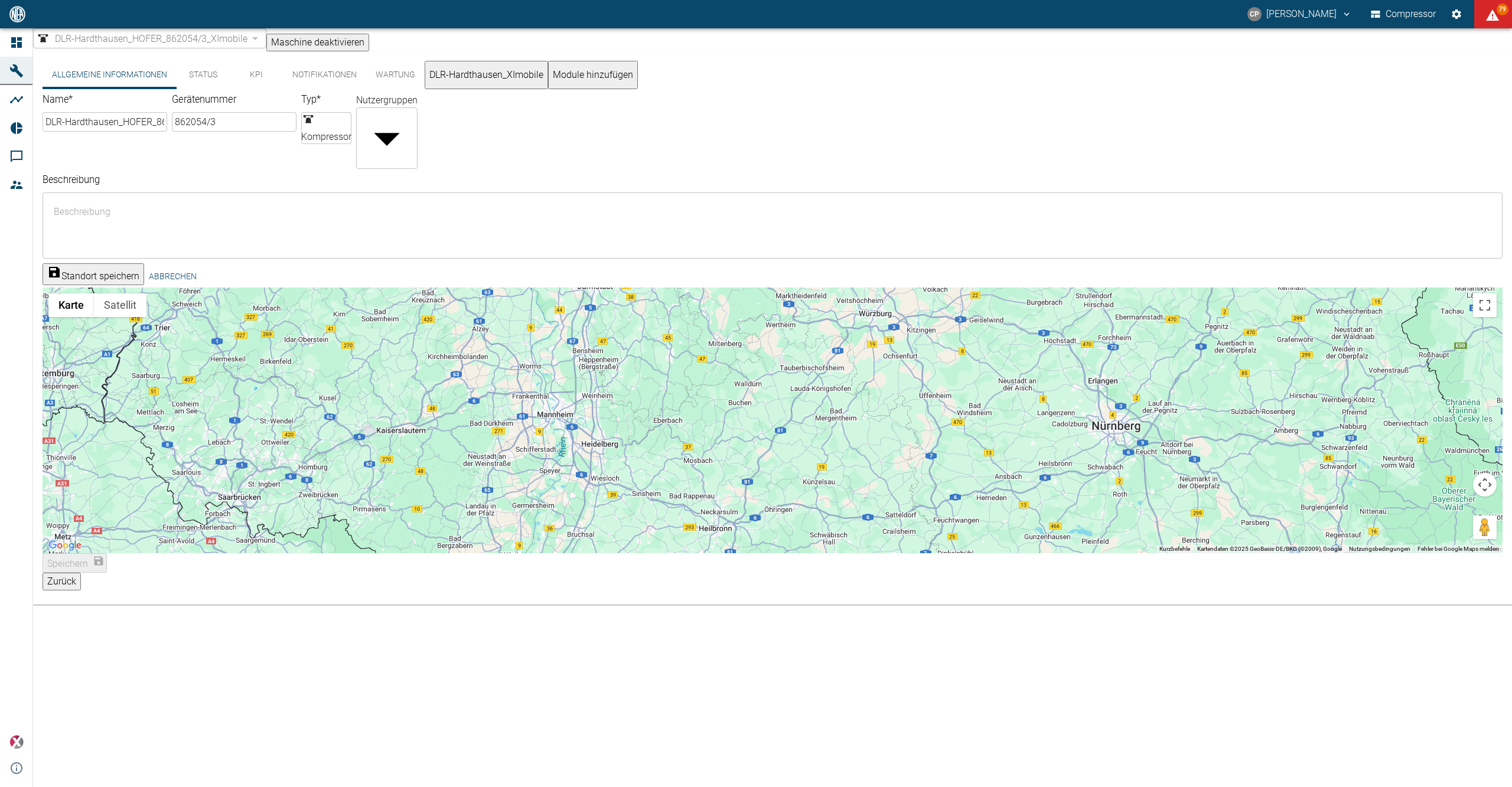
drag, startPoint x: 704, startPoint y: 443, endPoint x: 676, endPoint y: 325, distance: 121.3
click at [676, 325] on div at bounding box center [773, 421] width 1460 height 266
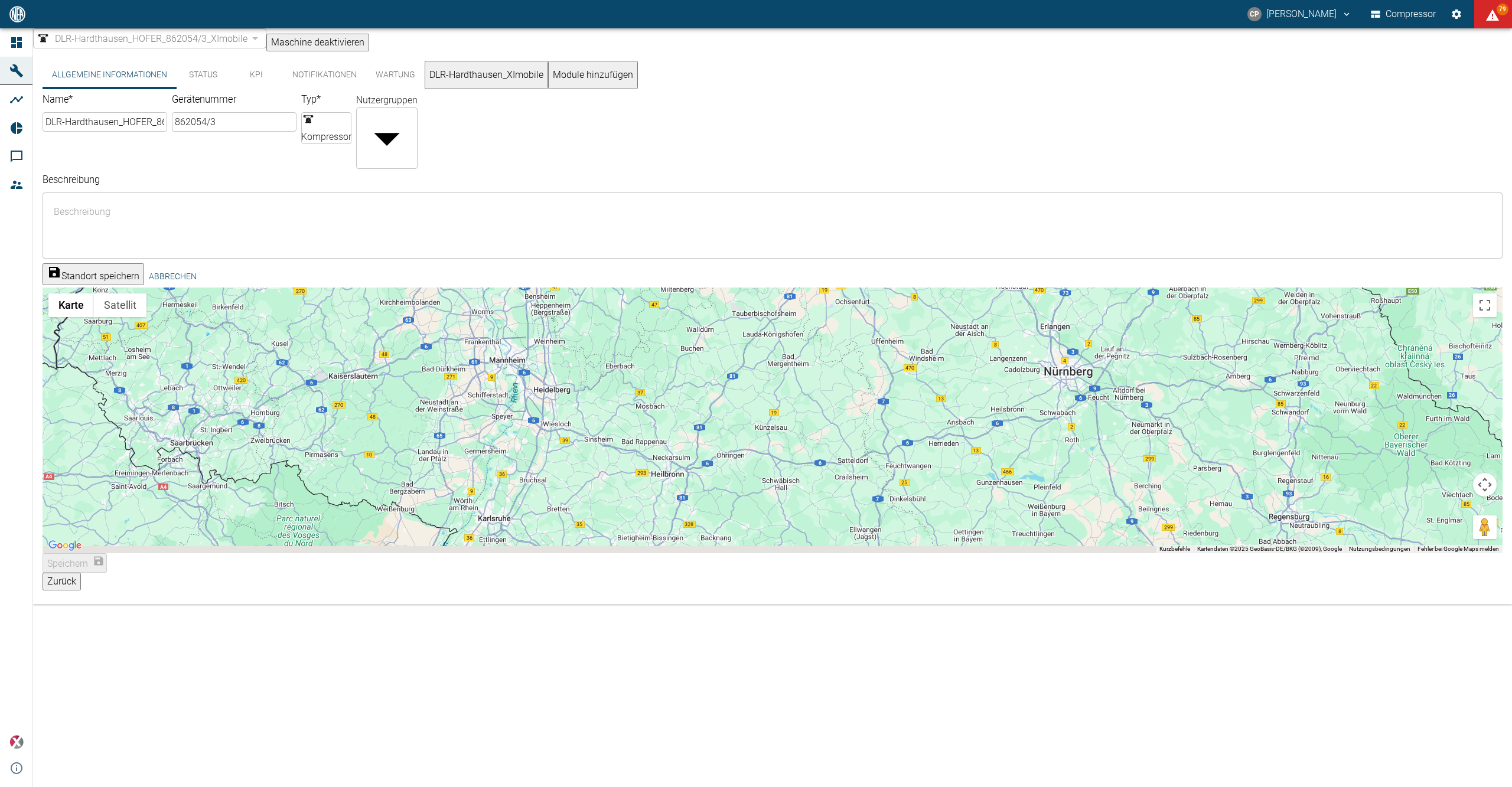
drag, startPoint x: 675, startPoint y: 439, endPoint x: 628, endPoint y: 374, distance: 80.2
click at [628, 374] on div at bounding box center [773, 421] width 1460 height 266
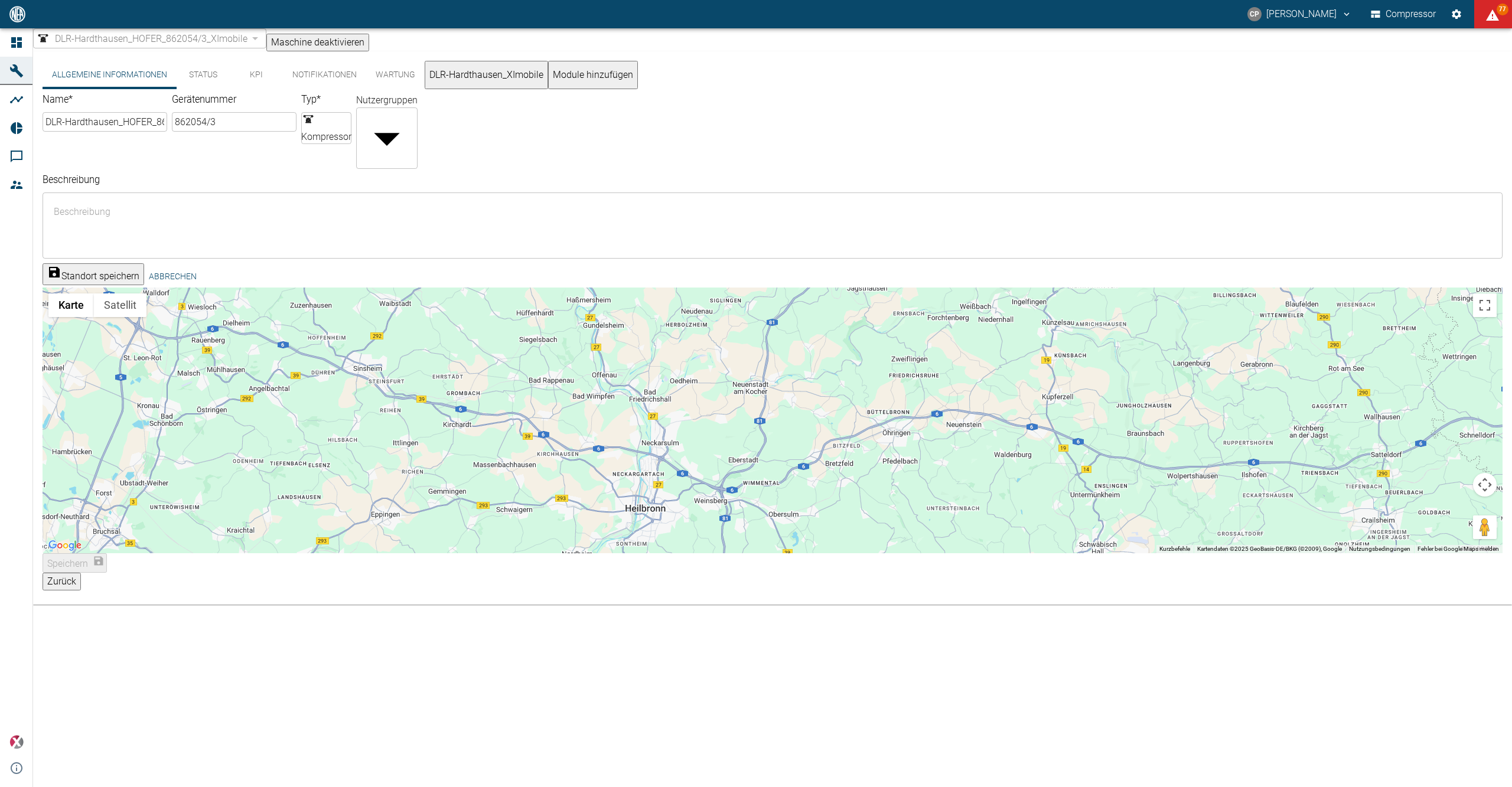
drag, startPoint x: 704, startPoint y: 336, endPoint x: 709, endPoint y: 395, distance: 59.2
click at [711, 404] on div at bounding box center [773, 421] width 1460 height 266
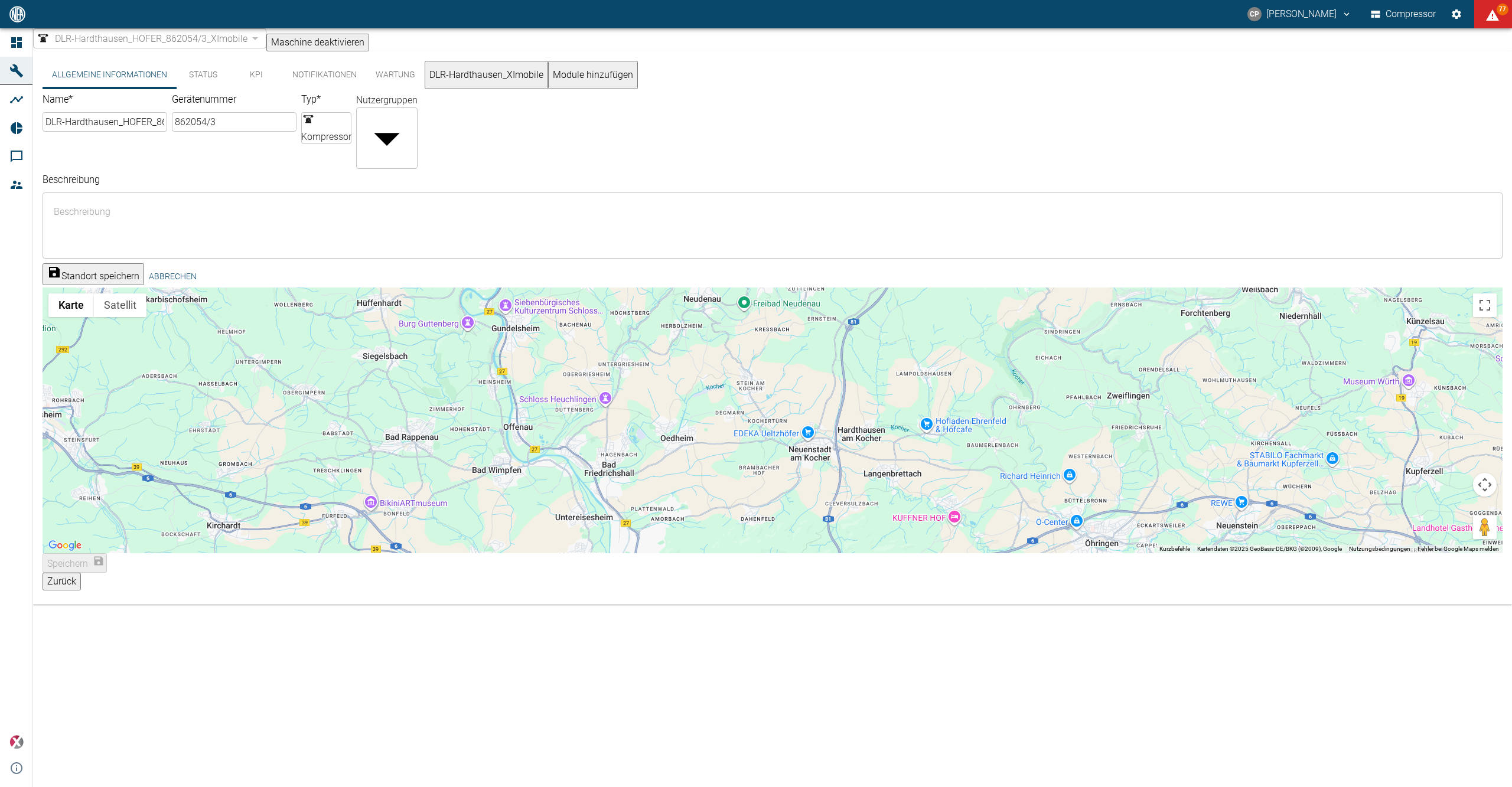
drag, startPoint x: 728, startPoint y: 369, endPoint x: 743, endPoint y: 451, distance: 83.4
click at [743, 451] on div at bounding box center [773, 421] width 1460 height 266
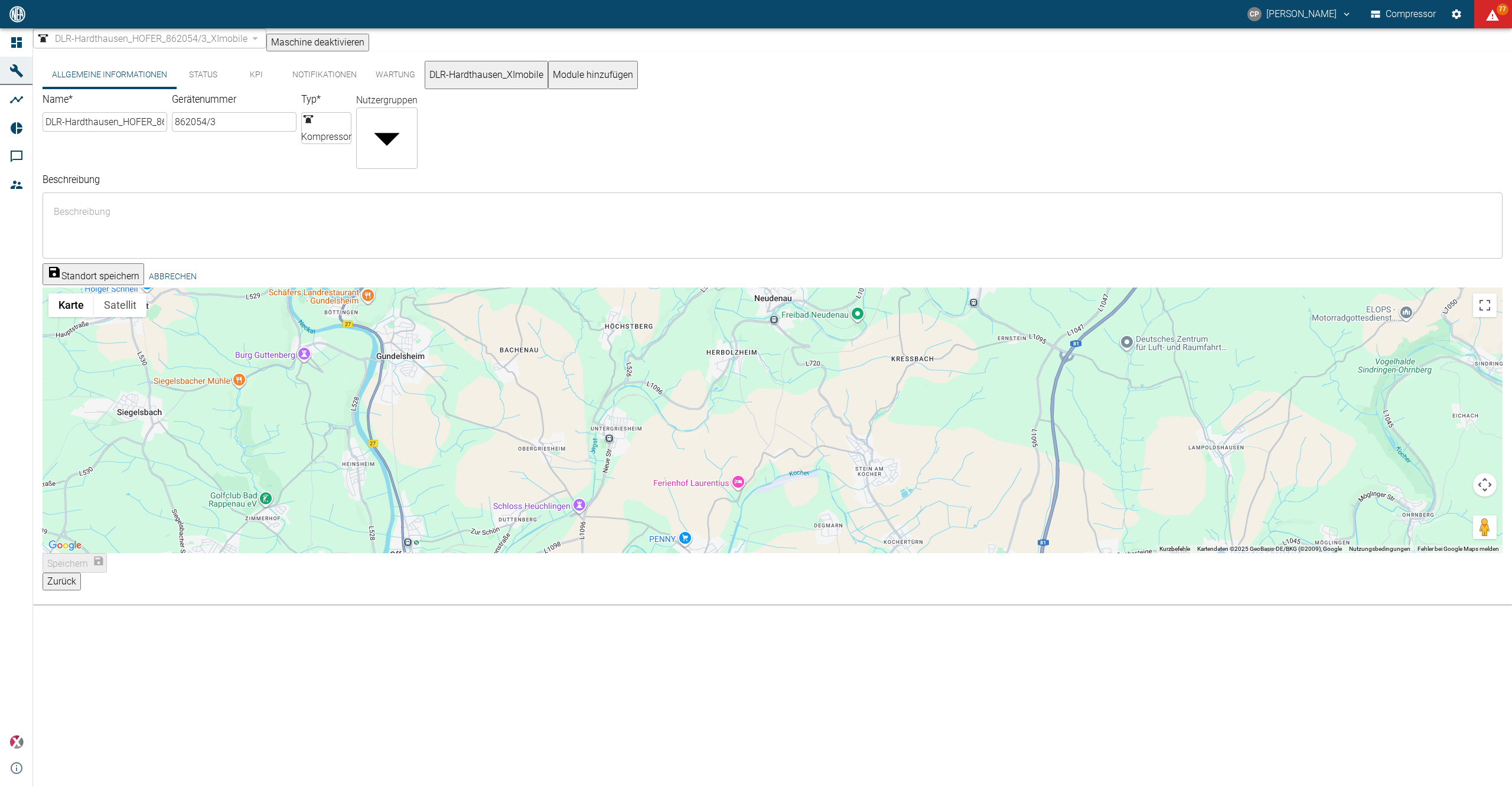
drag, startPoint x: 691, startPoint y: 371, endPoint x: 661, endPoint y: 478, distance: 111.1
click at [662, 480] on div at bounding box center [773, 421] width 1460 height 266
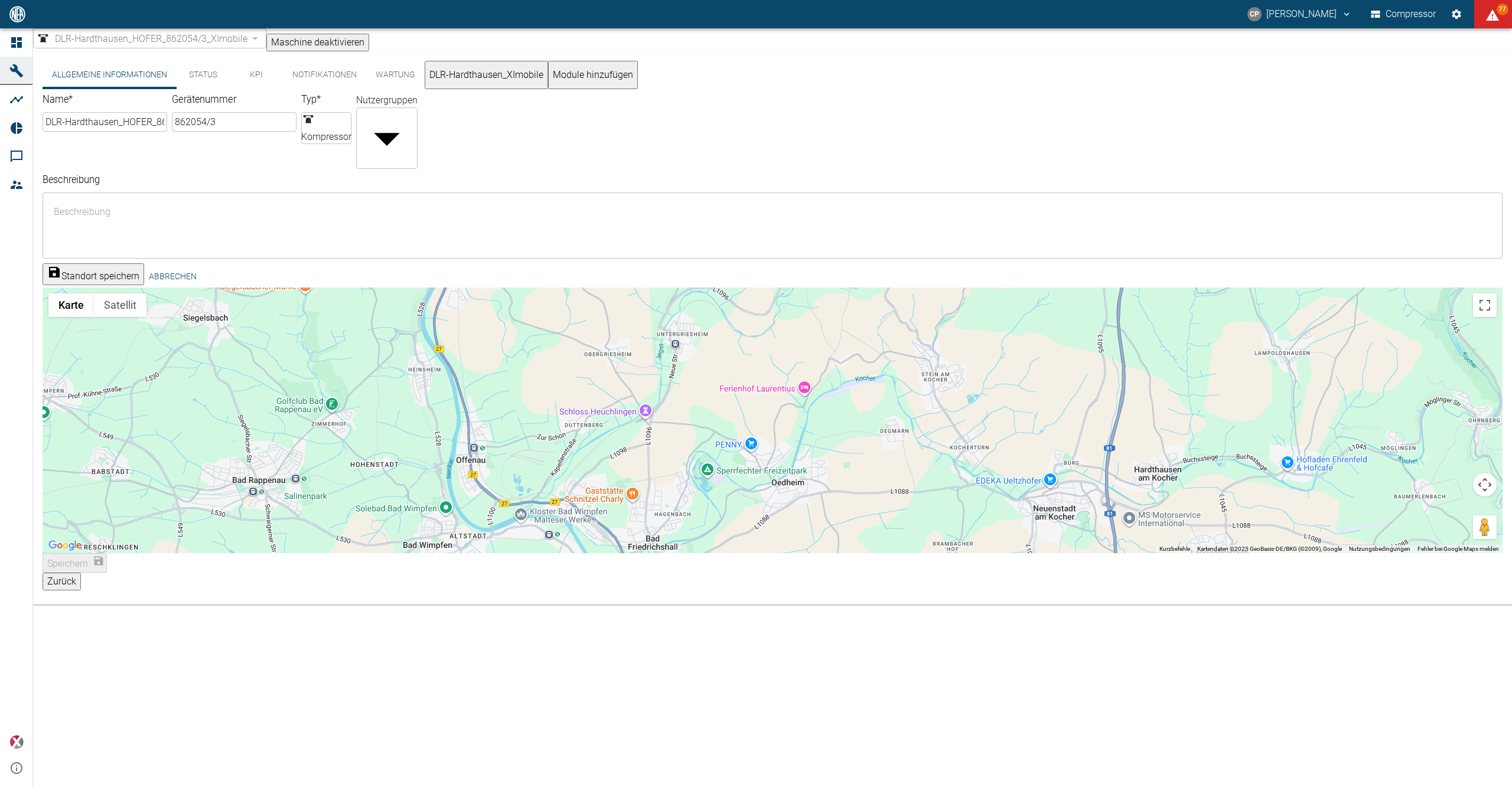
drag, startPoint x: 710, startPoint y: 378, endPoint x: 776, endPoint y: 286, distance: 113.2
click at [776, 288] on div at bounding box center [773, 421] width 1460 height 266
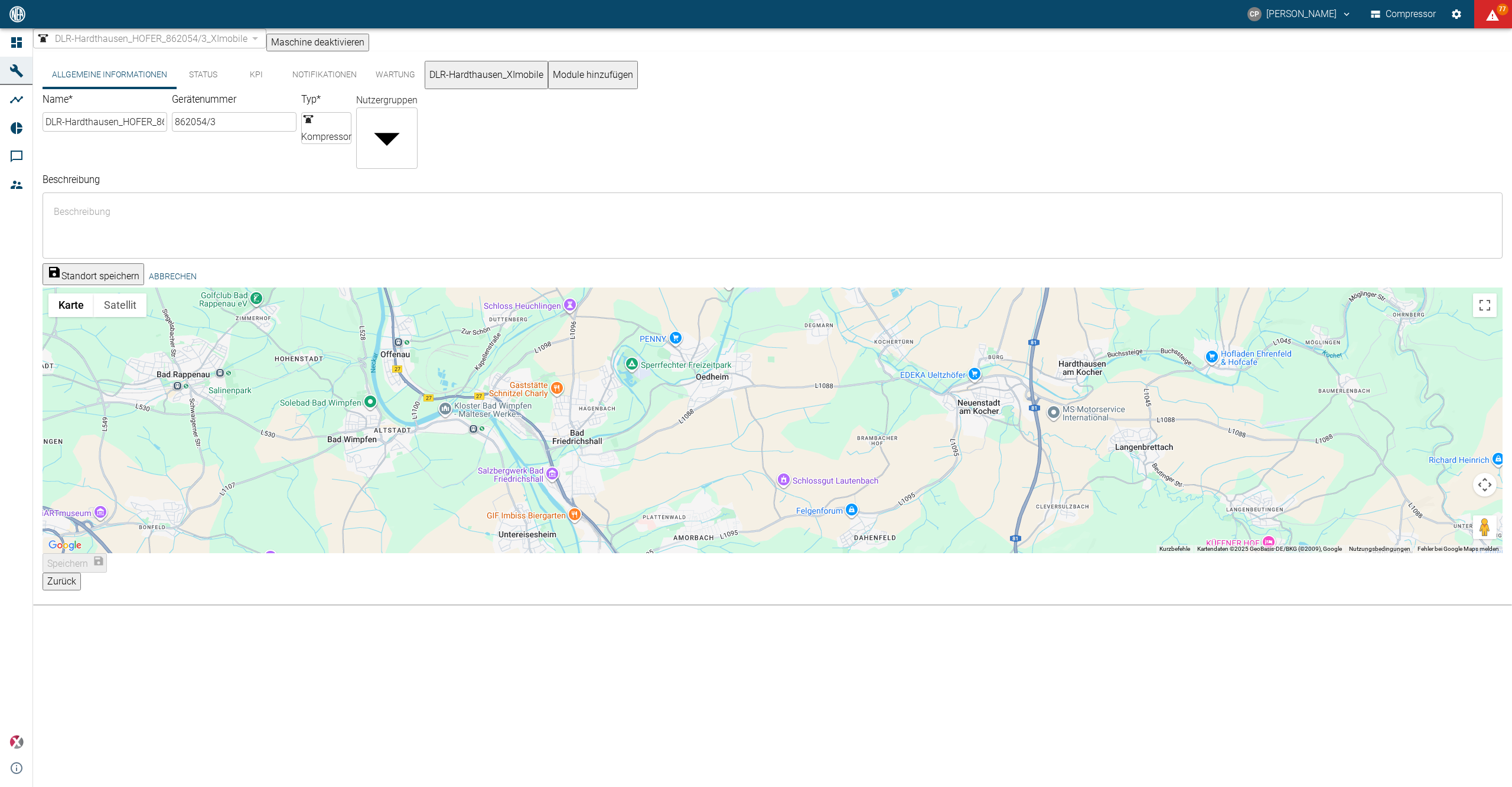
drag, startPoint x: 778, startPoint y: 421, endPoint x: 702, endPoint y: 315, distance: 130.4
click at [702, 315] on div at bounding box center [773, 421] width 1460 height 266
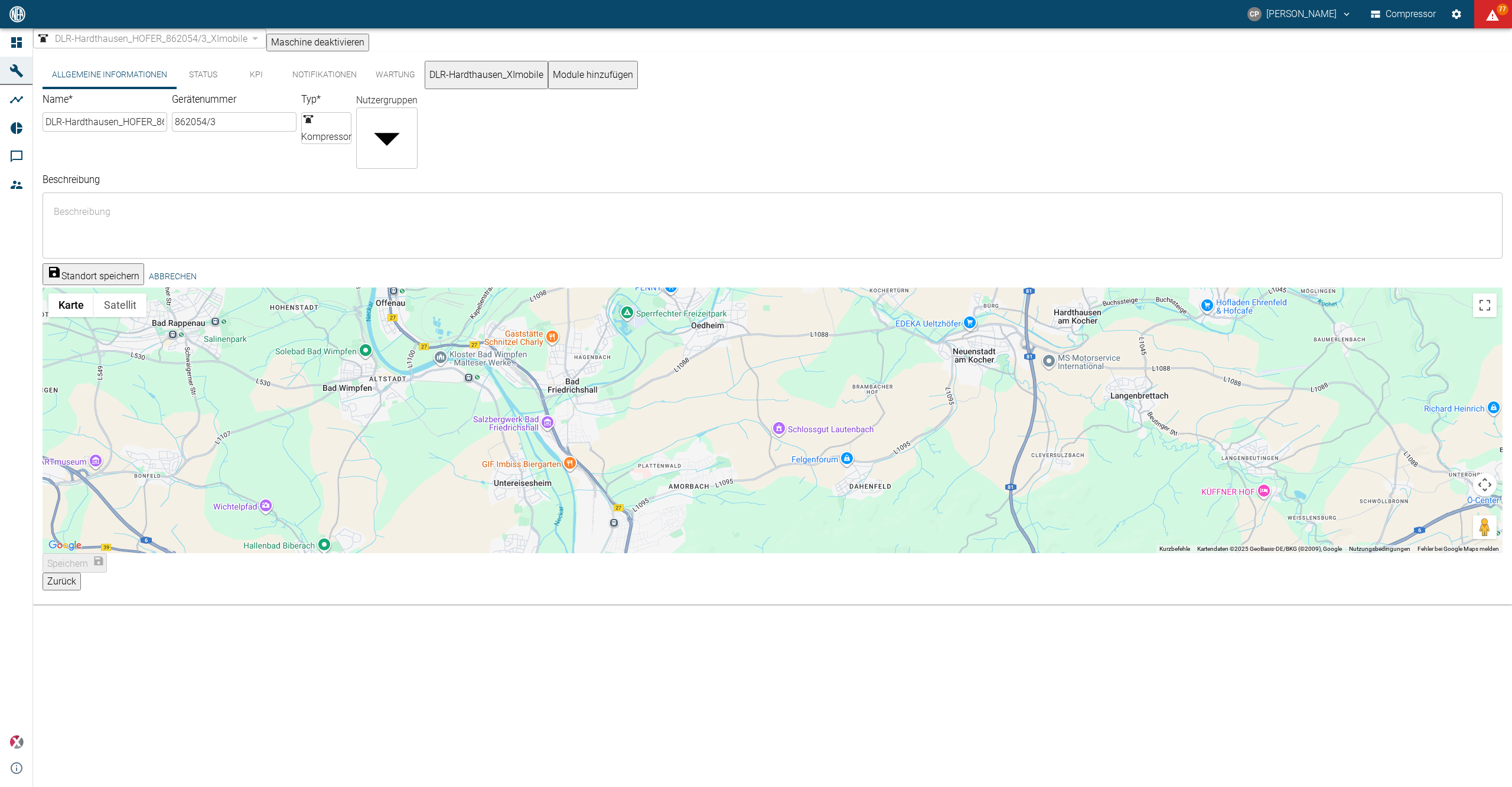
drag, startPoint x: 713, startPoint y: 397, endPoint x: 701, endPoint y: 315, distance: 82.9
click at [701, 315] on div at bounding box center [773, 421] width 1460 height 266
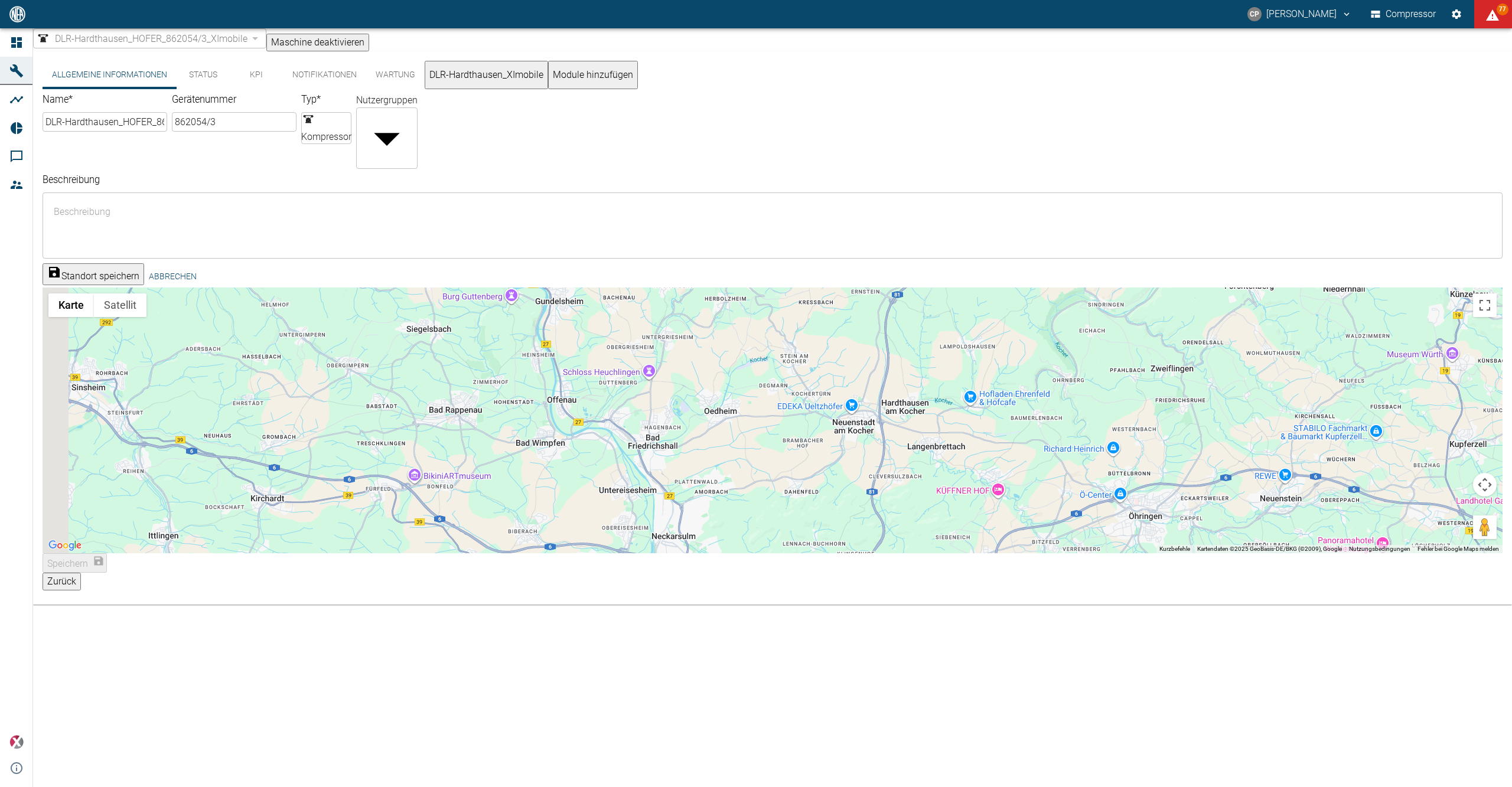
drag, startPoint x: 982, startPoint y: 357, endPoint x: 895, endPoint y: 421, distance: 108.0
click at [895, 421] on div at bounding box center [773, 421] width 1460 height 266
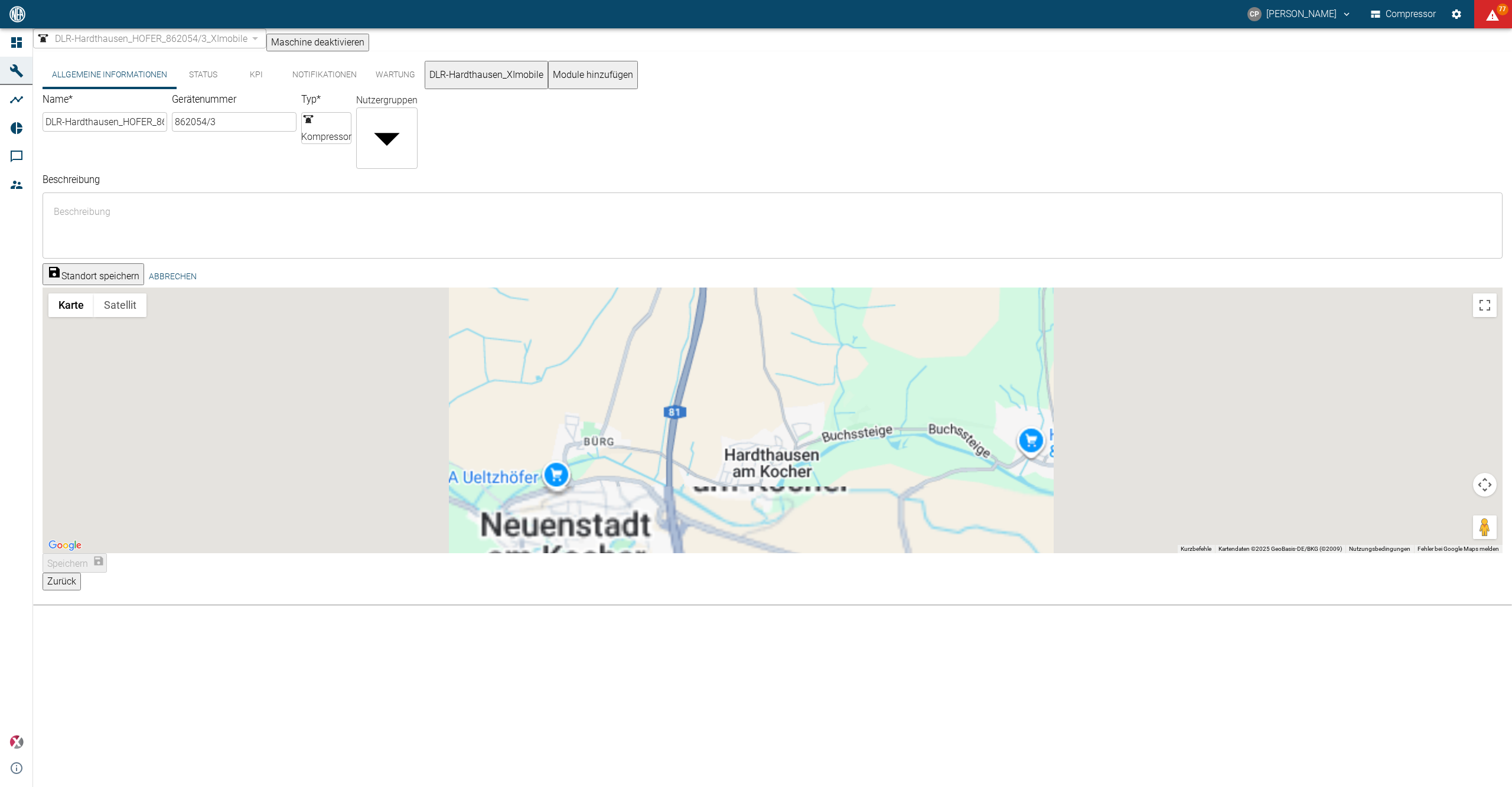
click at [778, 432] on div at bounding box center [773, 421] width 1460 height 266
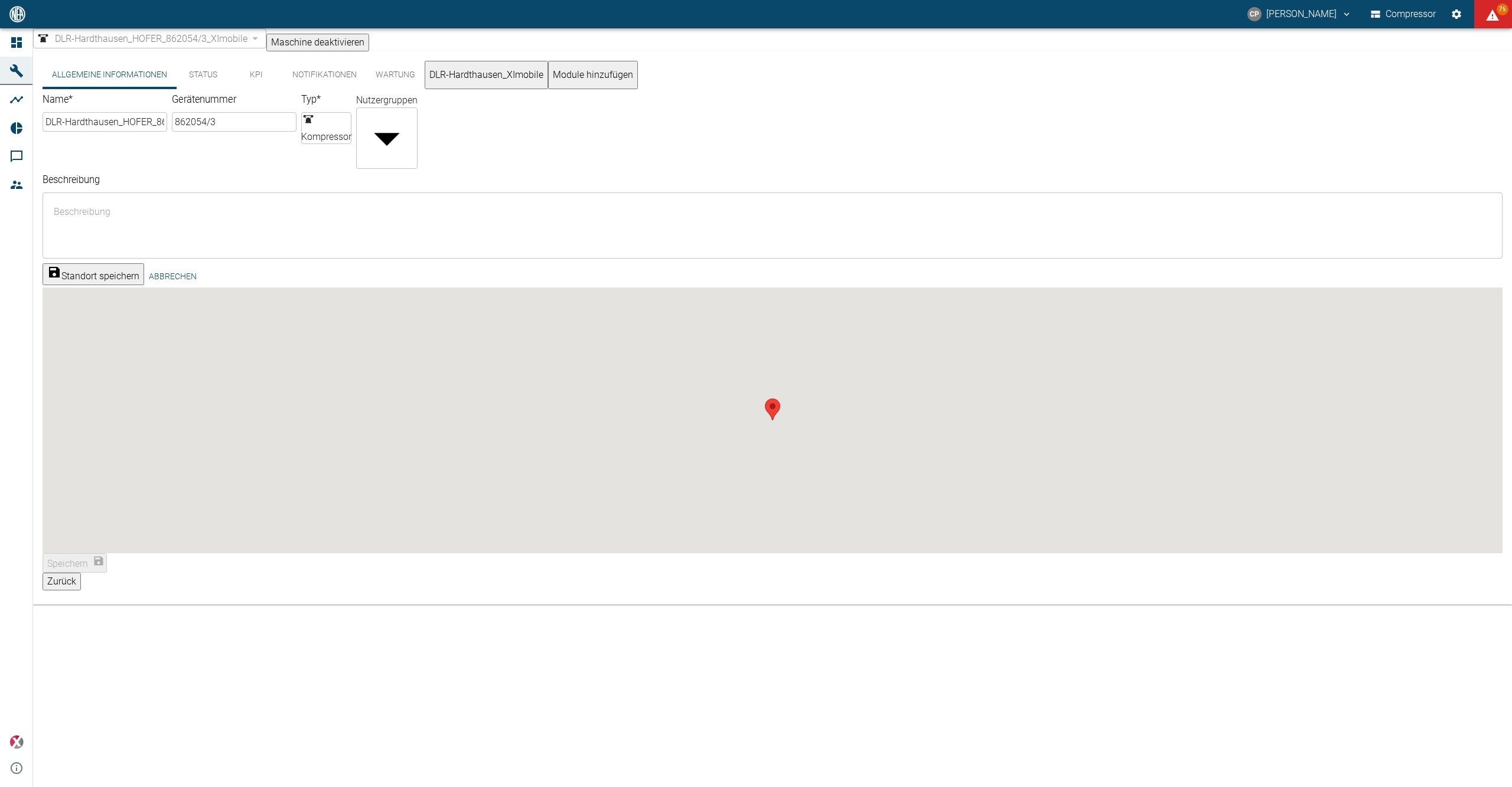
drag, startPoint x: 876, startPoint y: 598, endPoint x: 871, endPoint y: 582, distance: 16.8
click at [876, 596] on div "Allgemeine Informationen Status KPI Notifikationen Wartung DLR-Hardthausen_XImo…" at bounding box center [773, 419] width 1479 height 736
click at [1440, 553] on div "Speichern" at bounding box center [773, 563] width 1460 height 20
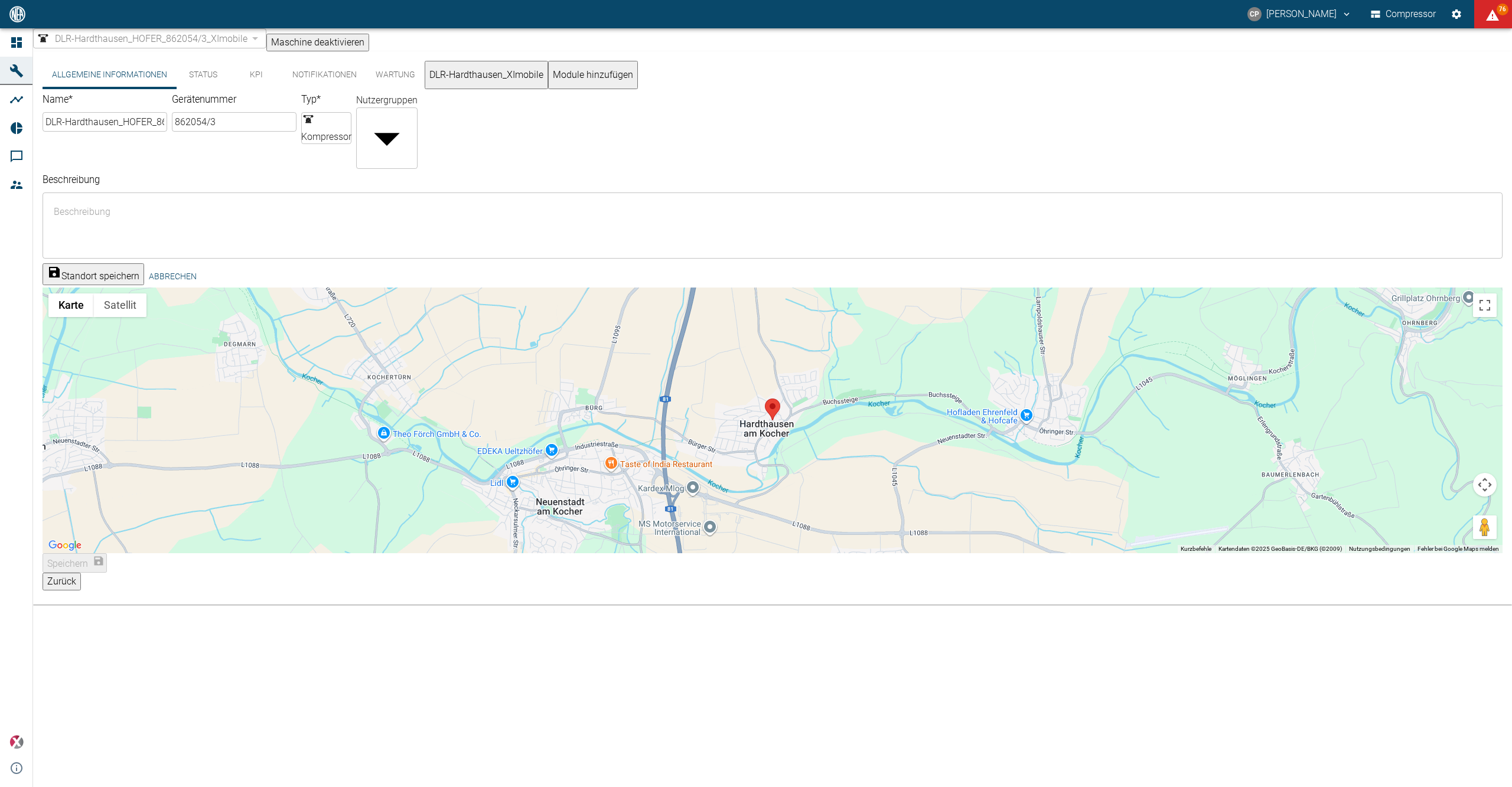
click at [1433, 553] on div "Speichern" at bounding box center [773, 563] width 1460 height 20
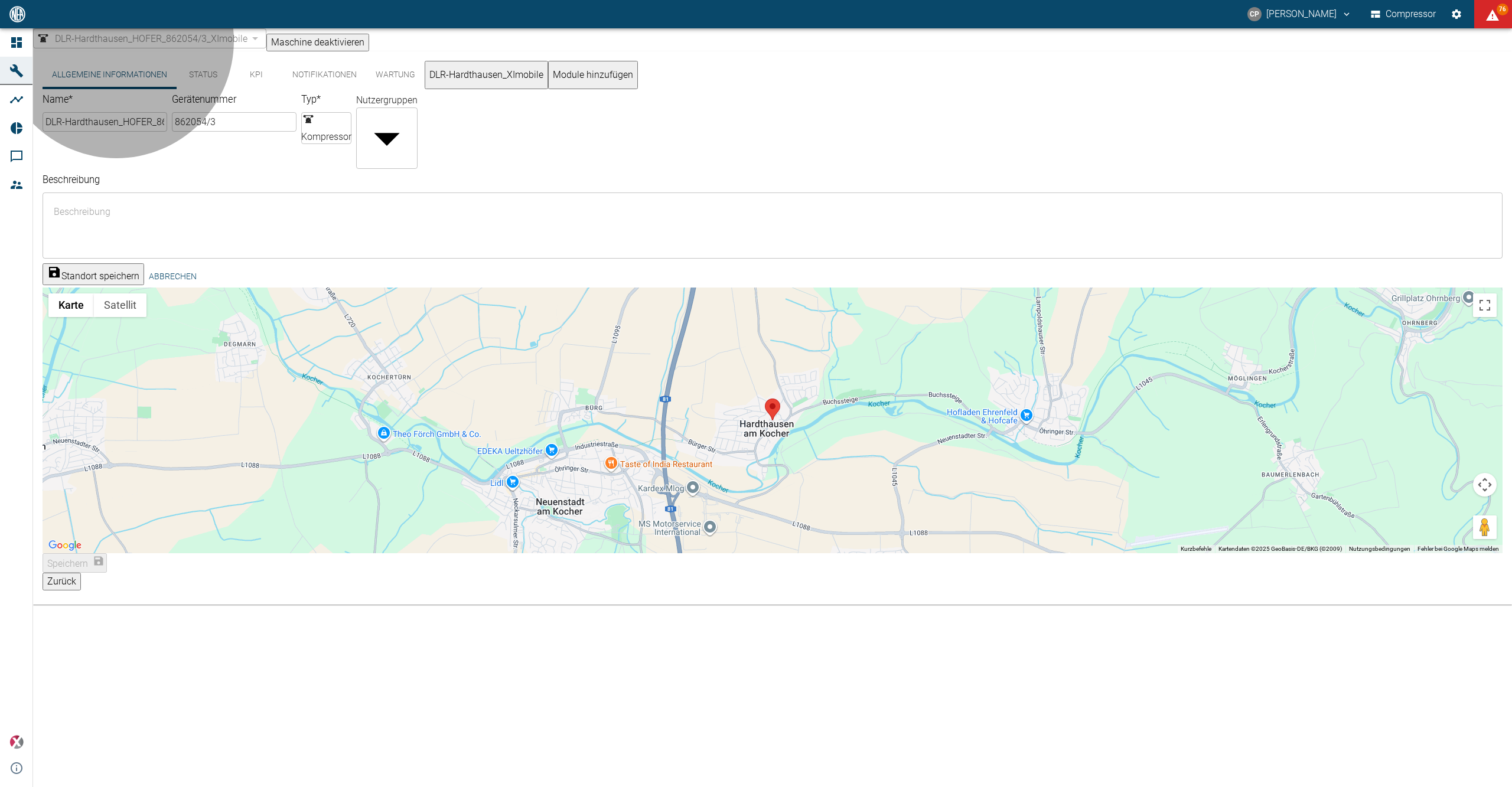
click at [144, 263] on button "Standort speichern" at bounding box center [93, 274] width 102 height 22
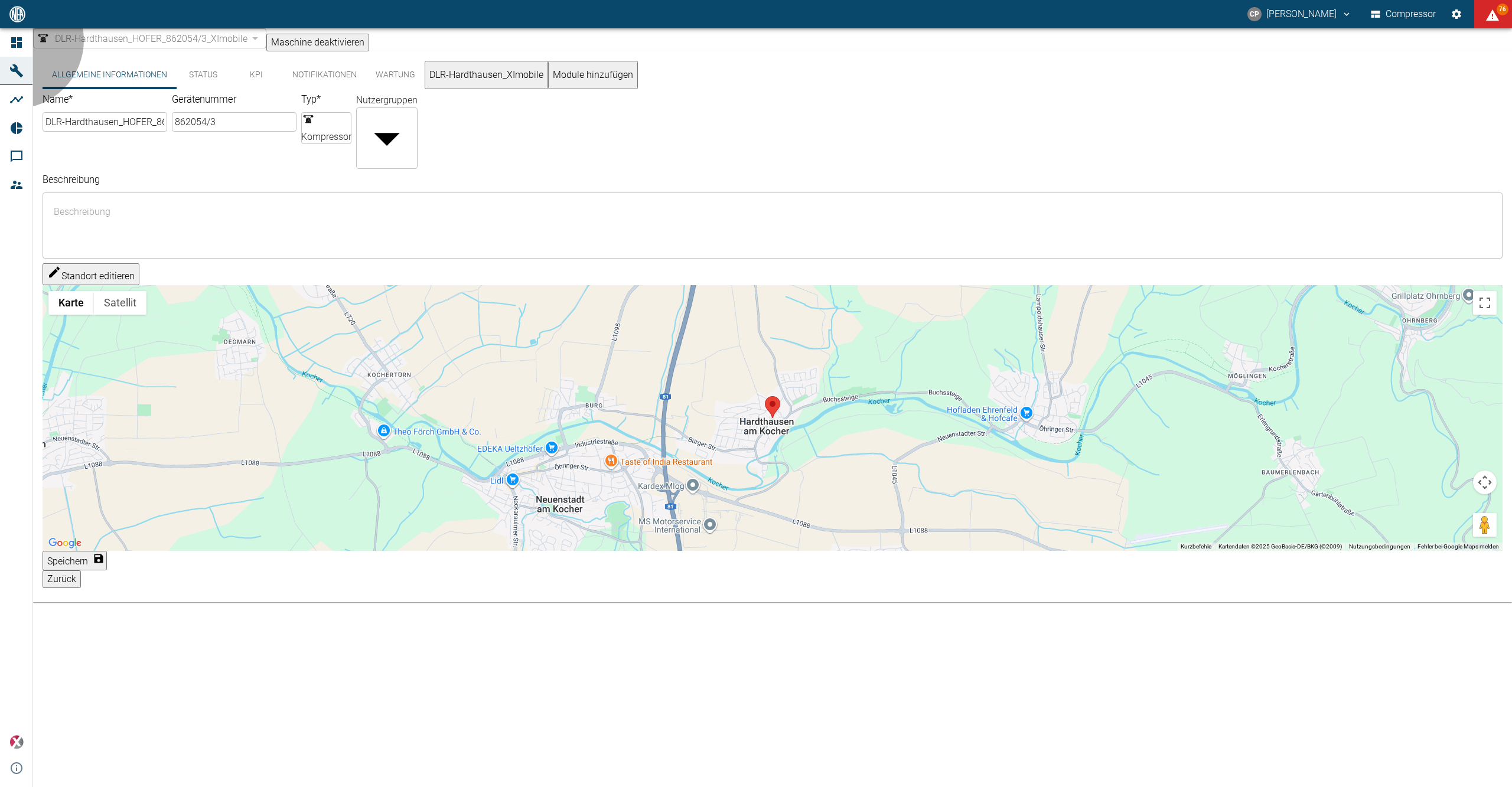
click at [106, 553] on button "Speichern" at bounding box center [75, 561] width 65 height 20
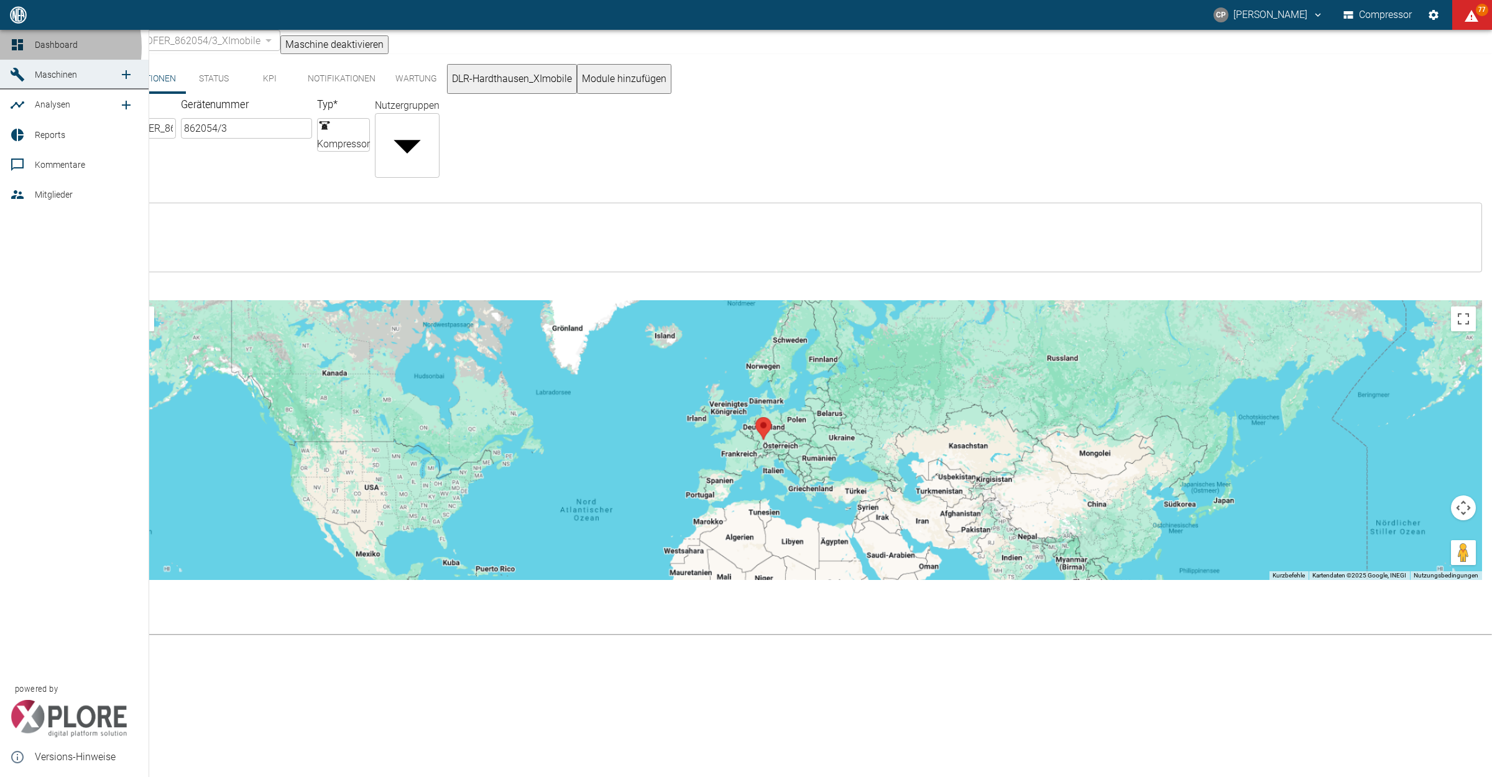
click at [25, 47] on div at bounding box center [19, 44] width 19 height 15
